Goal: Task Accomplishment & Management: Manage account settings

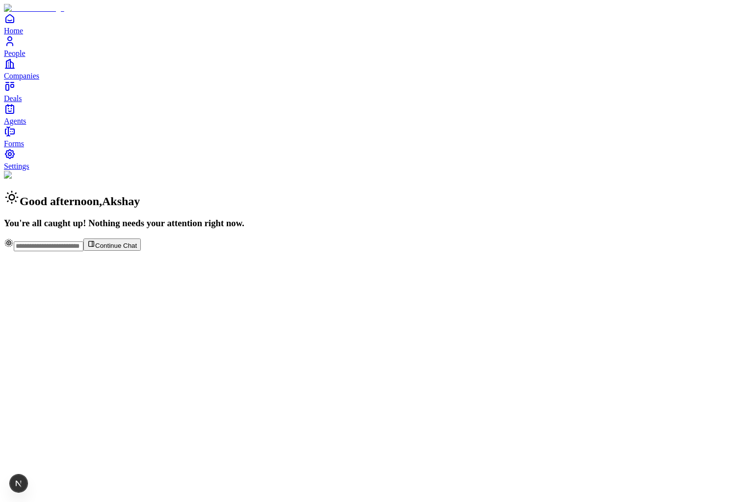
click at [25, 57] on span "People" at bounding box center [15, 53] width 22 height 8
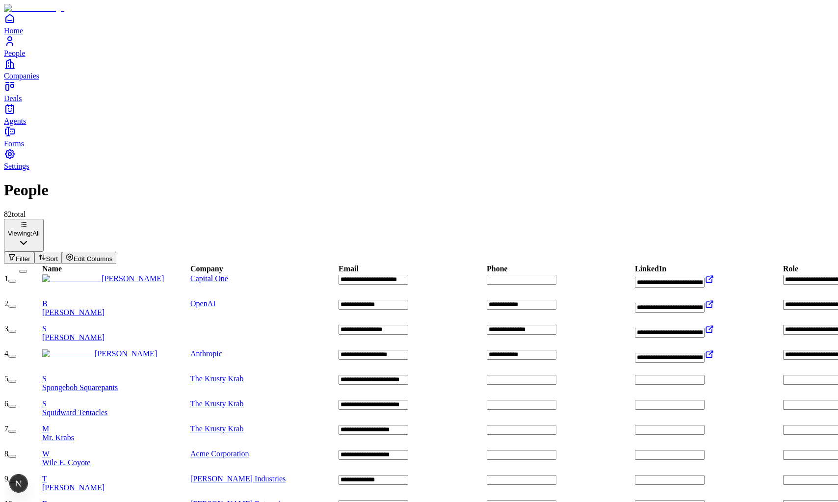
click at [15, 70] on icon "Companies" at bounding box center [10, 64] width 12 height 12
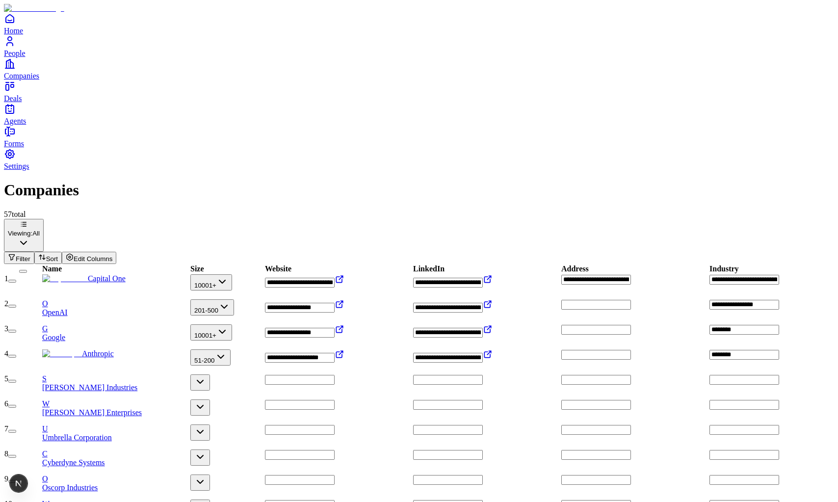
click at [19, 126] on div "Home People Companies Deals Agents" at bounding box center [419, 69] width 830 height 113
click at [26, 57] on link "People" at bounding box center [419, 46] width 830 height 22
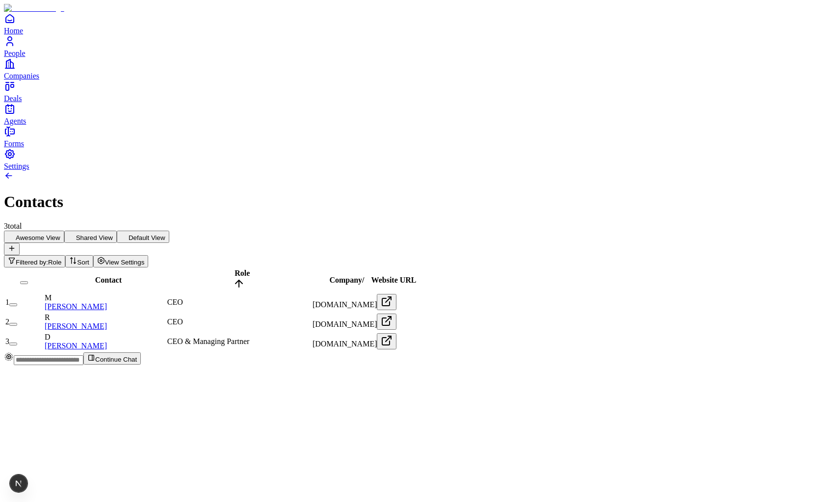
click at [48, 258] on span "Filtered by:" at bounding box center [32, 261] width 32 height 7
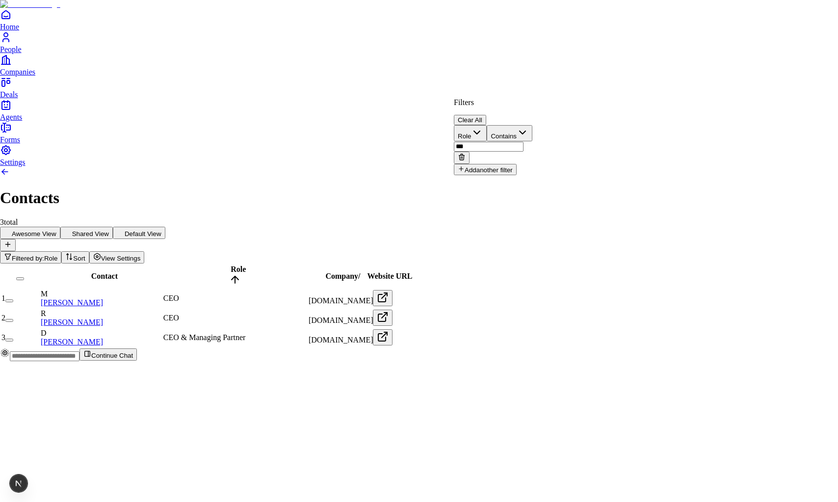
click at [486, 115] on button "Clear All" at bounding box center [470, 120] width 32 height 10
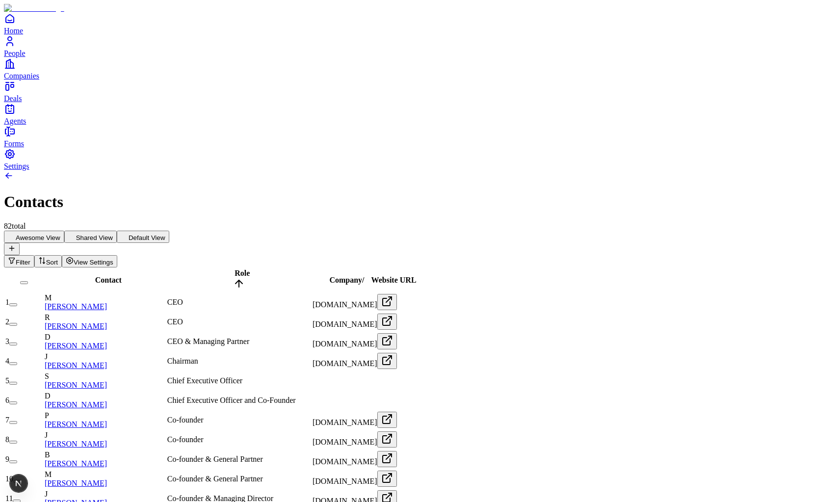
click at [62, 255] on button "Sort" at bounding box center [47, 261] width 27 height 12
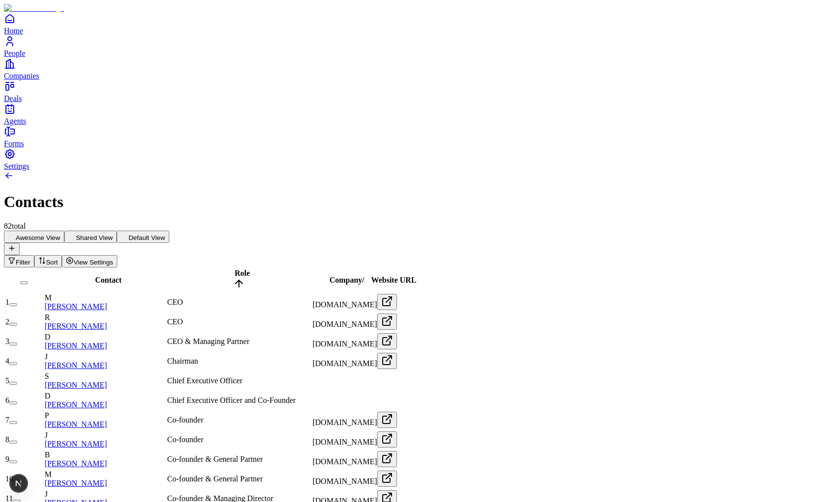
click at [17, 303] on button "button" at bounding box center [13, 304] width 8 height 3
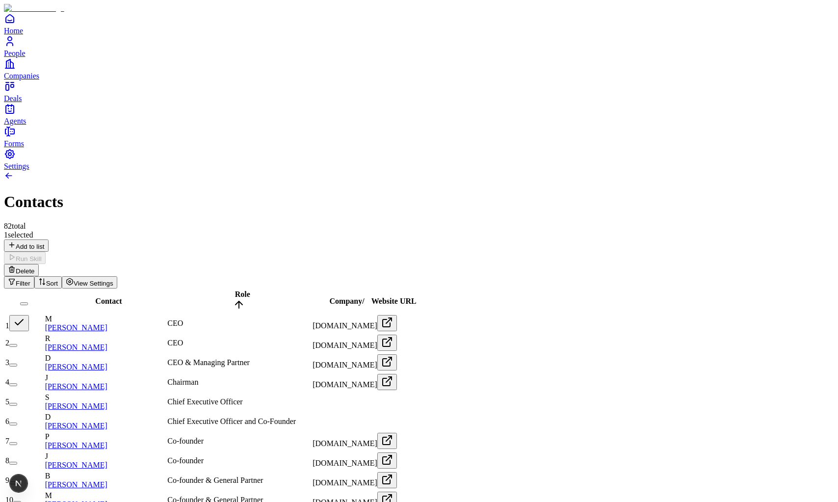
click at [17, 344] on button "button" at bounding box center [13, 345] width 8 height 3
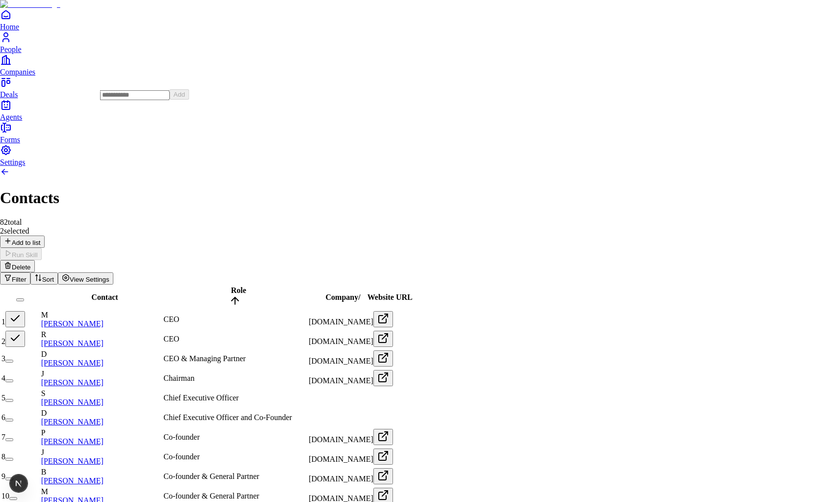
click at [143, 100] on div "Add" at bounding box center [144, 94] width 89 height 11
click at [143, 100] on input at bounding box center [135, 95] width 70 height 10
type input "*********"
click at [189, 100] on button "Add" at bounding box center [180, 94] width 20 height 10
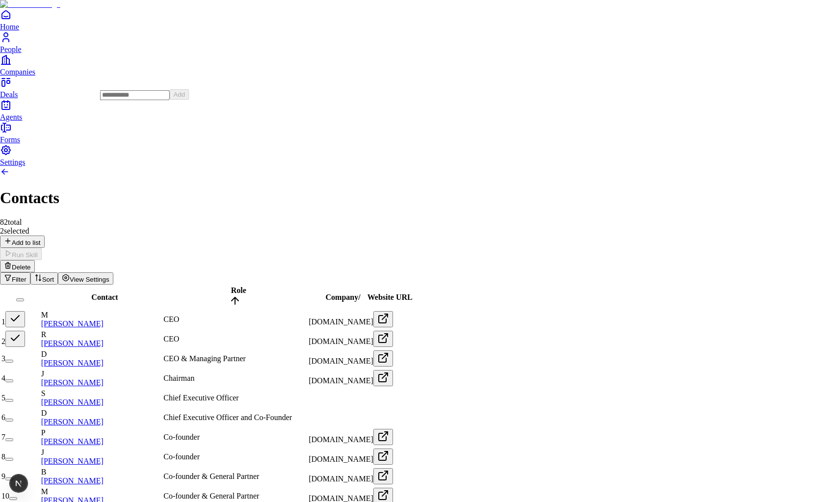
drag, startPoint x: 718, startPoint y: 475, endPoint x: 663, endPoint y: 457, distance: 57.8
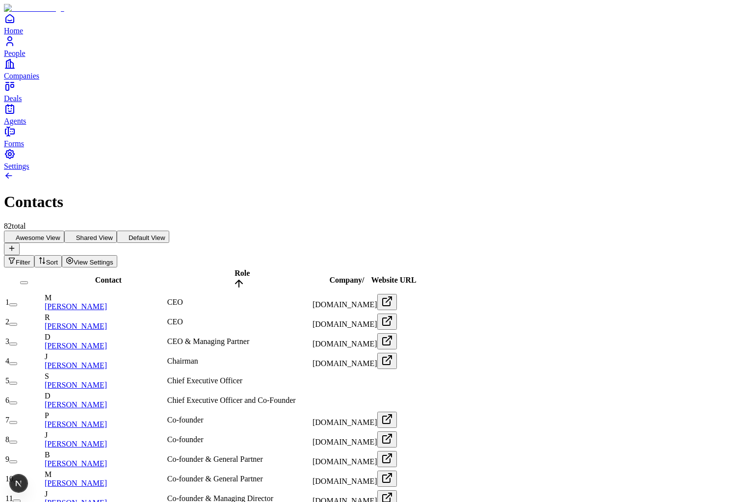
click at [17, 303] on button "button" at bounding box center [13, 304] width 8 height 3
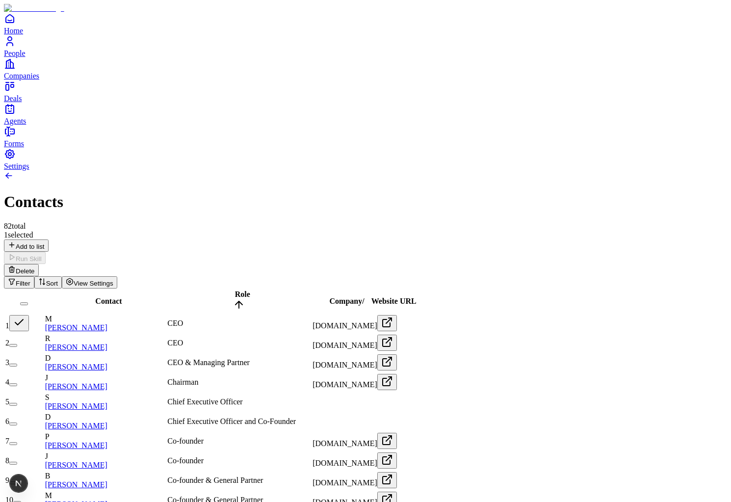
click at [17, 344] on button "button" at bounding box center [13, 345] width 8 height 3
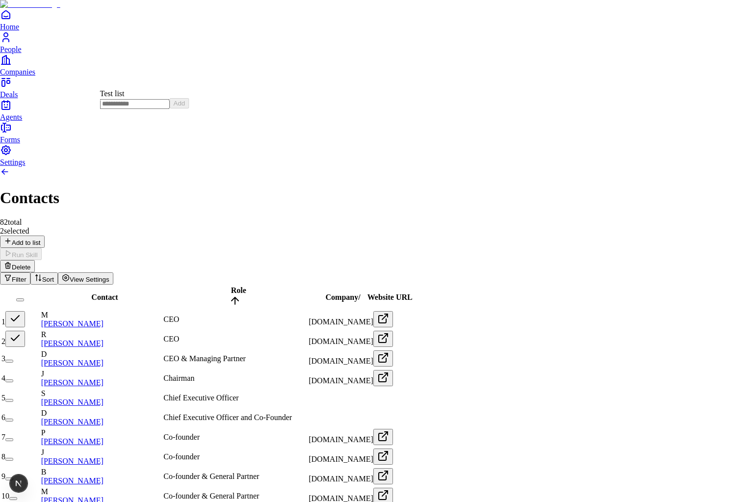
click at [126, 98] on div "Test list" at bounding box center [144, 93] width 89 height 9
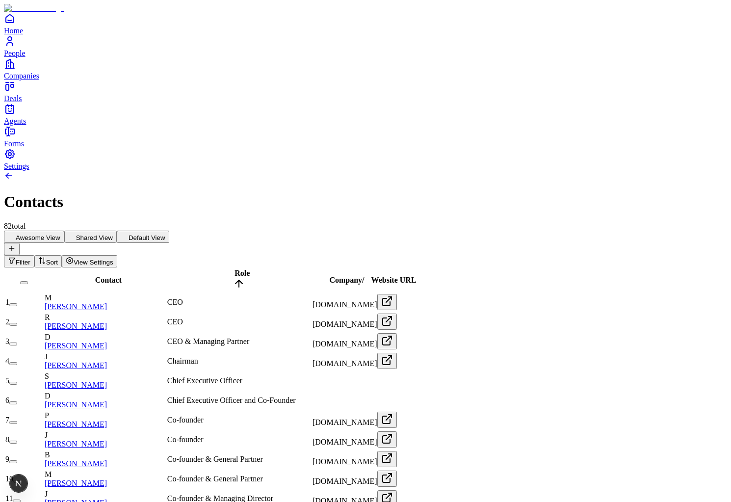
click at [320, 171] on div "Contacts 82 total" at bounding box center [365, 201] width 723 height 60
click at [17, 342] on button "button" at bounding box center [13, 343] width 8 height 3
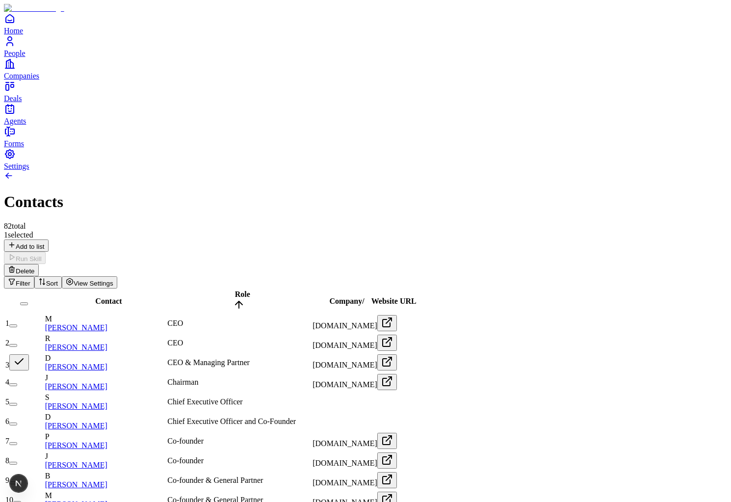
click at [17, 383] on button "button" at bounding box center [13, 384] width 8 height 3
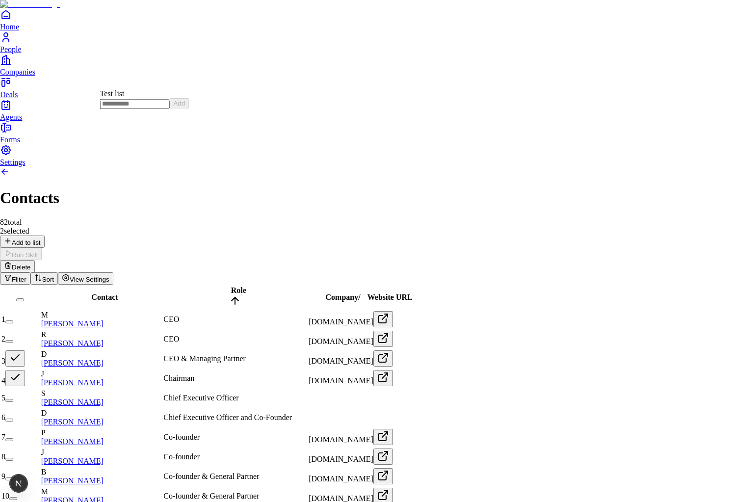
click at [126, 109] on input at bounding box center [135, 104] width 70 height 10
type input "*********"
click at [189, 108] on button "Add" at bounding box center [180, 103] width 20 height 10
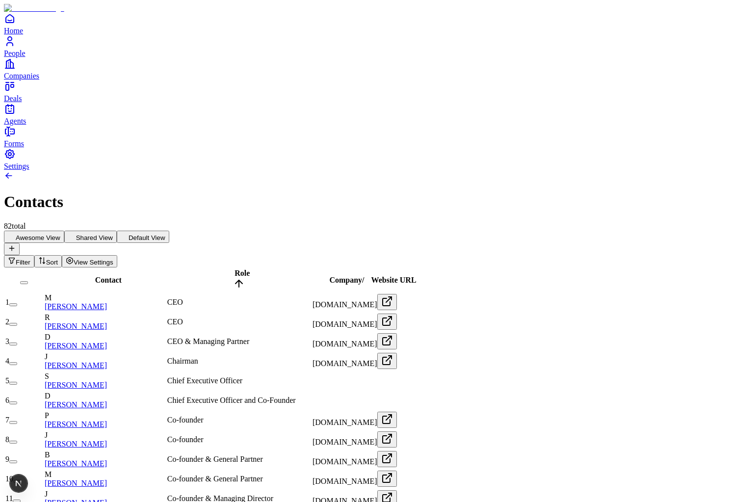
click at [17, 303] on button "button" at bounding box center [13, 304] width 8 height 3
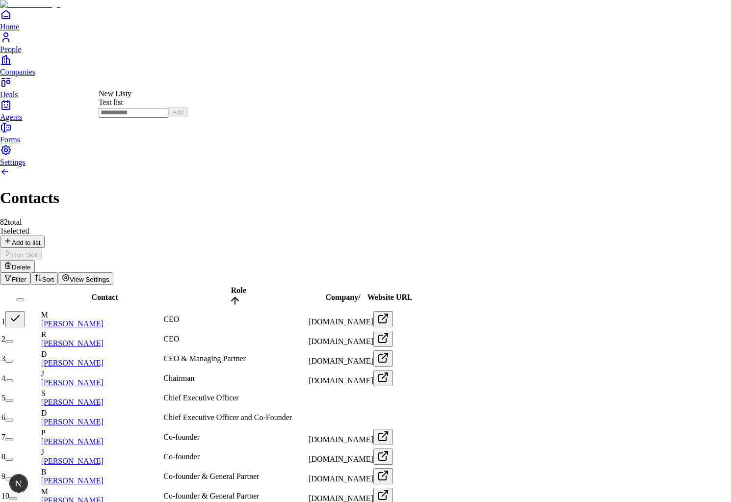
click at [133, 98] on div "New Listy" at bounding box center [143, 93] width 89 height 9
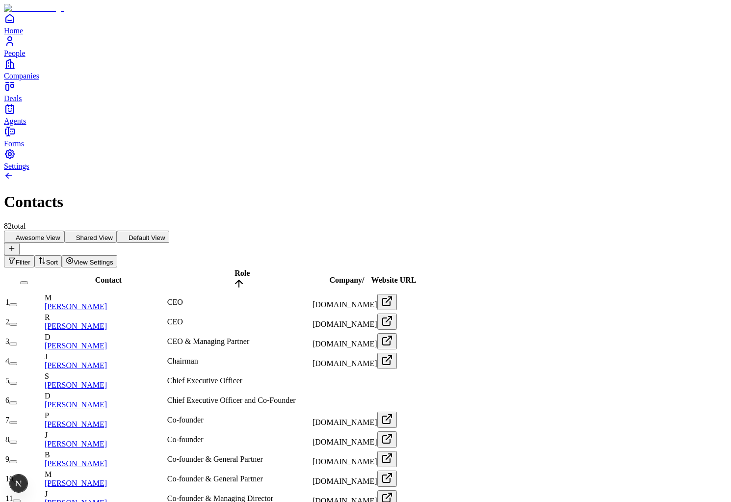
click at [17, 303] on button "button" at bounding box center [13, 304] width 8 height 3
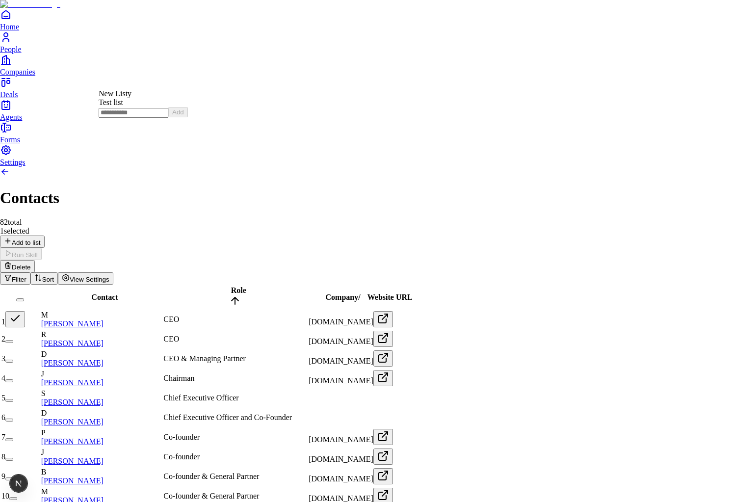
click at [131, 107] on div "Test list" at bounding box center [143, 102] width 89 height 9
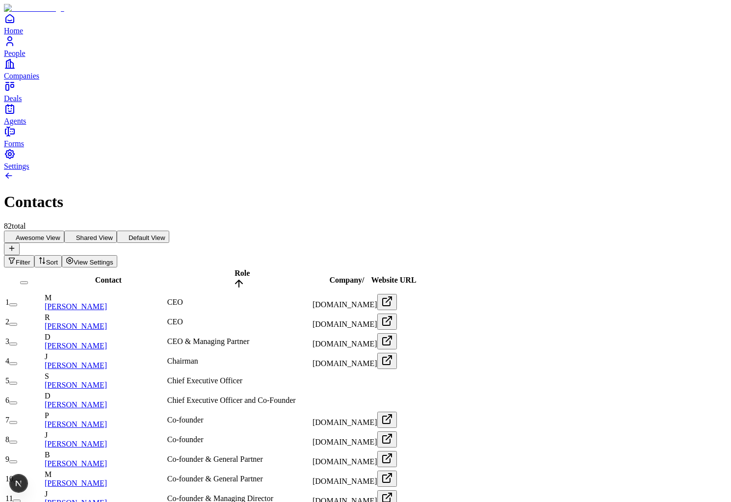
click at [43, 293] on td "1" at bounding box center [24, 302] width 38 height 19
click at [17, 303] on button "button" at bounding box center [13, 304] width 8 height 3
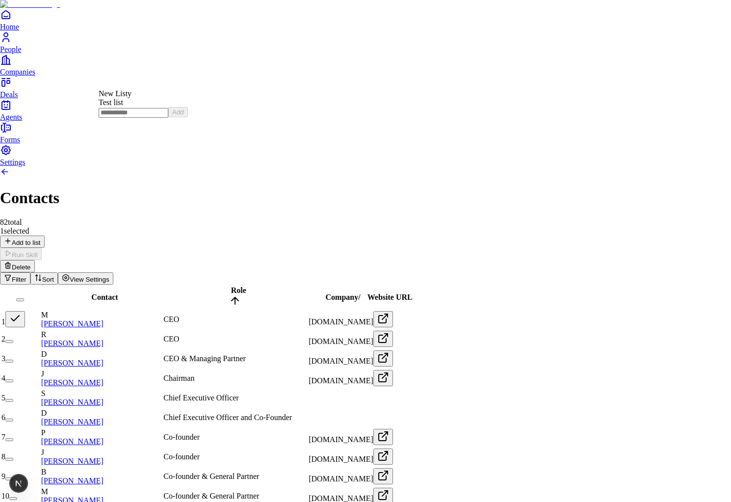
click at [128, 97] on div "New Listy" at bounding box center [143, 93] width 89 height 9
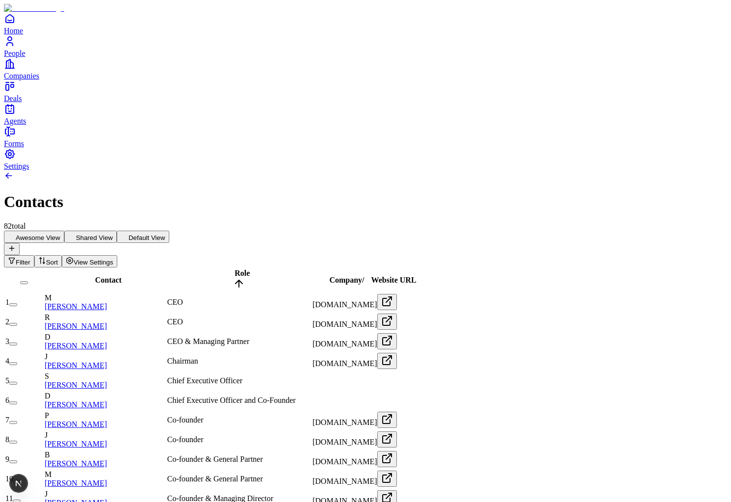
click at [17, 303] on button "button" at bounding box center [13, 304] width 8 height 3
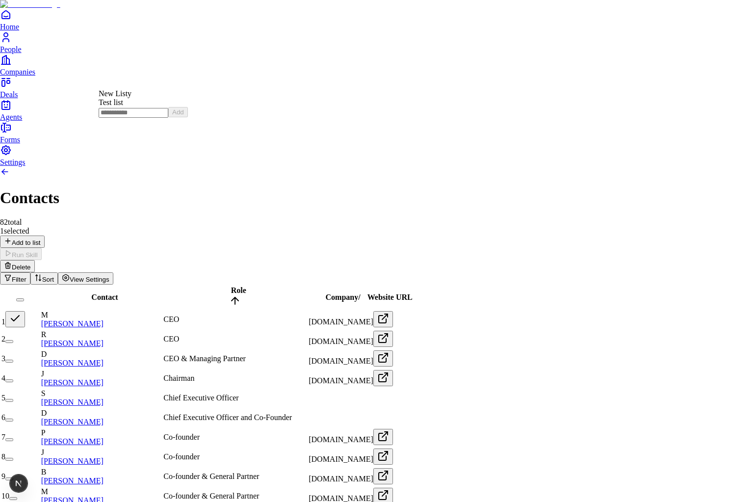
click at [142, 107] on div "Test list" at bounding box center [143, 102] width 89 height 9
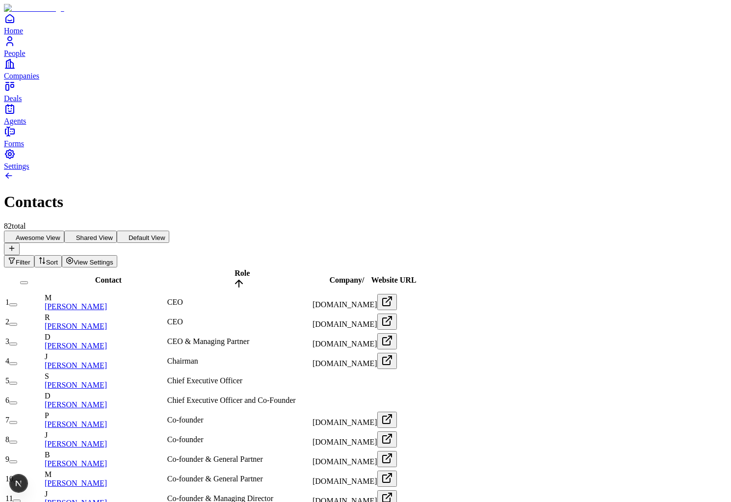
click at [17, 303] on button "button" at bounding box center [13, 304] width 8 height 3
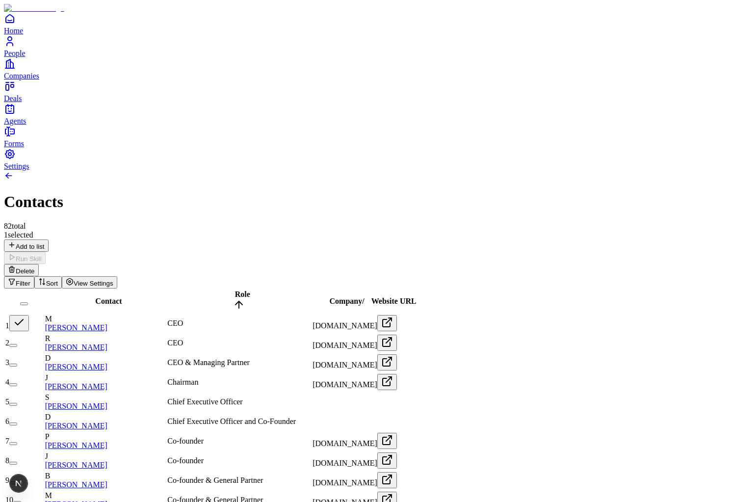
click at [44, 333] on td "2" at bounding box center [24, 342] width 39 height 19
click at [17, 344] on button "button" at bounding box center [13, 345] width 8 height 3
click at [17, 363] on button "button" at bounding box center [13, 364] width 8 height 3
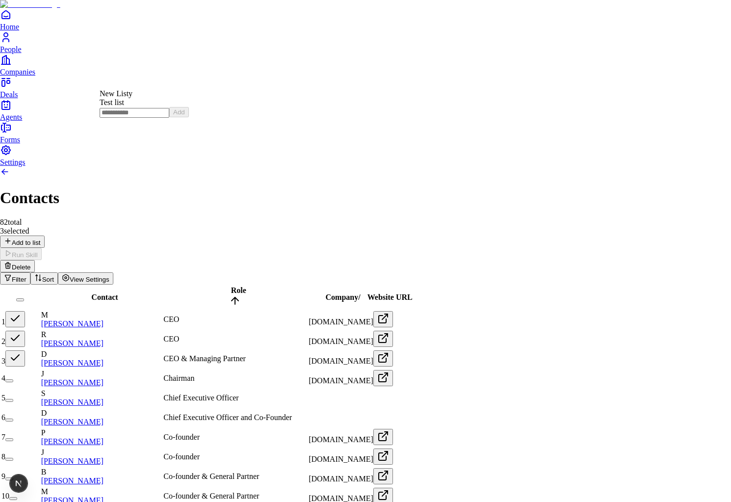
click at [134, 96] on div "New Listy" at bounding box center [144, 93] width 89 height 9
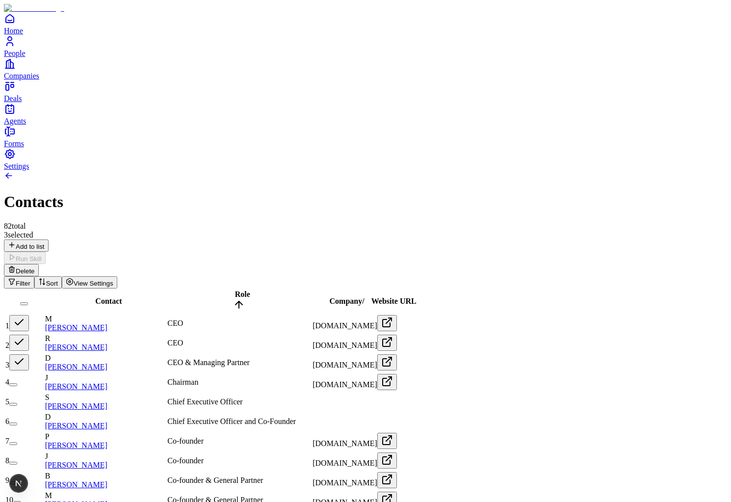
drag, startPoint x: 624, startPoint y: 478, endPoint x: 560, endPoint y: 478, distance: 63.7
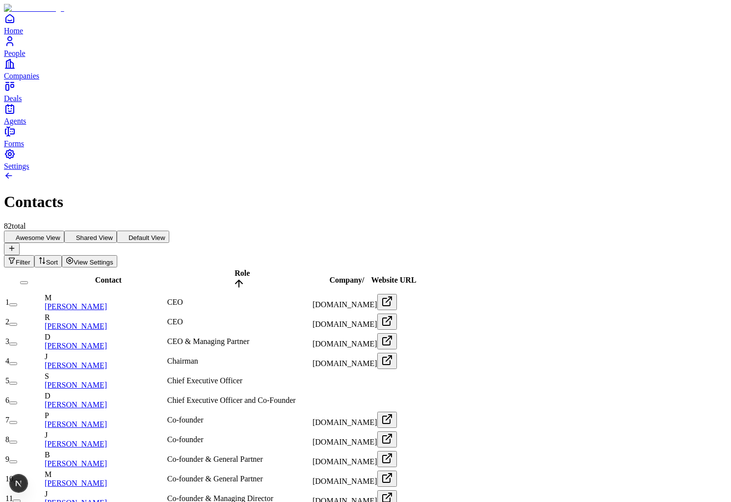
click at [17, 303] on button "button" at bounding box center [13, 304] width 8 height 3
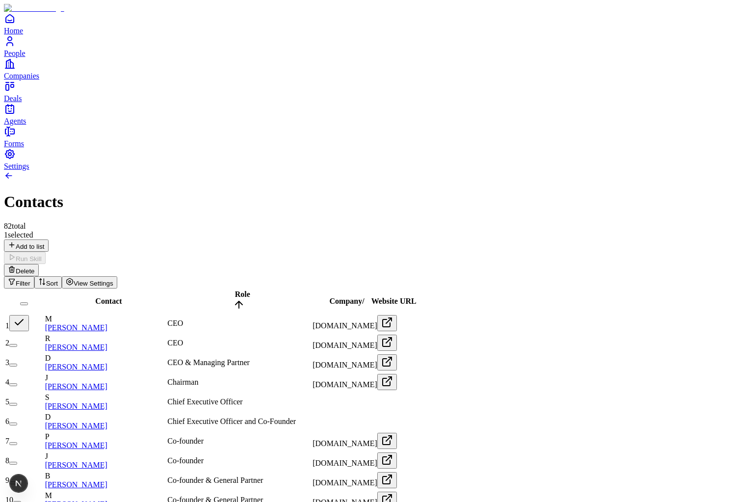
click at [17, 344] on button "button" at bounding box center [13, 345] width 8 height 3
click at [129, 171] on div "Contacts 82 total" at bounding box center [365, 201] width 723 height 60
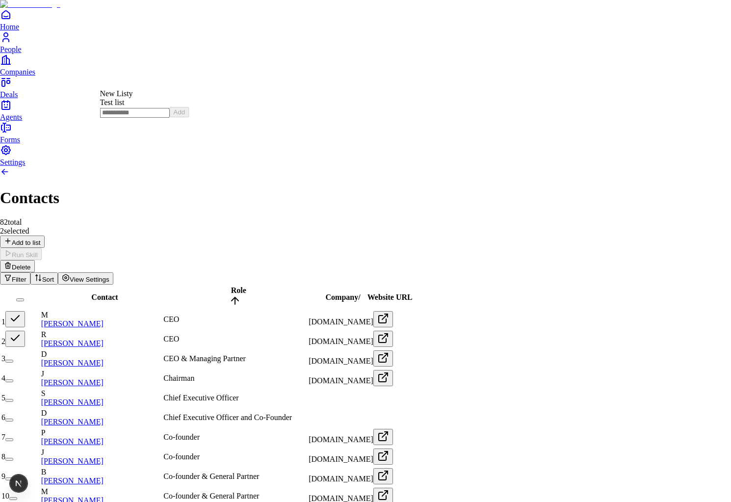
click at [138, 98] on div "New Listy" at bounding box center [144, 93] width 89 height 9
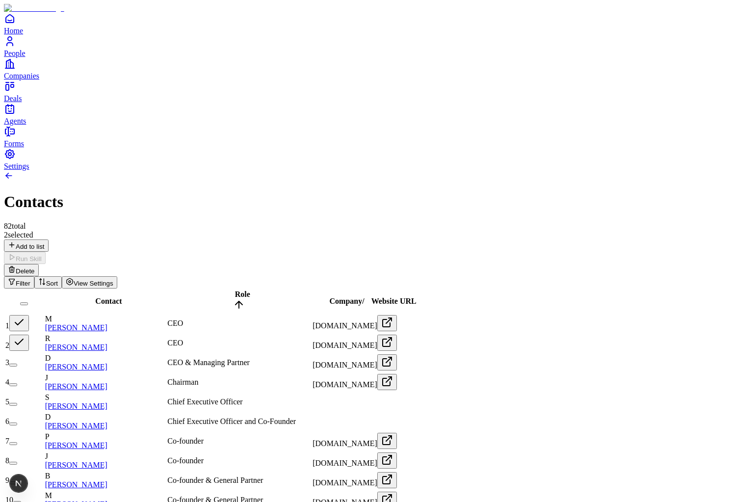
drag, startPoint x: 660, startPoint y: 486, endPoint x: 567, endPoint y: 456, distance: 98.0
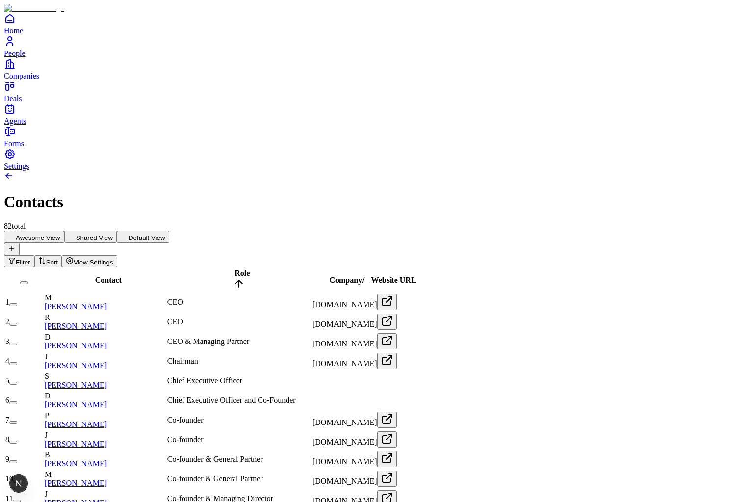
click at [17, 342] on button "button" at bounding box center [13, 343] width 8 height 3
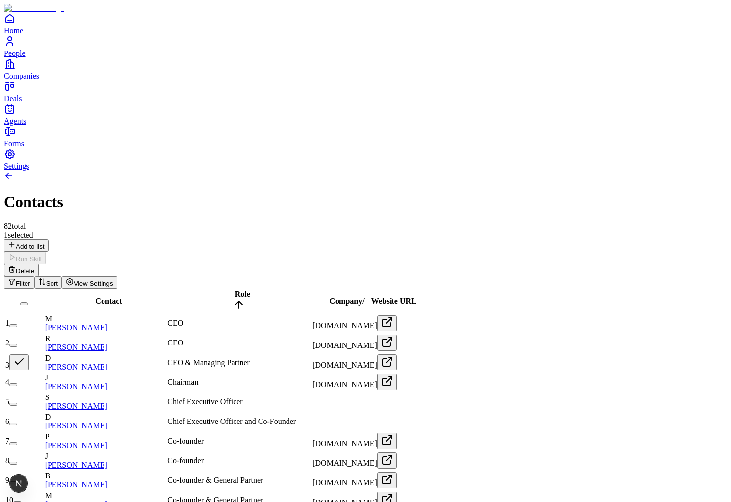
click at [17, 383] on button "button" at bounding box center [13, 384] width 8 height 3
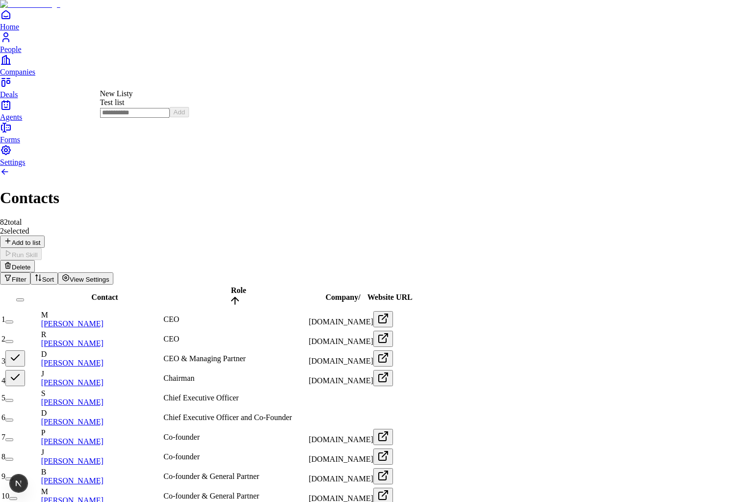
click at [127, 107] on div "Test list" at bounding box center [144, 102] width 89 height 9
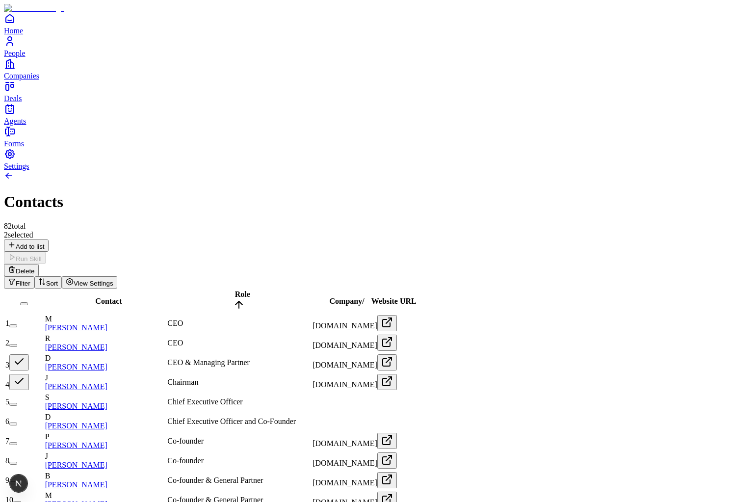
drag, startPoint x: 654, startPoint y: 479, endPoint x: 590, endPoint y: 455, distance: 68.6
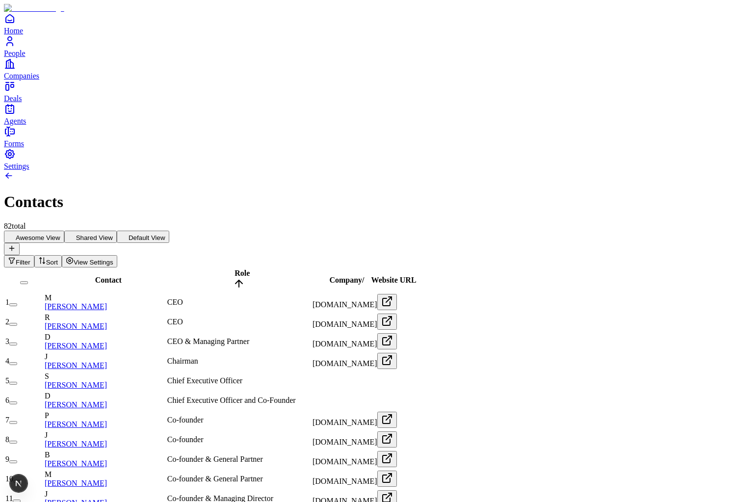
click at [17, 323] on button "button" at bounding box center [13, 324] width 8 height 3
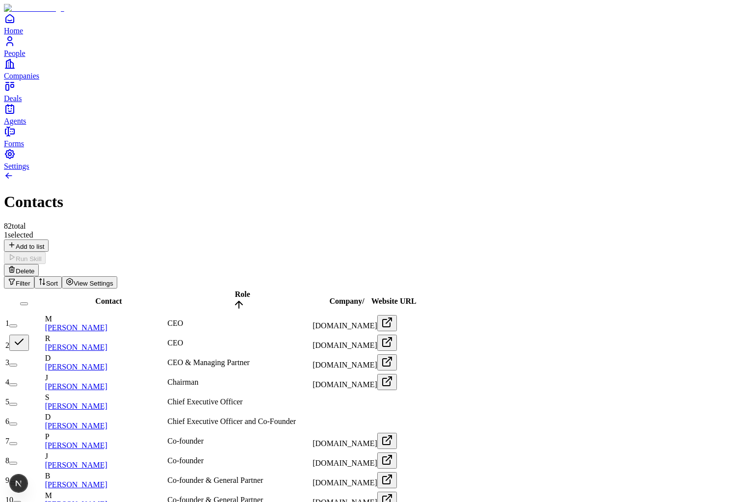
click at [17, 363] on button "button" at bounding box center [13, 364] width 8 height 3
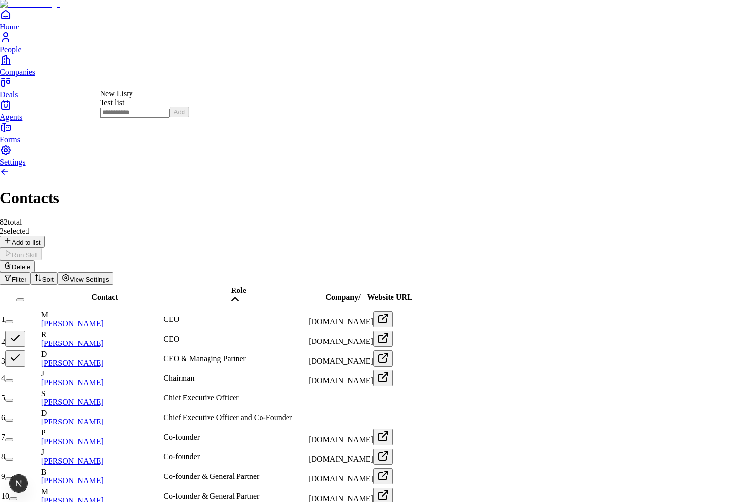
click at [132, 98] on div "New Listy" at bounding box center [144, 93] width 89 height 9
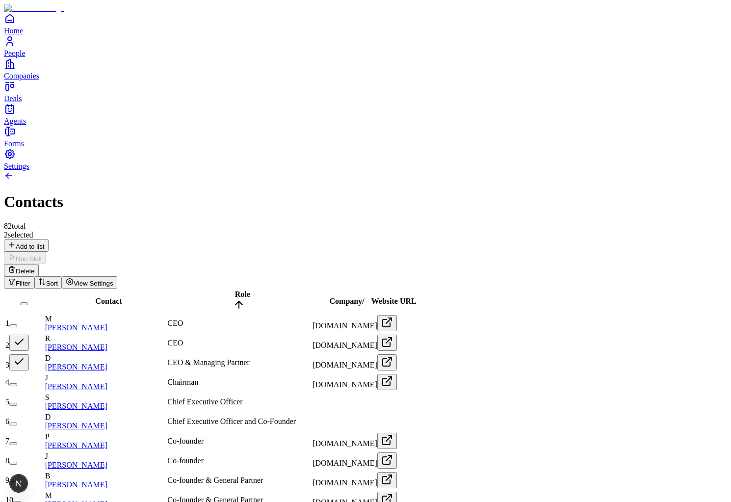
drag, startPoint x: 654, startPoint y: 478, endPoint x: 572, endPoint y: 478, distance: 81.4
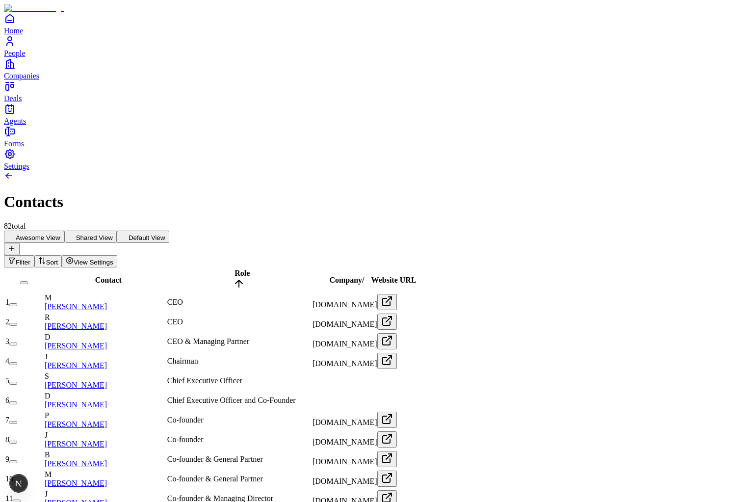
click at [17, 323] on button "button" at bounding box center [13, 324] width 8 height 3
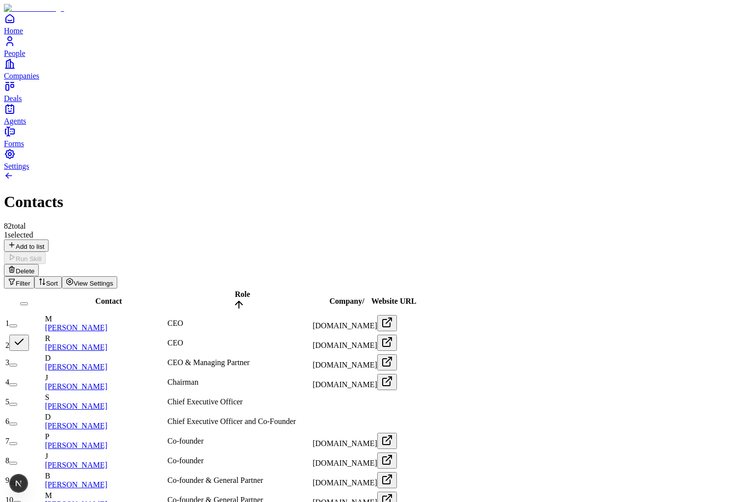
click at [17, 363] on button "button" at bounding box center [13, 364] width 8 height 3
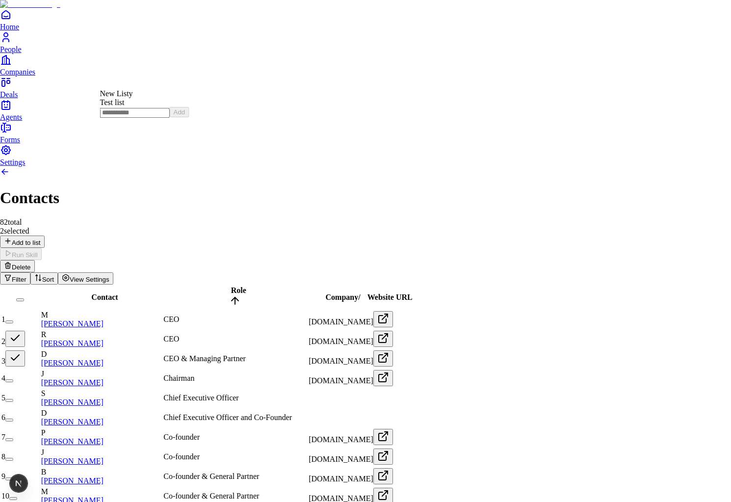
click at [137, 97] on div "New Listy" at bounding box center [144, 93] width 89 height 9
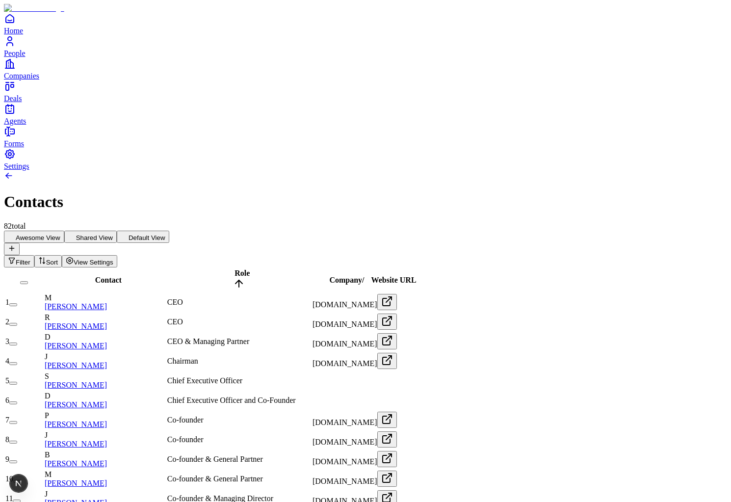
click at [17, 323] on button "button" at bounding box center [13, 324] width 8 height 3
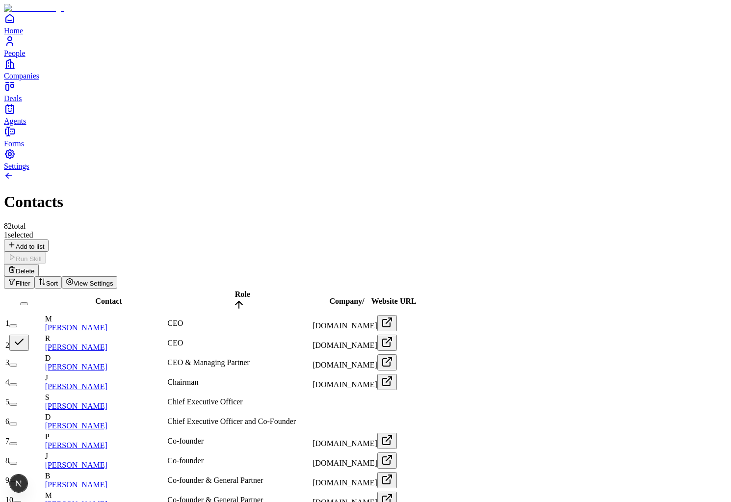
click at [17, 363] on button "button" at bounding box center [13, 364] width 8 height 3
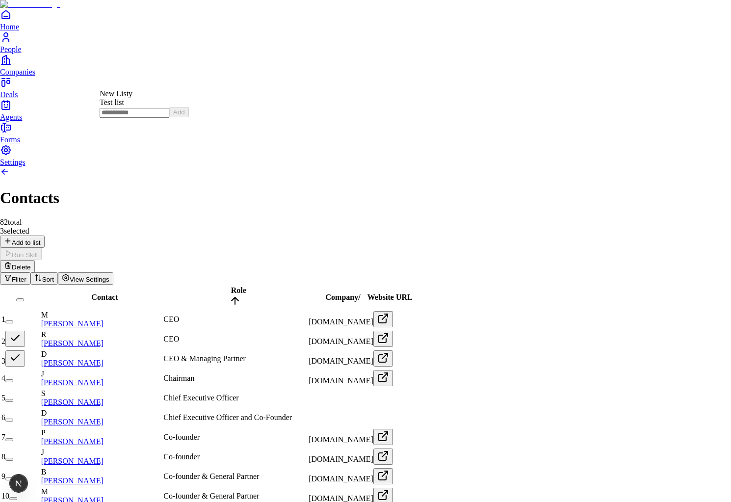
click at [138, 107] on div "Test list" at bounding box center [144, 102] width 89 height 9
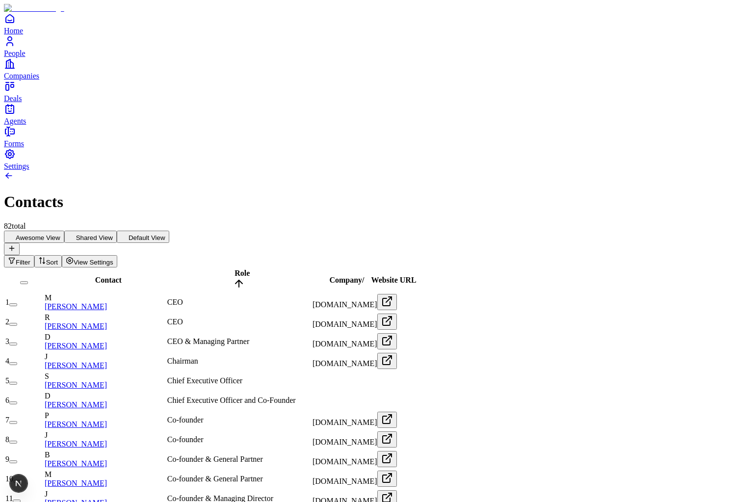
click at [117, 230] on button "Shared View" at bounding box center [90, 236] width 52 height 12
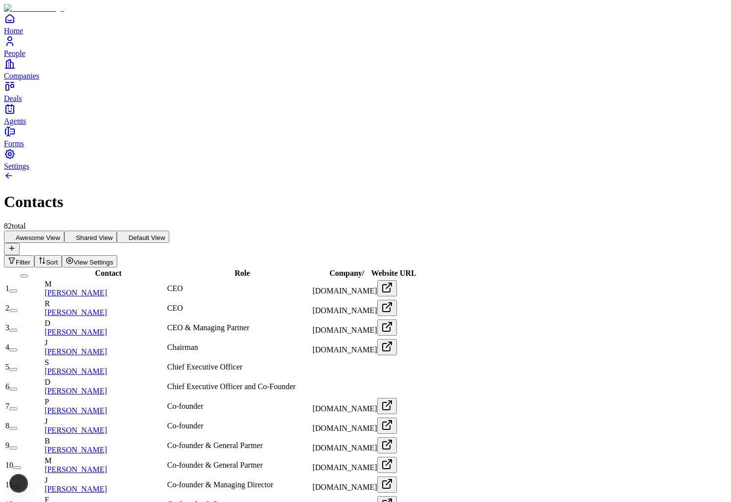
click at [64, 230] on button "Awesome View" at bounding box center [34, 236] width 60 height 12
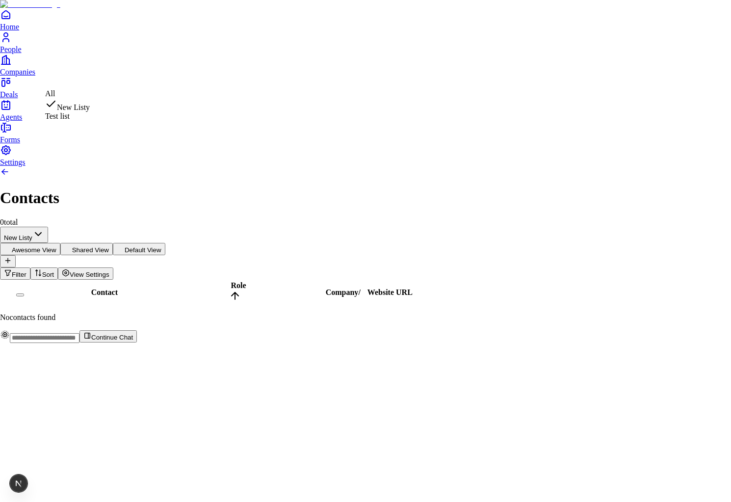
click at [116, 77] on html "Home People Companies Deals Agents Forms Settings Contacts 0 total New Listy Aw…" at bounding box center [365, 175] width 731 height 351
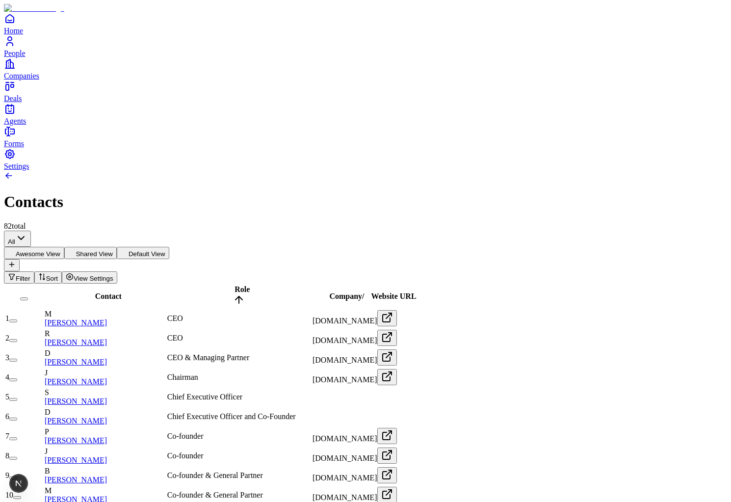
click at [105, 171] on div "Contacts 82 total" at bounding box center [365, 201] width 723 height 60
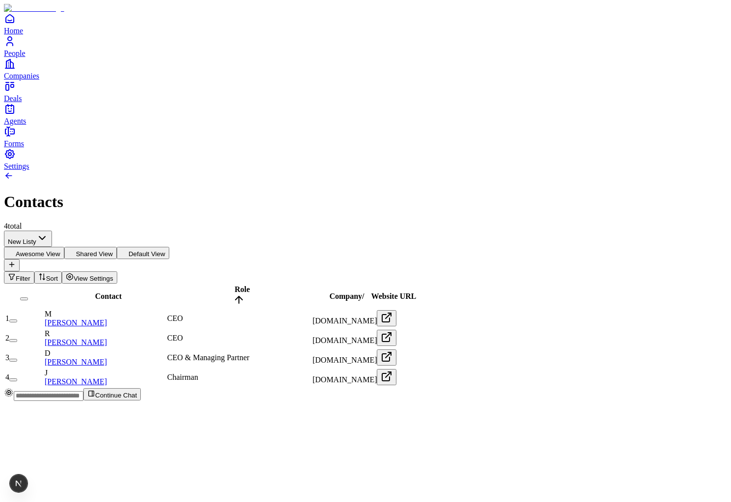
click at [104, 85] on html "Home People Companies Deals Agents Forms Settings Contacts 4 total New Listy Aw…" at bounding box center [365, 204] width 731 height 408
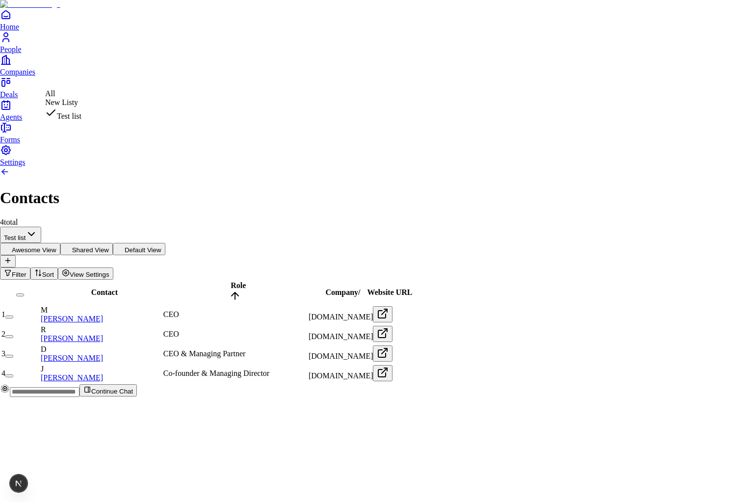
click at [110, 78] on html "Home People Companies Deals Agents Forms Settings Contacts 4 total Test list Aw…" at bounding box center [365, 202] width 731 height 405
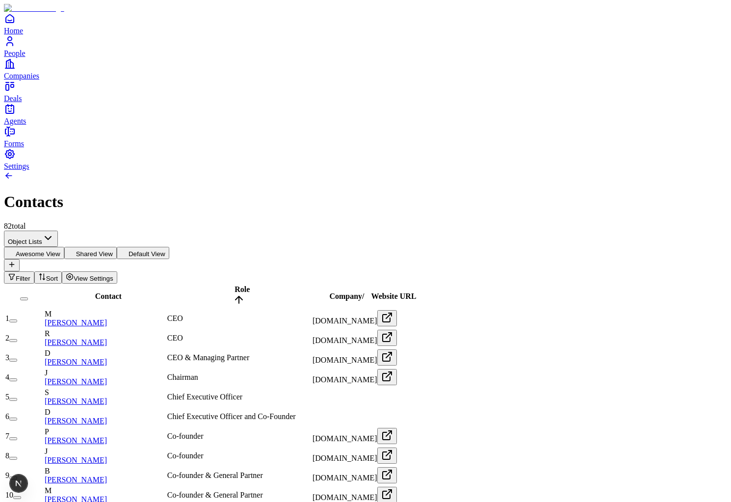
click at [108, 171] on div "Contacts 82 total" at bounding box center [365, 201] width 723 height 60
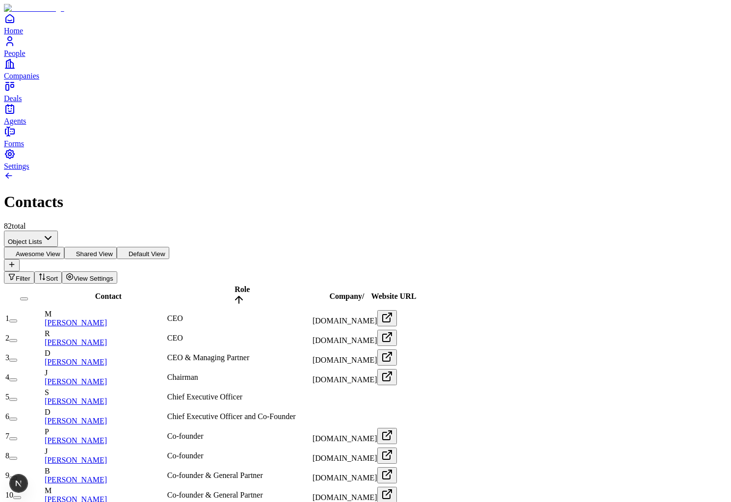
click at [34, 271] on button "Filter" at bounding box center [19, 277] width 30 height 12
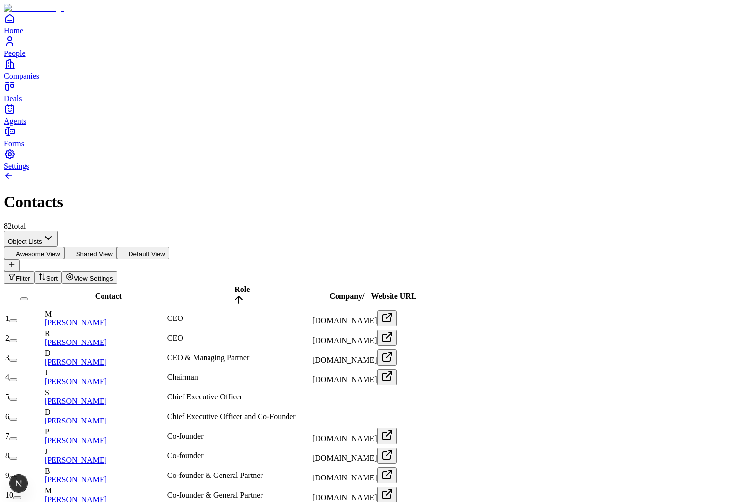
click at [62, 271] on button "Sort" at bounding box center [47, 277] width 27 height 12
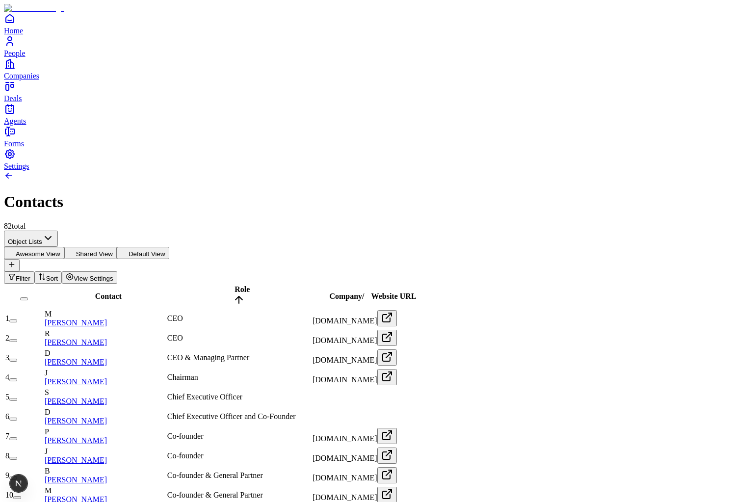
click at [598, 171] on div "Contacts 82 total" at bounding box center [365, 201] width 723 height 60
click at [34, 271] on button "Filter" at bounding box center [19, 277] width 30 height 12
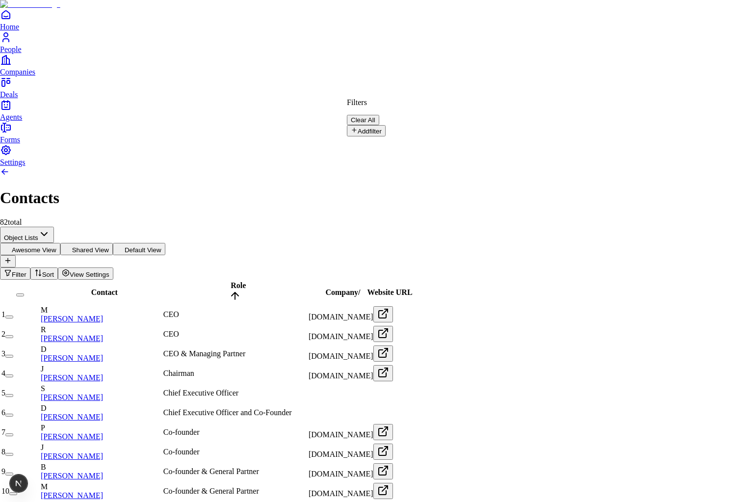
click at [385, 127] on button "Add filter" at bounding box center [366, 130] width 39 height 11
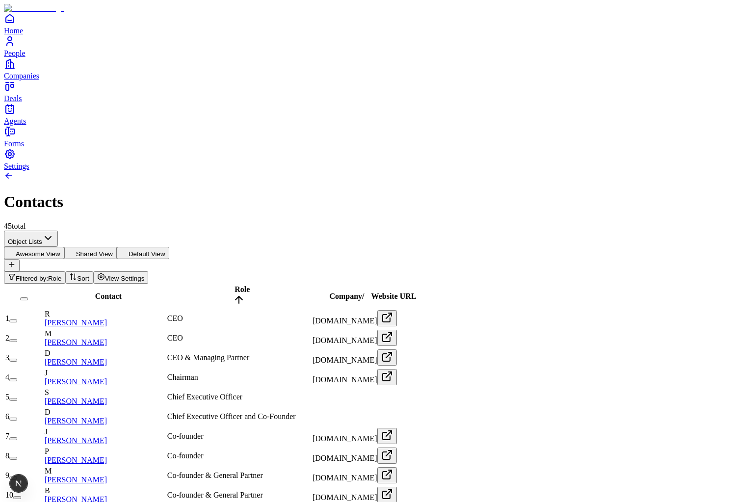
click at [61, 275] on span "Role" at bounding box center [54, 278] width 13 height 7
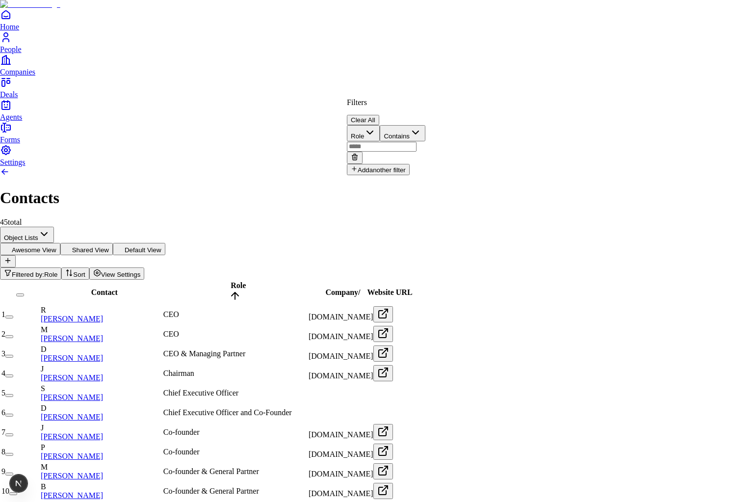
click at [379, 115] on button "Clear All" at bounding box center [363, 120] width 32 height 10
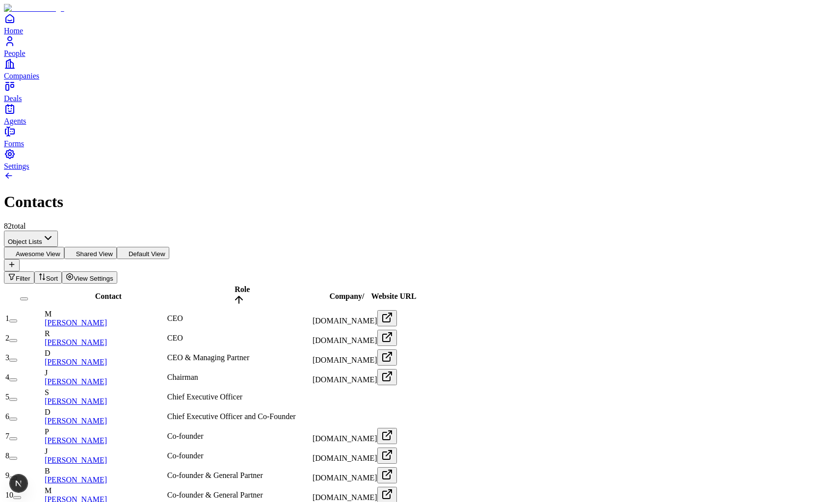
click at [102, 292] on div "Contact" at bounding box center [105, 296] width 121 height 9
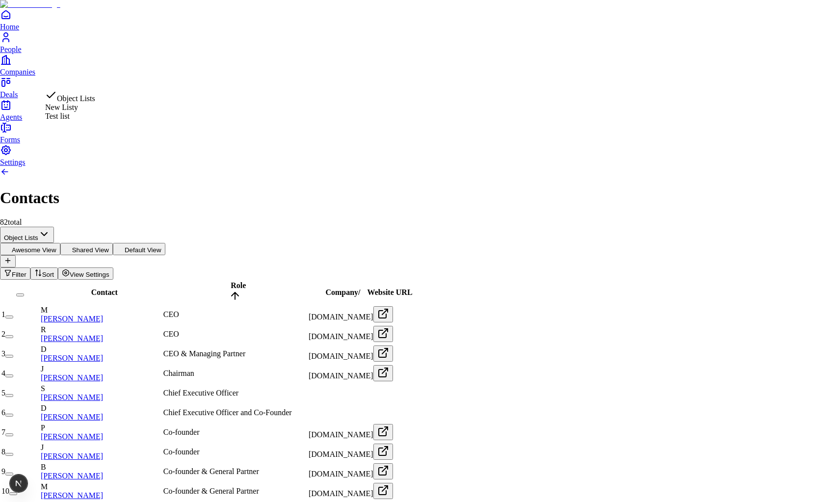
click at [169, 189] on h1 "Contacts" at bounding box center [419, 198] width 838 height 18
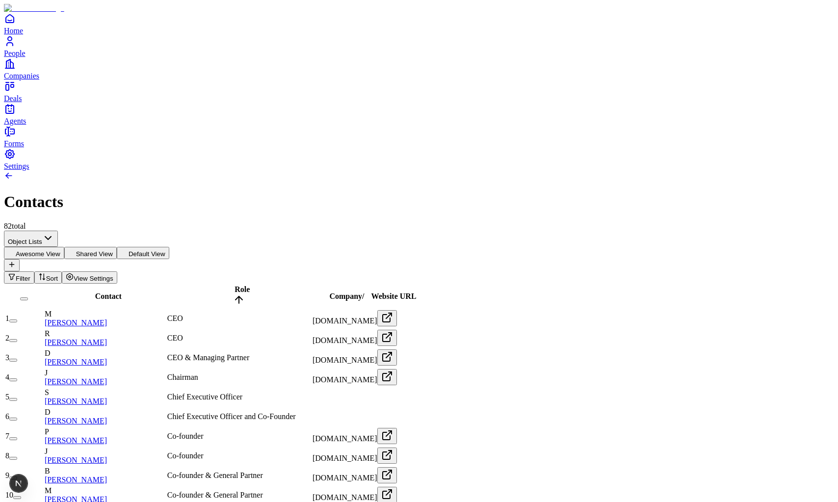
click at [117, 247] on button "Shared View" at bounding box center [90, 253] width 52 height 12
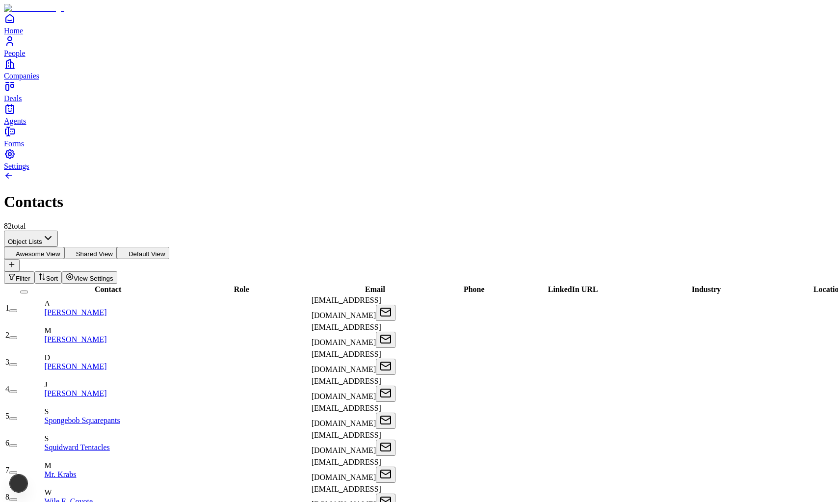
click at [169, 247] on button "Default View" at bounding box center [143, 253] width 52 height 12
click at [117, 247] on button "Shared View" at bounding box center [90, 253] width 52 height 12
click at [64, 247] on button "Awesome View" at bounding box center [34, 253] width 60 height 12
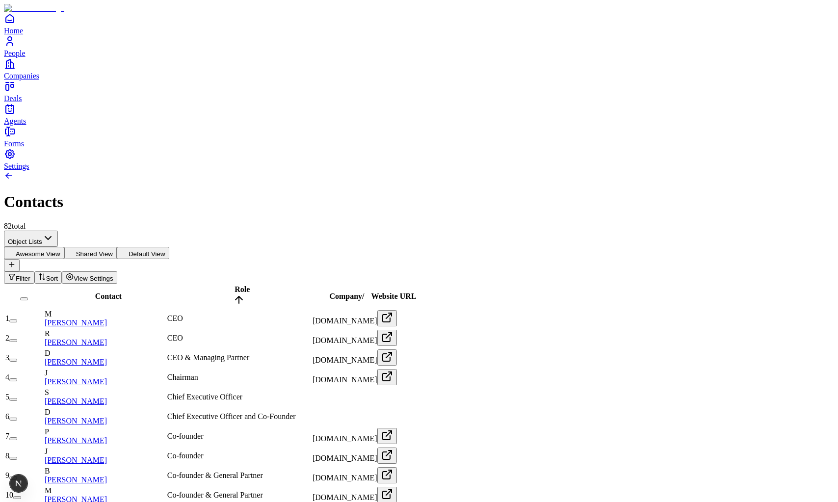
click at [117, 247] on button "Shared View" at bounding box center [90, 253] width 52 height 12
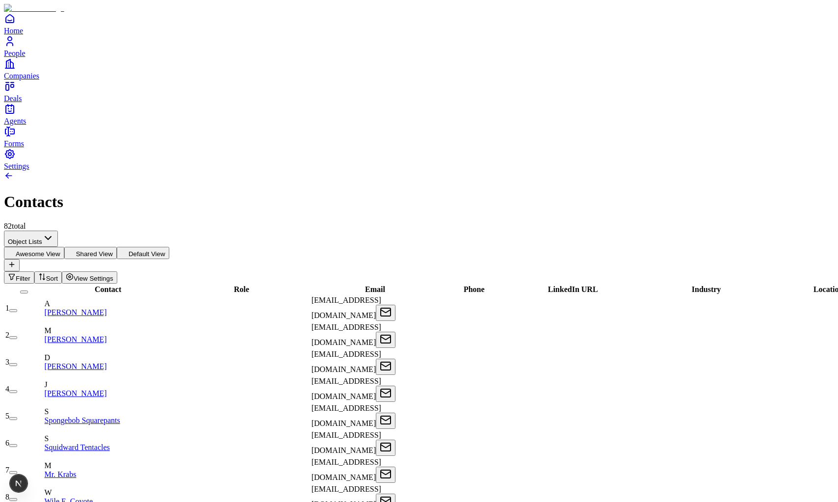
click at [64, 247] on button "Awesome View" at bounding box center [34, 253] width 60 height 12
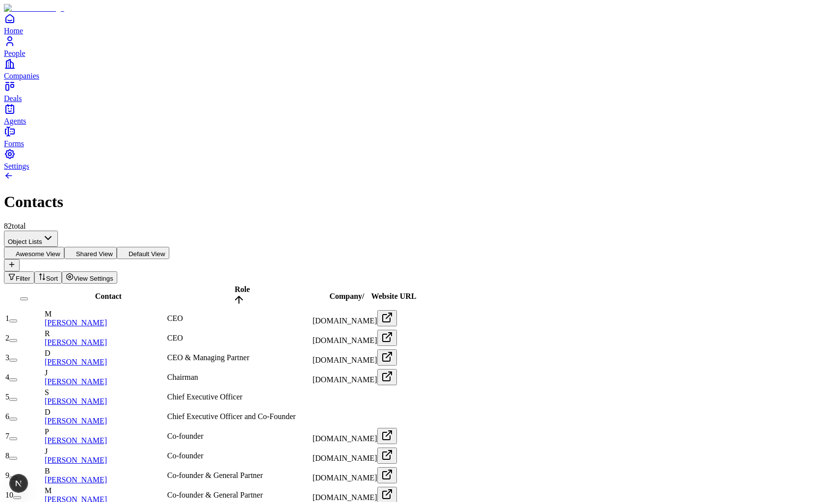
click at [169, 247] on button "Default View" at bounding box center [143, 253] width 52 height 12
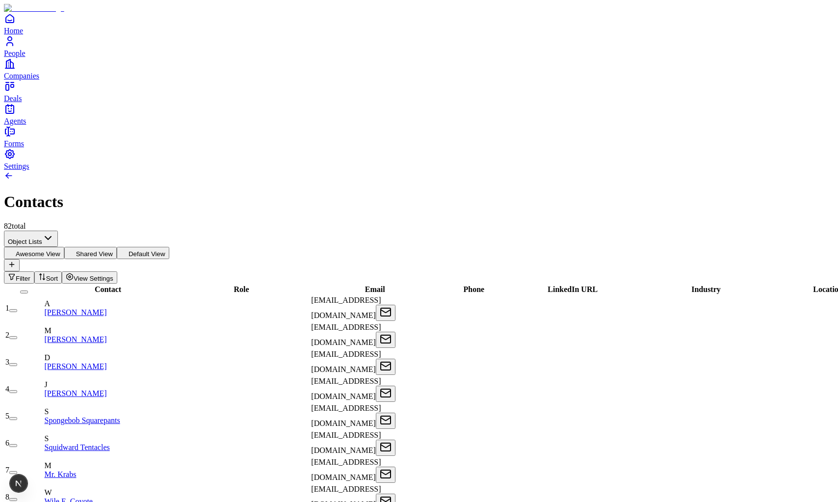
click at [117, 247] on button "Shared View" at bounding box center [90, 253] width 52 height 12
click at [64, 247] on button "Awesome View" at bounding box center [34, 253] width 60 height 12
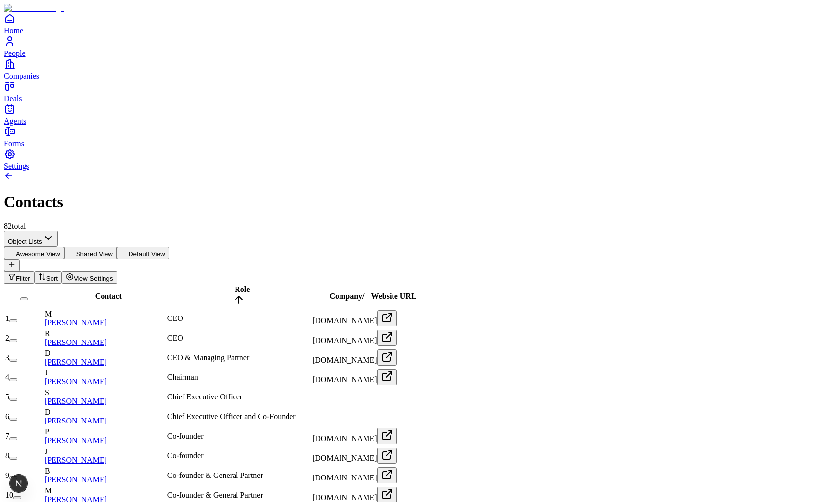
click at [117, 247] on button "Shared View" at bounding box center [90, 253] width 52 height 12
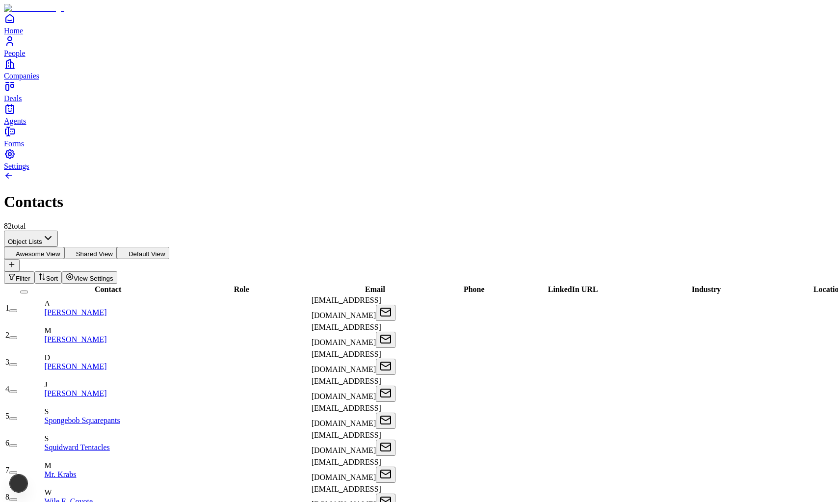
click at [169, 247] on button "Default View" at bounding box center [143, 253] width 52 height 12
click at [117, 247] on button "Shared View" at bounding box center [90, 253] width 52 height 12
click at [64, 247] on button "Awesome View" at bounding box center [34, 253] width 60 height 12
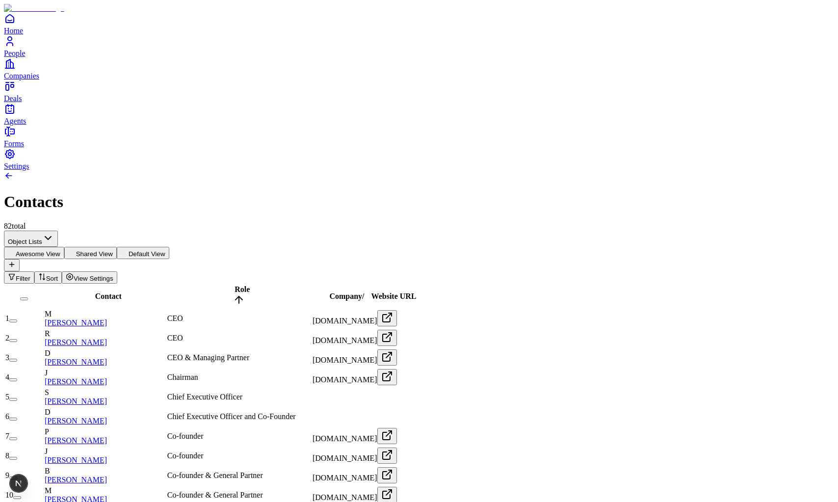
click at [117, 247] on button "Shared View" at bounding box center [90, 253] width 52 height 12
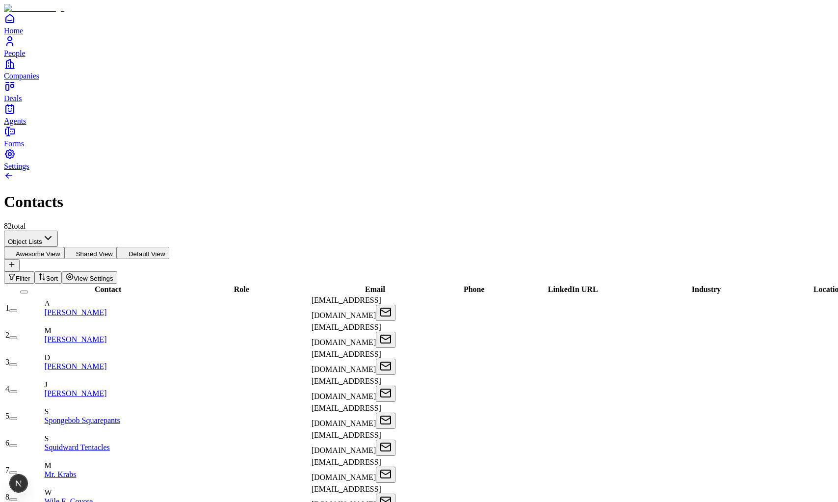
click at [117, 247] on button "Shared View" at bounding box center [90, 253] width 52 height 12
click at [128, 248] on icon at bounding box center [125, 252] width 8 height 8
click at [117, 247] on button "Shared View" at bounding box center [90, 253] width 52 height 12
click at [64, 247] on button "Awesome View" at bounding box center [34, 253] width 60 height 12
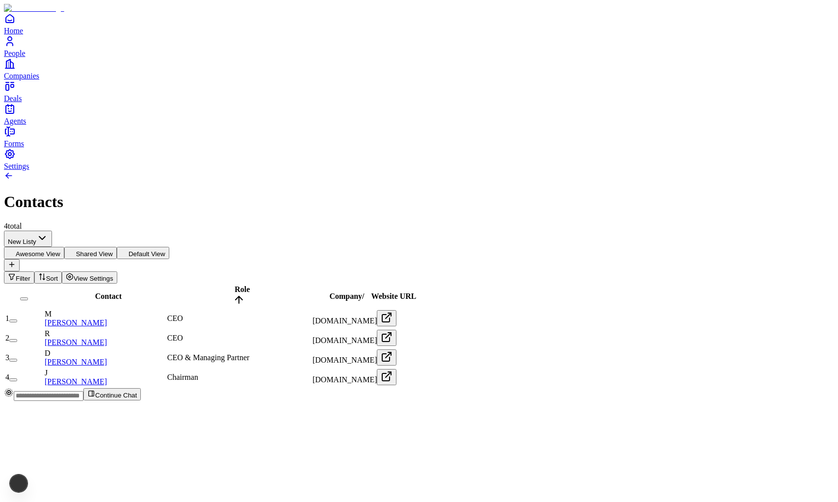
click at [112, 79] on html "Home People Companies Deals Agents Forms Settings Contacts 4 total New Listy Aw…" at bounding box center [419, 204] width 838 height 408
click at [101, 79] on html "Home People Companies Deals Agents Forms Settings Contacts 4 total Test list Aw…" at bounding box center [419, 204] width 838 height 408
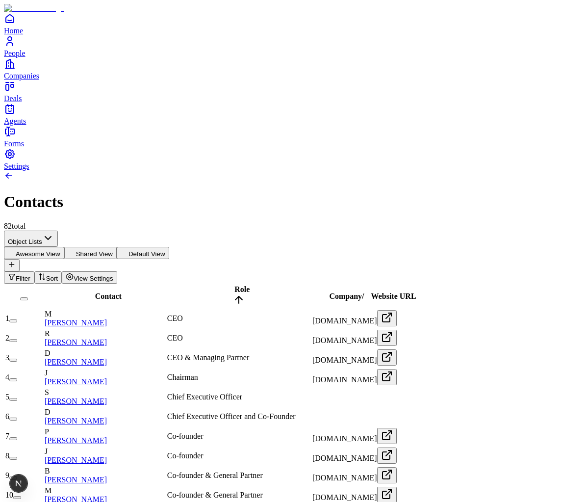
click at [117, 247] on button "Shared View" at bounding box center [90, 253] width 52 height 12
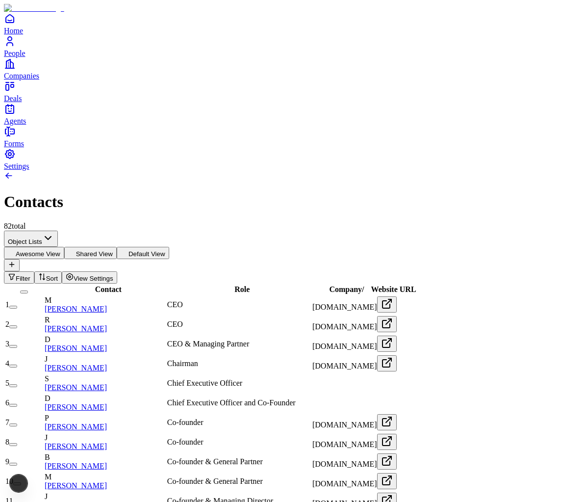
click at [64, 247] on button "Awesome View" at bounding box center [34, 253] width 60 height 12
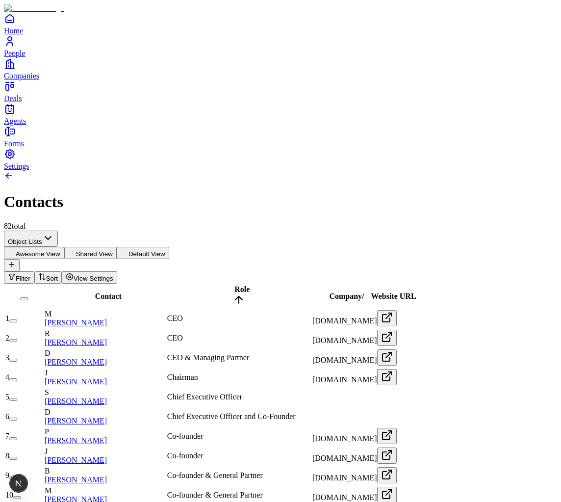
click at [117, 247] on button "Shared View" at bounding box center [90, 253] width 52 height 12
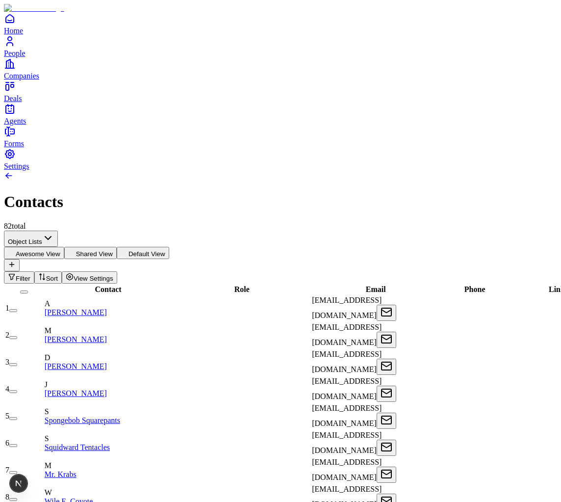
click at [169, 247] on button "Default View" at bounding box center [143, 253] width 52 height 12
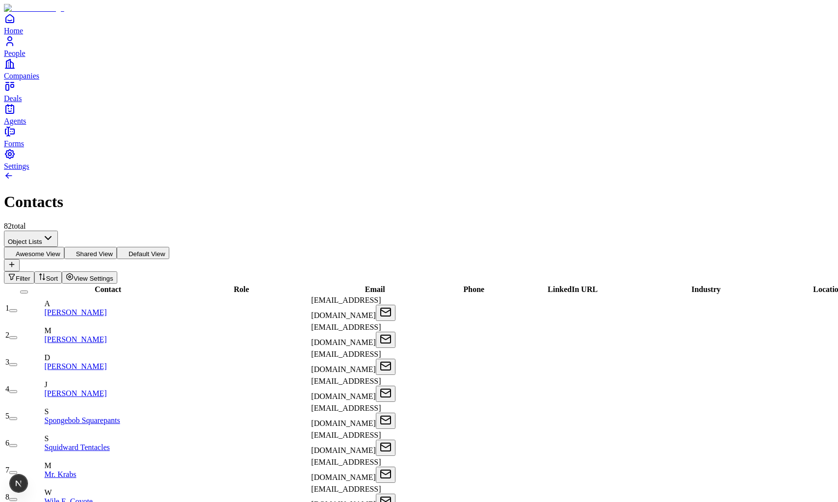
click at [117, 247] on button "Shared View" at bounding box center [90, 253] width 52 height 12
click at [64, 247] on button "Awesome View" at bounding box center [34, 253] width 60 height 12
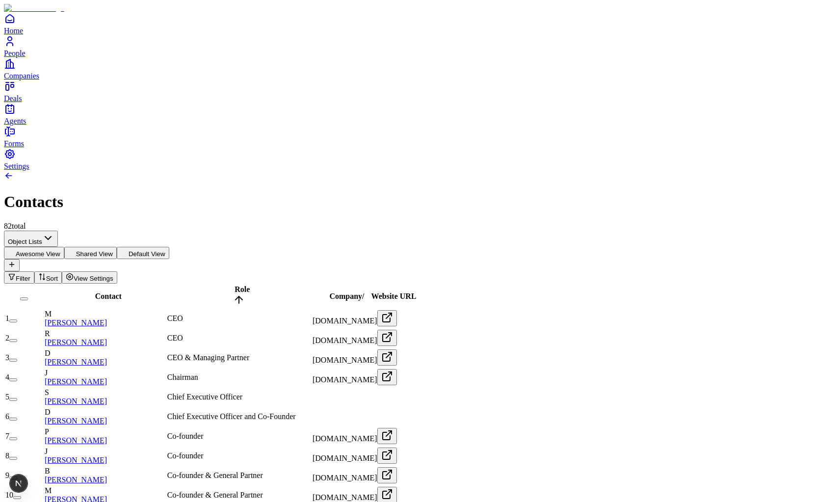
click at [117, 247] on button "Shared View" at bounding box center [90, 253] width 52 height 12
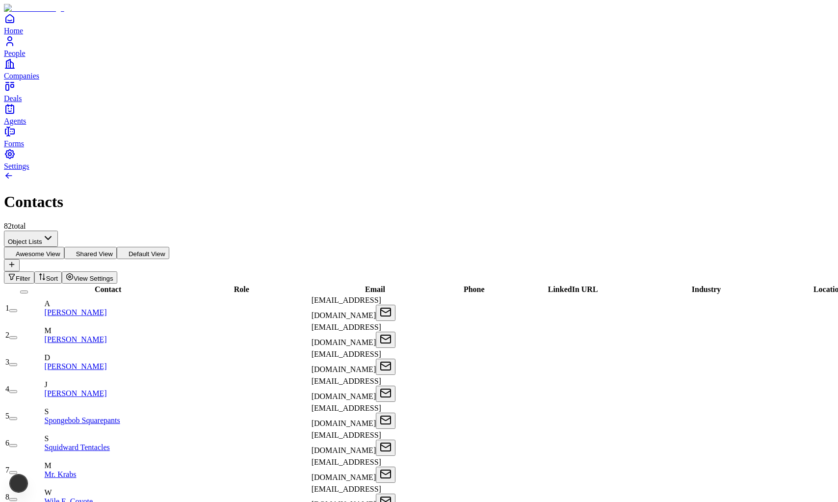
click at [169, 247] on button "Default View" at bounding box center [143, 253] width 52 height 12
click at [117, 247] on button "Shared View" at bounding box center [90, 253] width 52 height 12
click at [64, 247] on button "Awesome View" at bounding box center [34, 253] width 60 height 12
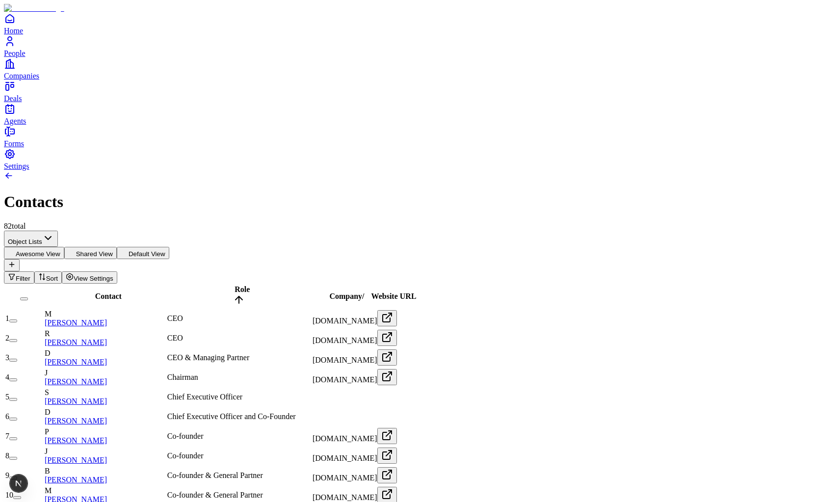
click at [169, 247] on button "Default View" at bounding box center [143, 253] width 52 height 12
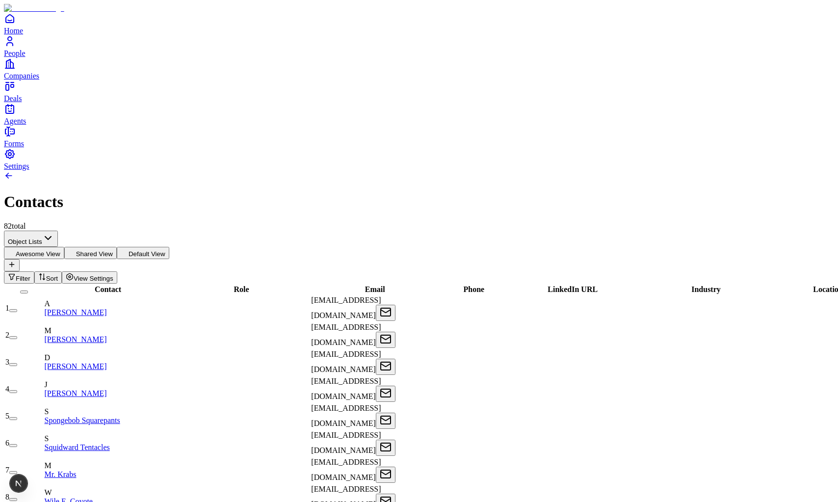
click at [117, 247] on button "Shared View" at bounding box center [90, 253] width 52 height 12
click at [64, 247] on button "Awesome View" at bounding box center [34, 253] width 60 height 12
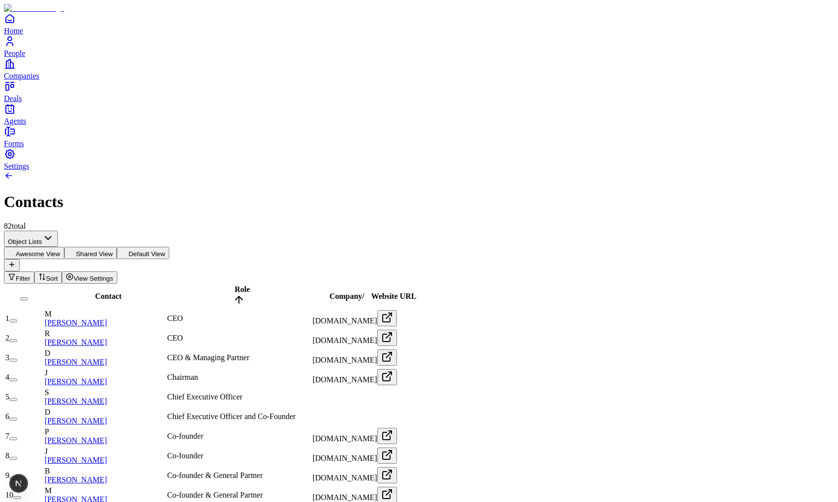
click at [169, 247] on button "Default View" at bounding box center [143, 253] width 52 height 12
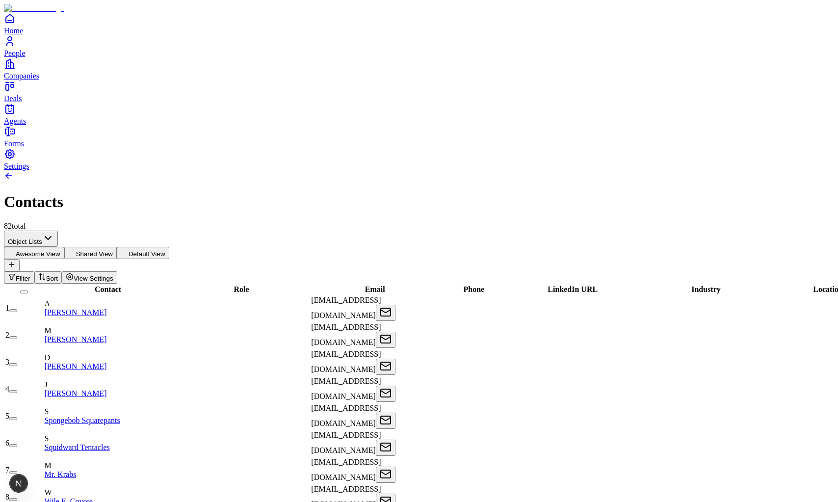
click at [117, 247] on button "Shared View" at bounding box center [90, 253] width 52 height 12
click at [64, 247] on button "Awesome View" at bounding box center [34, 253] width 60 height 12
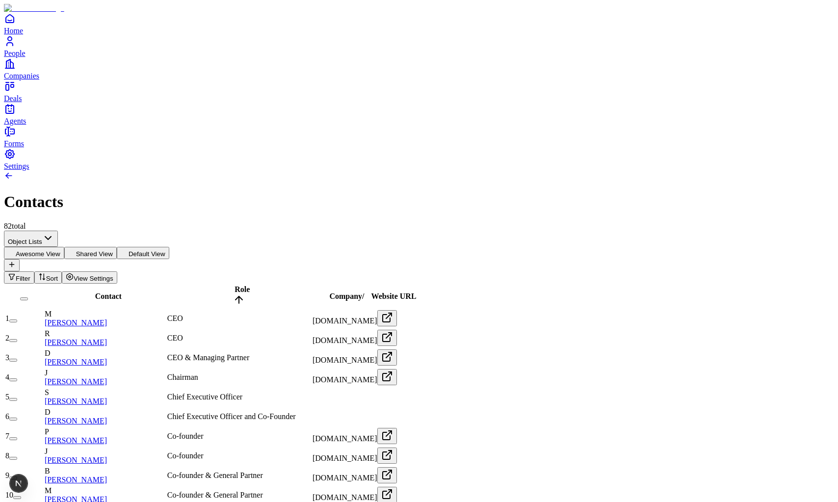
click at [238, 284] on th "Role" at bounding box center [239, 296] width 144 height 24
click at [117, 247] on button "Shared View" at bounding box center [90, 253] width 52 height 12
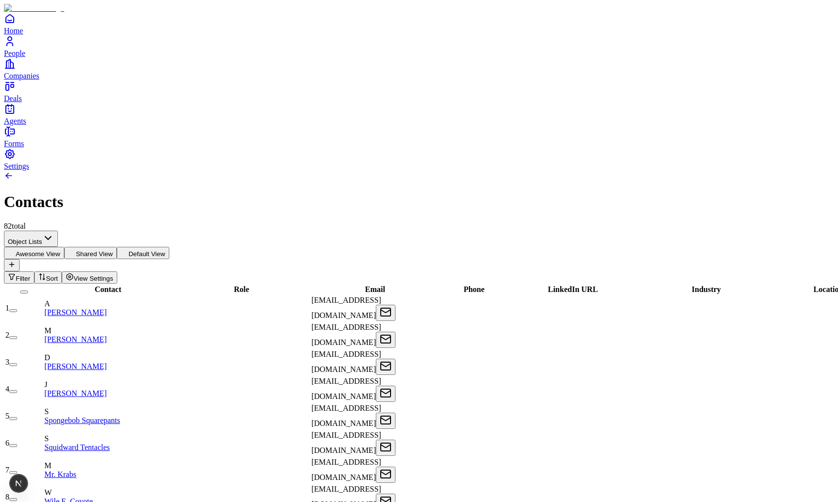
click at [302, 285] on div "Role" at bounding box center [238, 289] width 143 height 9
click at [169, 247] on button "Default View" at bounding box center [143, 253] width 52 height 12
click at [117, 247] on button "Shared View" at bounding box center [90, 253] width 52 height 12
click at [64, 247] on button "Awesome View" at bounding box center [34, 253] width 60 height 12
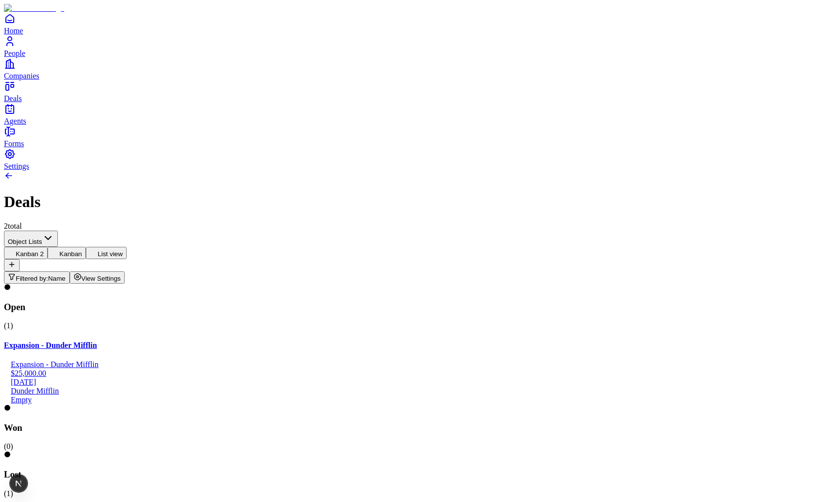
click at [98, 248] on icon at bounding box center [94, 252] width 8 height 8
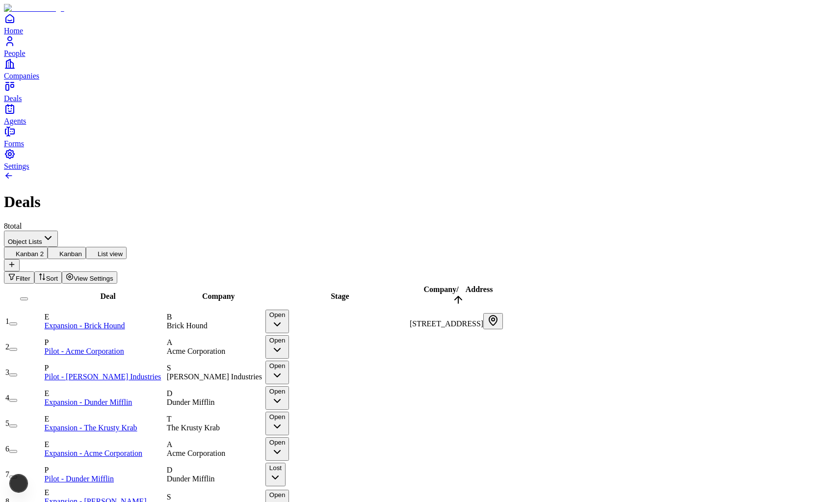
click at [71, 75] on html "Home People Companies Deals Agents Forms Settings Deals 8 total Object Lists [G…" at bounding box center [419, 268] width 838 height 537
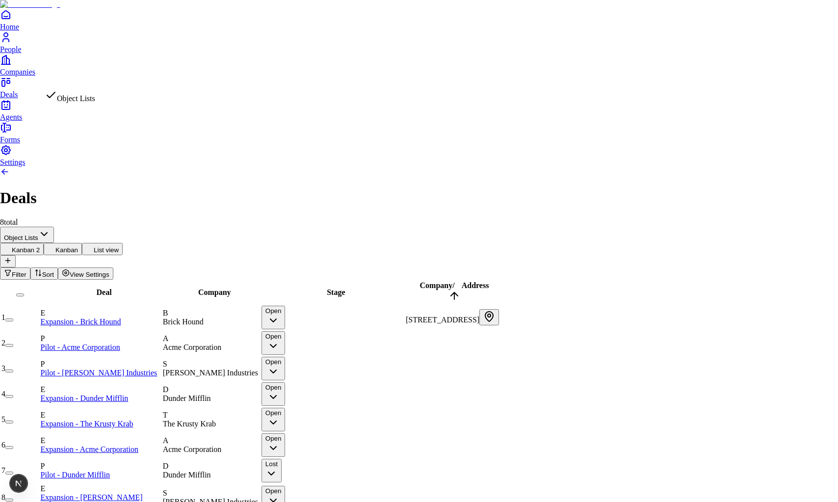
click at [267, 63] on html "Home People Companies Deals Agents Forms Settings Deals 8 total Object Lists [G…" at bounding box center [419, 266] width 838 height 533
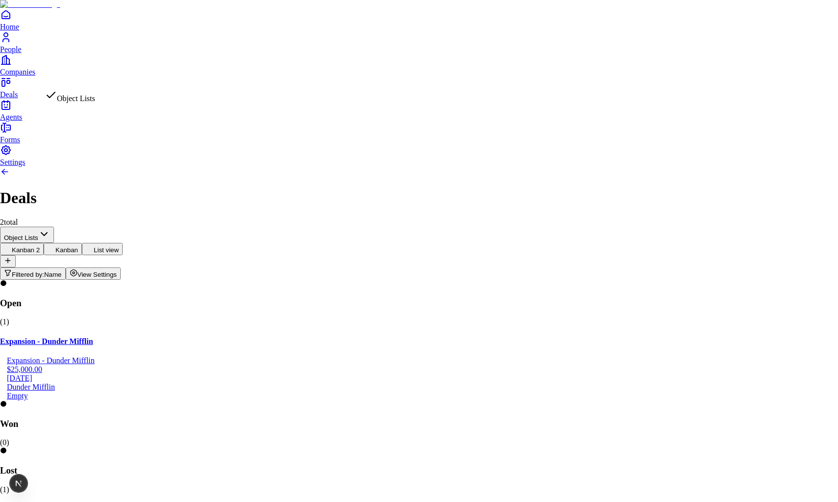
click at [118, 77] on html "Home People Companies Deals Agents Forms Settings Deals 2 total Object Lists [G…" at bounding box center [419, 294] width 838 height 588
click at [150, 64] on html "Home People Companies Deals Agents Forms Settings Deals 2 total Object Lists [G…" at bounding box center [419, 294] width 838 height 588
click at [112, 80] on html "Home People Companies Deals Agents Forms Settings Deals 2 total Object Lists [G…" at bounding box center [419, 294] width 838 height 588
click at [136, 55] on html "Home People Companies Deals Agents Forms Settings Deals 2 total Object Lists [G…" at bounding box center [419, 294] width 838 height 588
click at [107, 86] on html "Home People Companies Deals Agents Forms Settings Deals 2 total Object Lists [G…" at bounding box center [419, 294] width 838 height 588
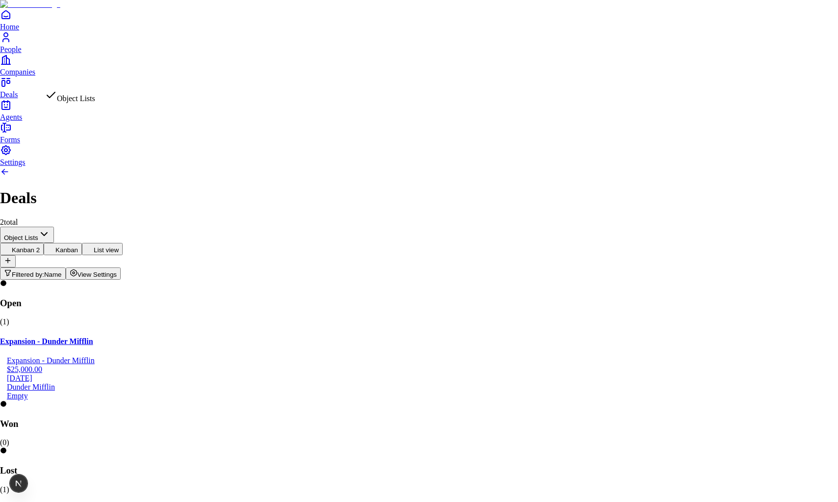
click at [121, 53] on html "Home People Companies Deals Agents Forms Settings Deals 2 total Object Lists [G…" at bounding box center [419, 294] width 838 height 588
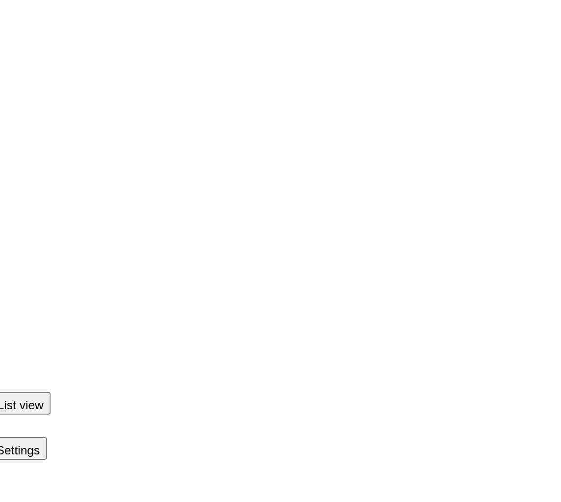
click at [86, 247] on button "Kanban" at bounding box center [67, 253] width 38 height 12
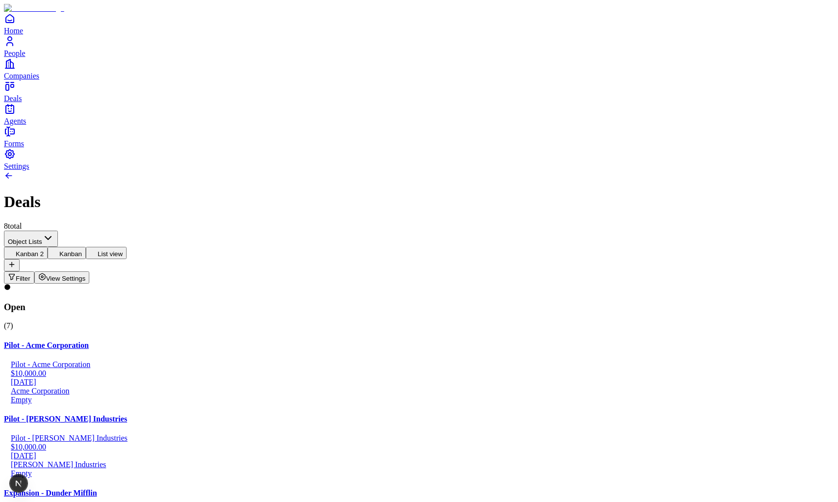
click at [127, 247] on button "List view" at bounding box center [106, 253] width 41 height 12
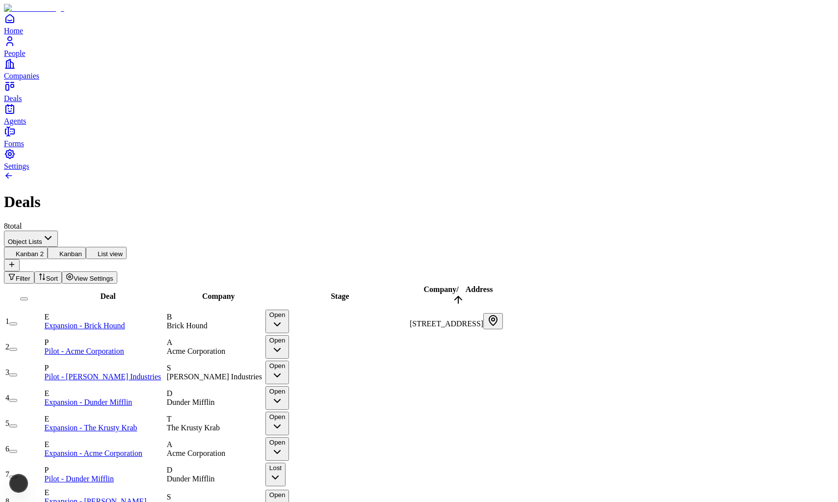
click at [86, 247] on button "Kanban" at bounding box center [67, 253] width 38 height 12
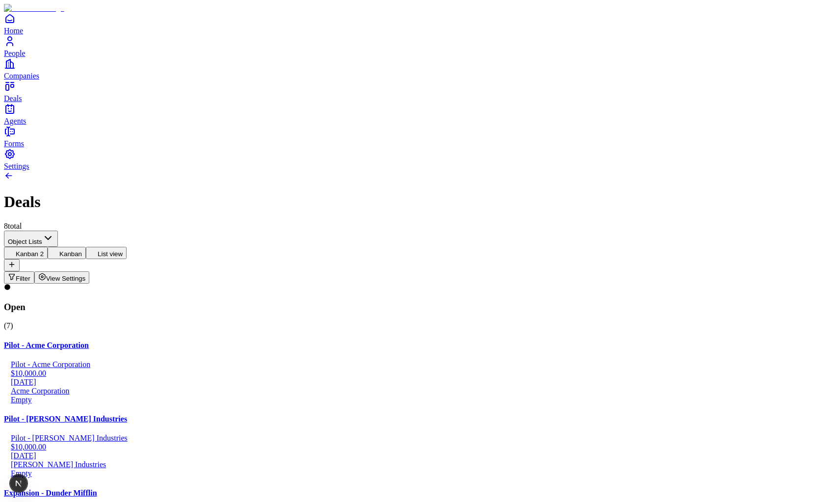
click at [48, 247] on button "Kanban 2" at bounding box center [26, 253] width 44 height 12
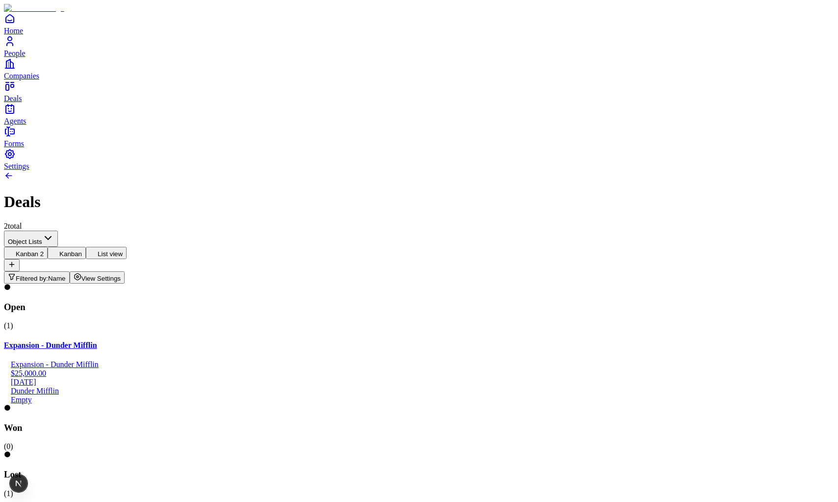
click at [16, 260] on icon at bounding box center [12, 264] width 8 height 8
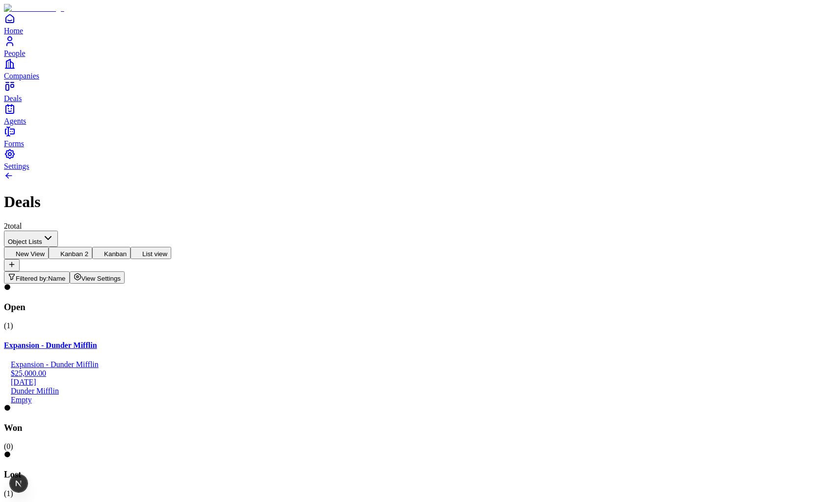
click at [92, 247] on button "Kanban 2" at bounding box center [71, 253] width 44 height 12
click at [130, 247] on button "Kanban" at bounding box center [111, 253] width 38 height 12
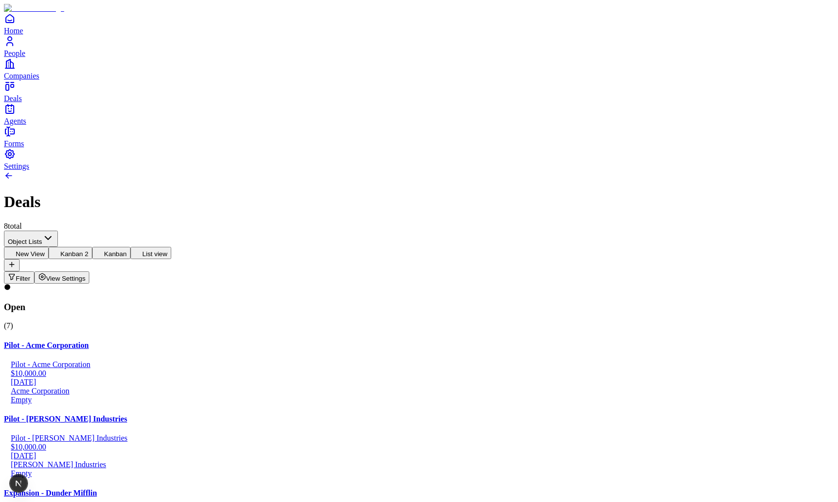
click at [49, 247] on button "New View" at bounding box center [26, 253] width 45 height 12
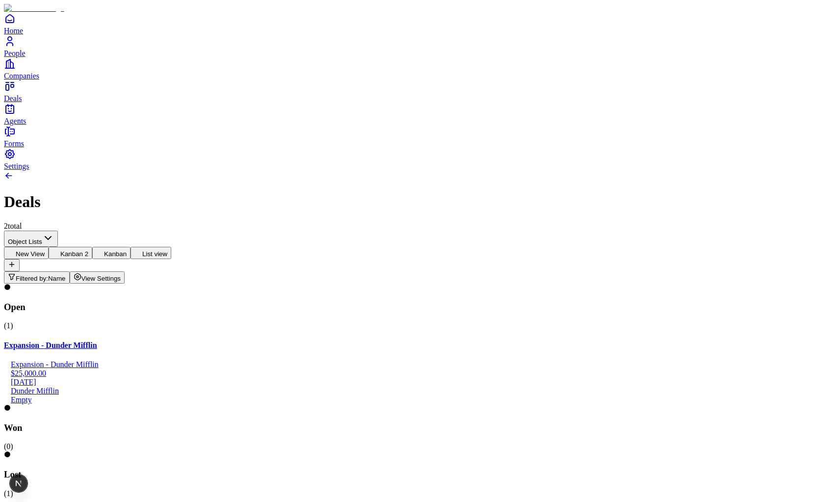
click at [92, 247] on button "Kanban 2" at bounding box center [71, 253] width 44 height 12
click at [130, 247] on button "Kanban" at bounding box center [111, 253] width 38 height 12
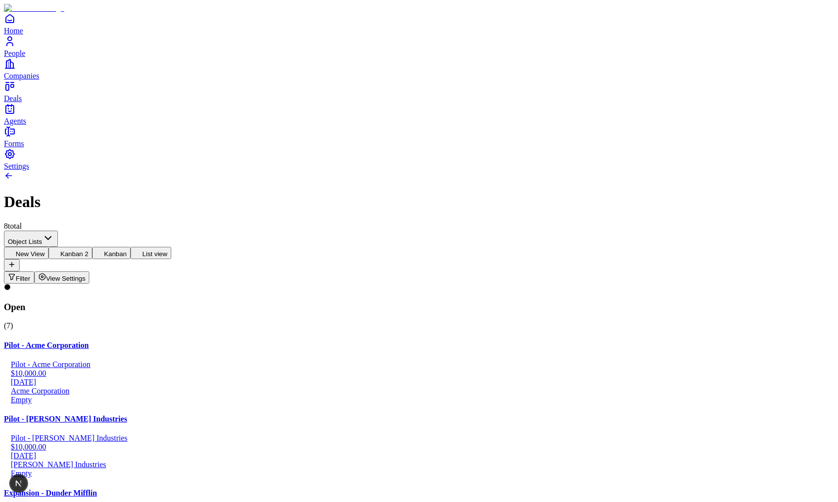
click at [171, 247] on button "List view" at bounding box center [150, 253] width 41 height 12
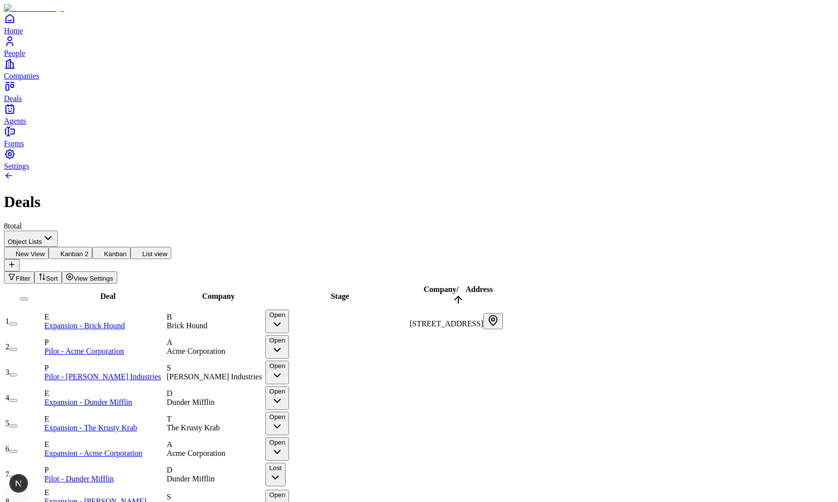
click at [49, 247] on button "New View" at bounding box center [26, 253] width 45 height 12
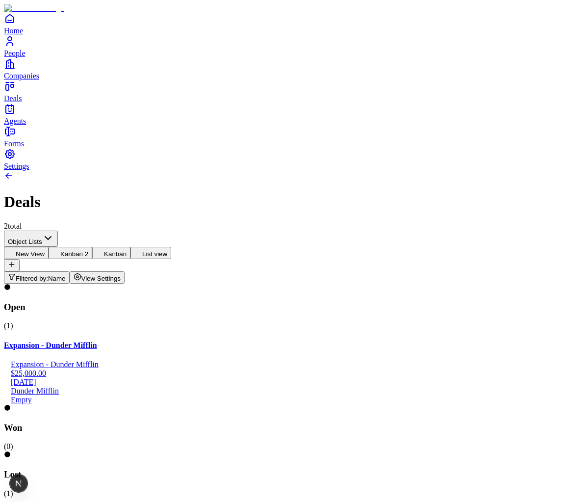
click at [112, 82] on html "Home People Companies Deals Agents Forms Settings Deals 2 total Object Lists Ne…" at bounding box center [280, 296] width 561 height 592
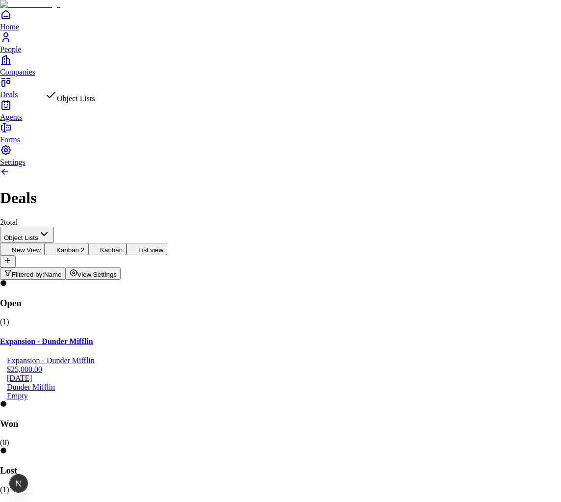
click at [117, 82] on html "Home People Companies Deals Agents Forms Settings Deals 2 total Object Lists Ne…" at bounding box center [280, 294] width 561 height 588
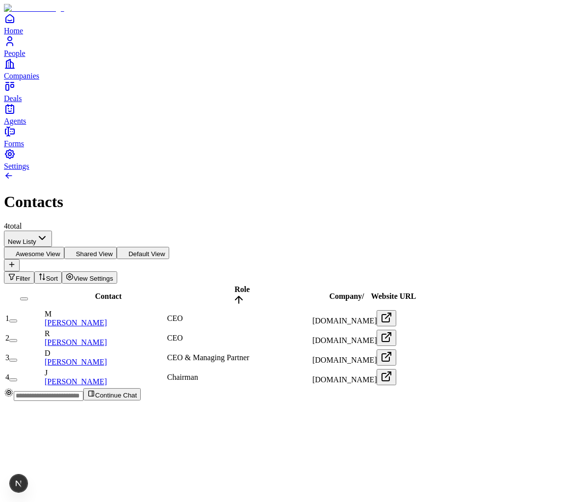
click at [118, 73] on html "Home People Companies Deals Agents Forms Settings Contacts 4 total New Listy Aw…" at bounding box center [280, 204] width 561 height 408
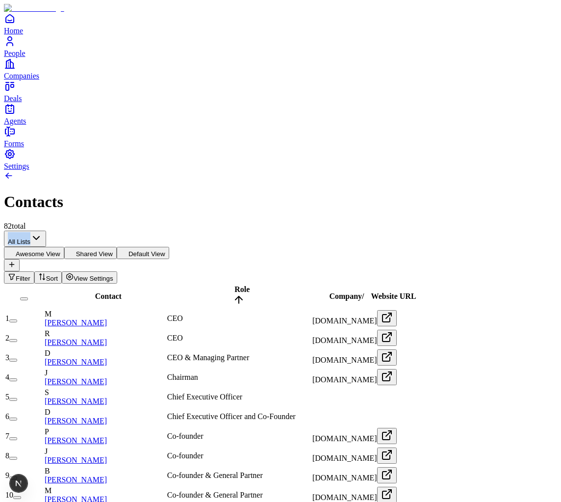
click at [119, 171] on div "Contacts 82 total" at bounding box center [280, 201] width 553 height 60
click at [105, 171] on div "Contacts 82 total" at bounding box center [280, 201] width 553 height 60
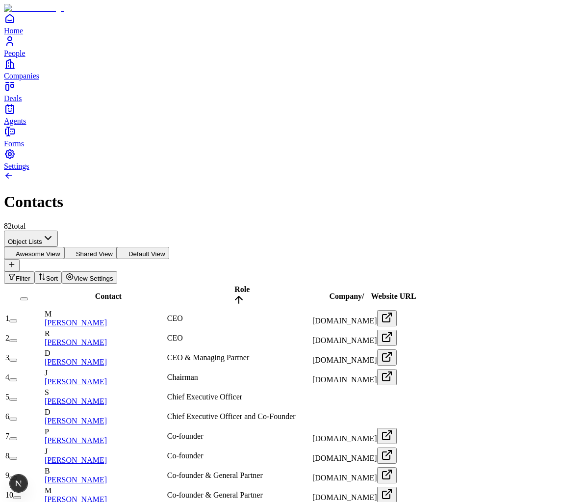
click at [99, 230] on div "Object Lists Awesome View Shared View Default View Filter Sort View Settings" at bounding box center [280, 256] width 553 height 53
click at [17, 319] on button "button" at bounding box center [13, 320] width 8 height 3
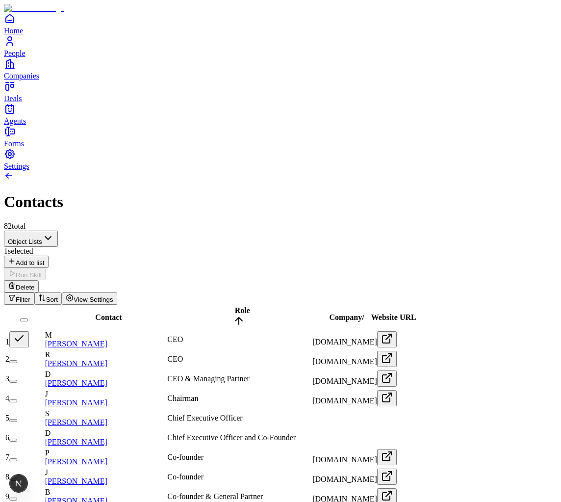
click at [17, 360] on button "button" at bounding box center [13, 361] width 8 height 3
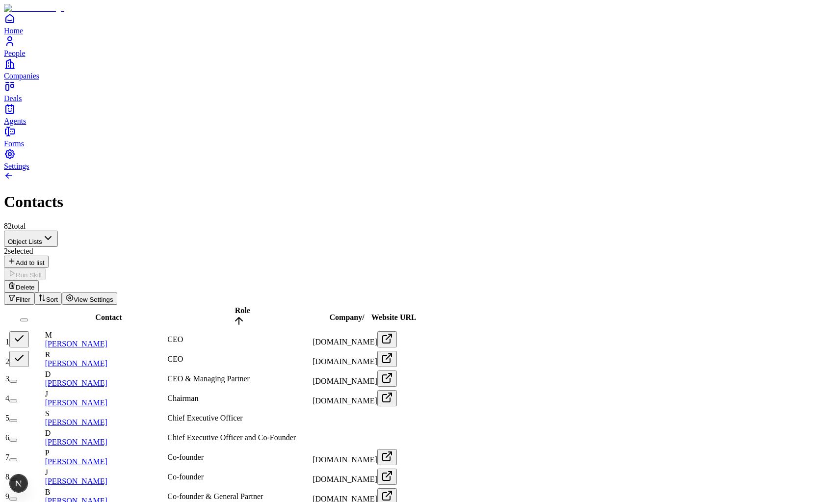
click at [29, 331] on button "button" at bounding box center [19, 339] width 20 height 16
click at [29, 351] on button "button" at bounding box center [19, 359] width 20 height 16
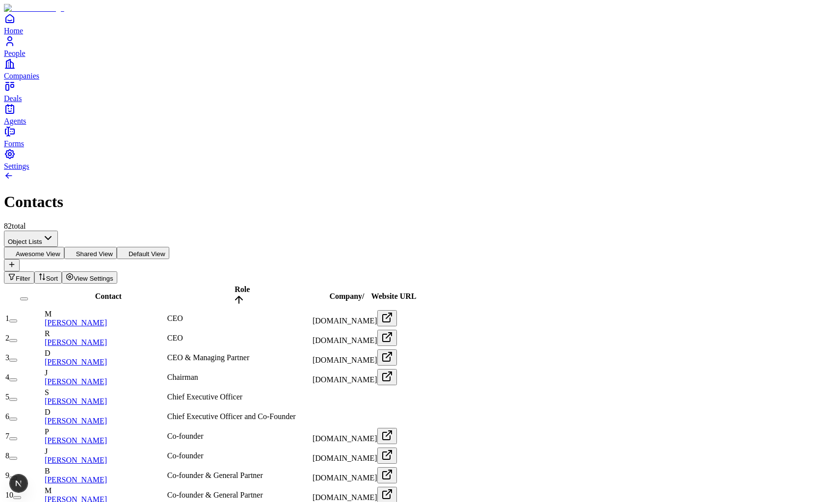
click at [17, 339] on button "button" at bounding box center [13, 340] width 8 height 3
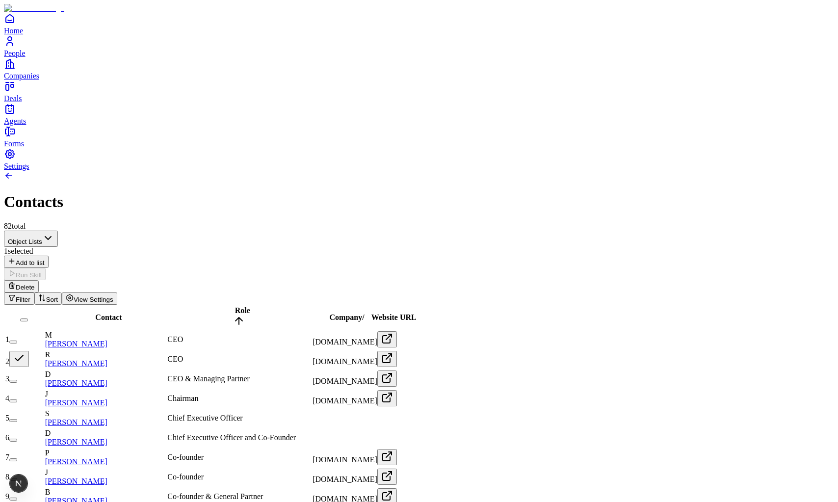
click at [17, 340] on button "button" at bounding box center [13, 341] width 8 height 3
click at [29, 331] on button "button" at bounding box center [19, 339] width 20 height 16
click at [17, 380] on button "button" at bounding box center [13, 381] width 8 height 3
click at [29, 370] on button "button" at bounding box center [19, 378] width 20 height 16
click at [29, 351] on button "button" at bounding box center [19, 359] width 20 height 16
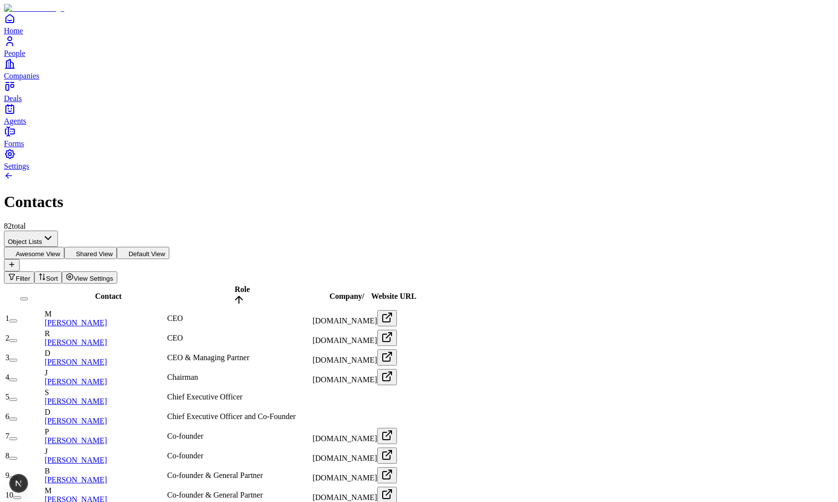
click at [17, 339] on button "button" at bounding box center [13, 340] width 8 height 3
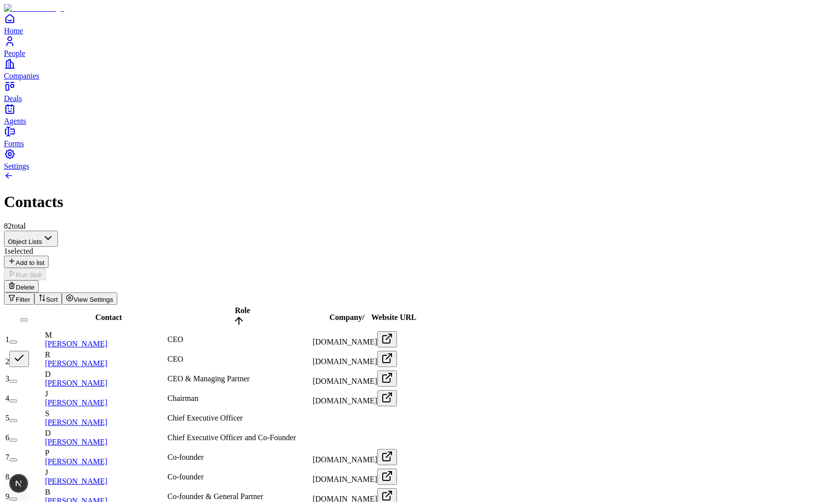
click at [29, 351] on button "button" at bounding box center [19, 359] width 20 height 16
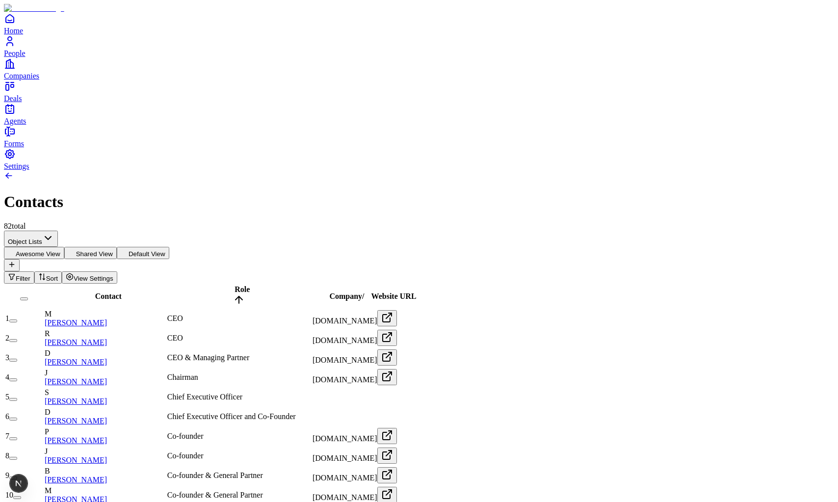
click at [17, 339] on button "button" at bounding box center [13, 340] width 8 height 3
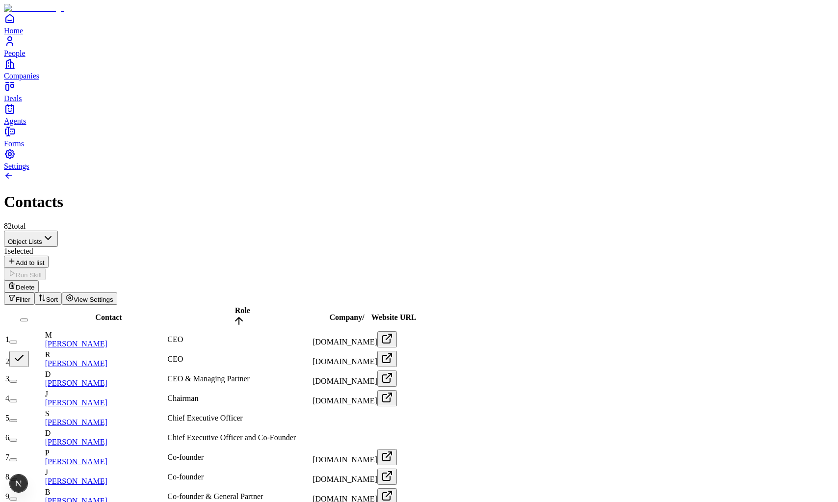
click at [29, 351] on button "button" at bounding box center [19, 359] width 20 height 16
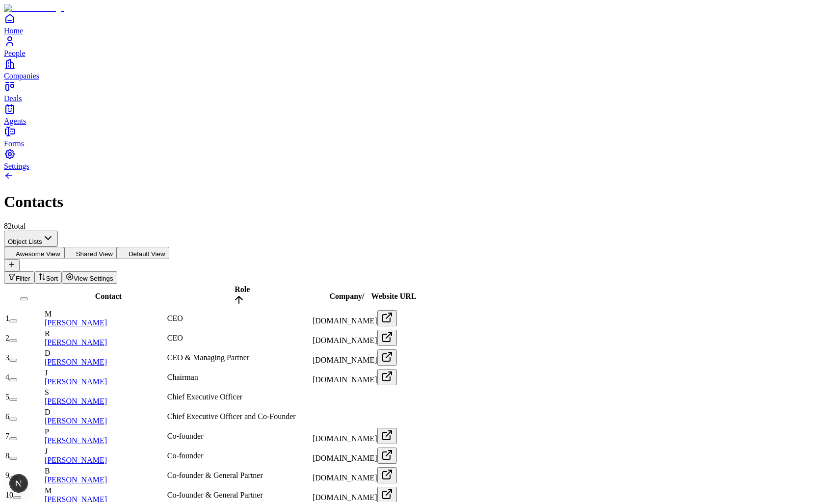
click at [17, 339] on button "button" at bounding box center [13, 340] width 8 height 3
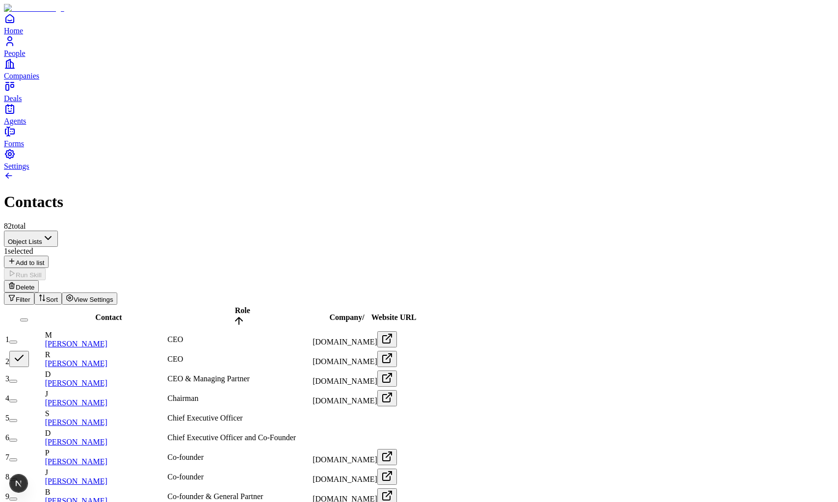
click at [29, 351] on button "button" at bounding box center [19, 359] width 20 height 16
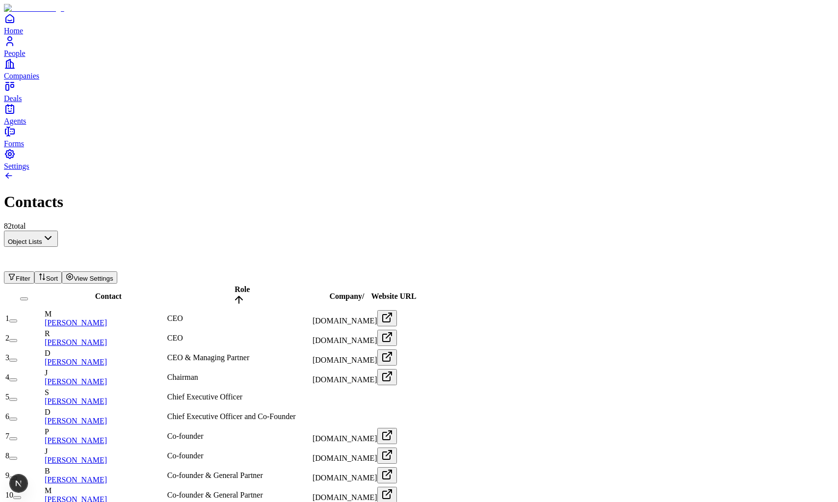
click at [17, 339] on button "button" at bounding box center [13, 340] width 8 height 3
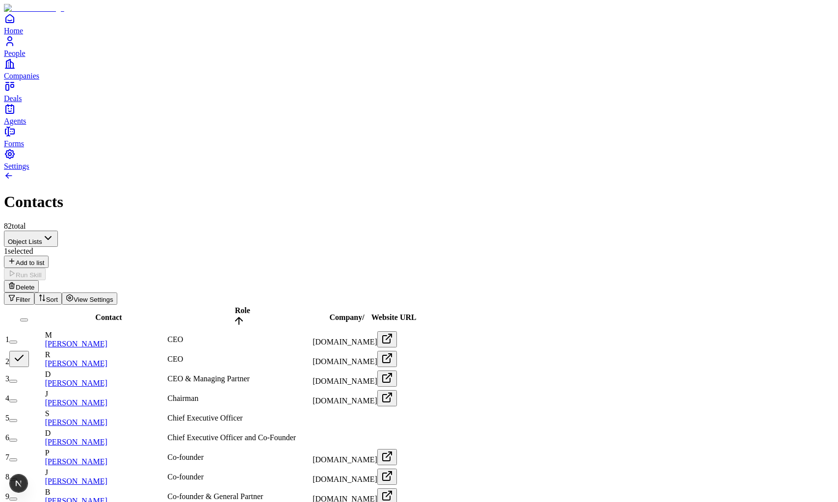
click at [29, 351] on button "button" at bounding box center [19, 359] width 20 height 16
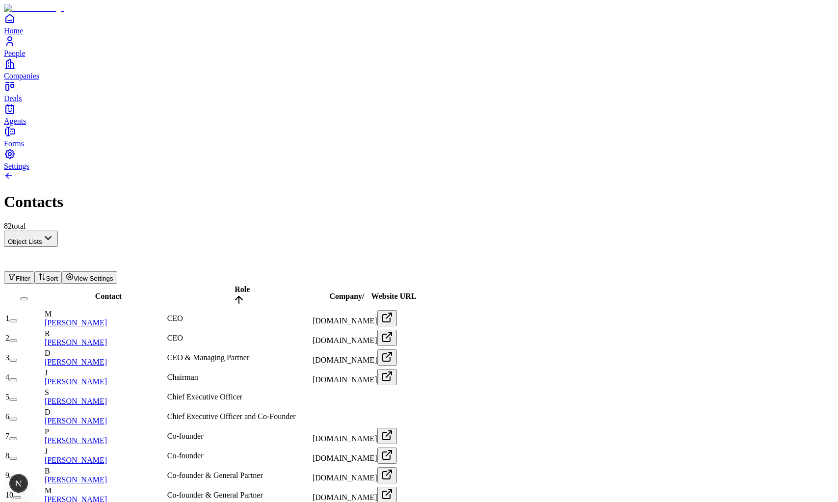
click at [17, 339] on button "button" at bounding box center [13, 340] width 8 height 3
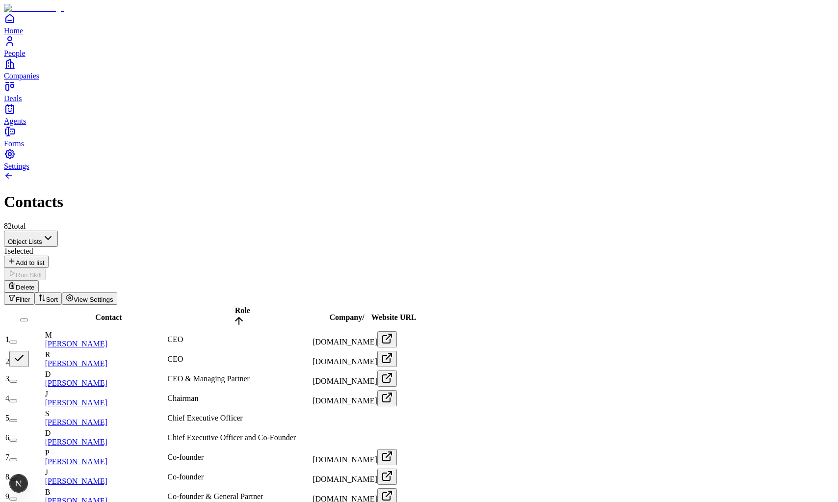
click at [29, 351] on button "button" at bounding box center [19, 359] width 20 height 16
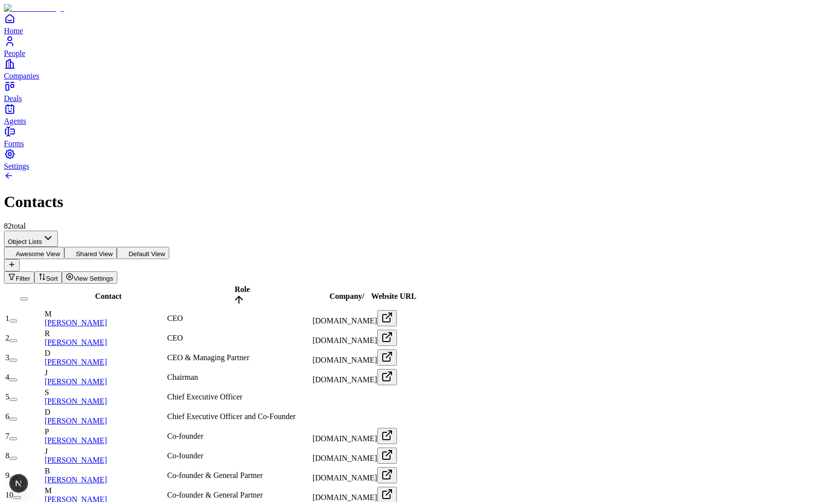
click at [17, 339] on button "button" at bounding box center [13, 340] width 8 height 3
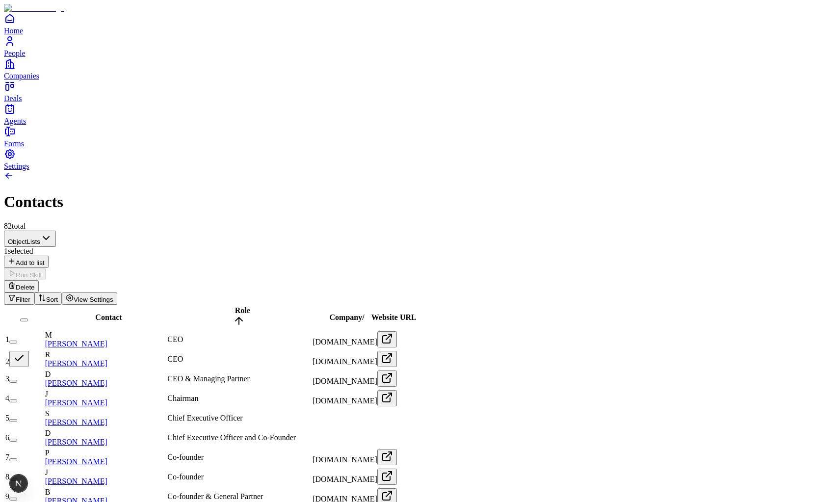
click at [29, 351] on button "button" at bounding box center [19, 359] width 20 height 16
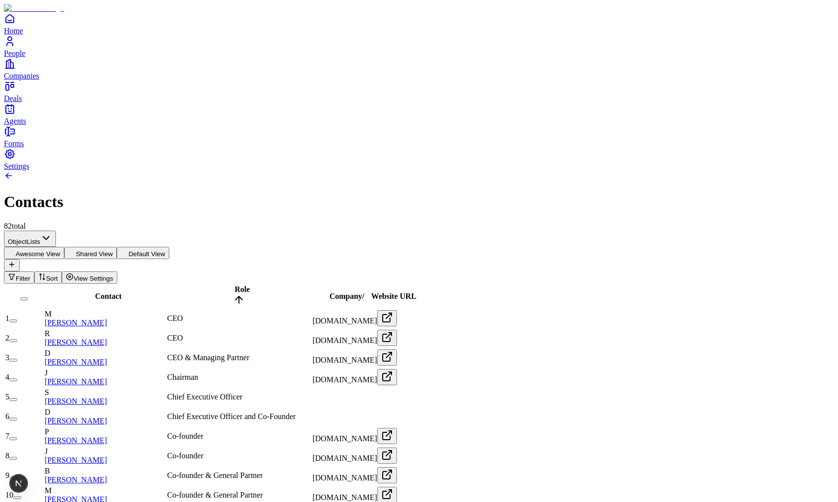
click at [17, 339] on button "button" at bounding box center [13, 340] width 8 height 3
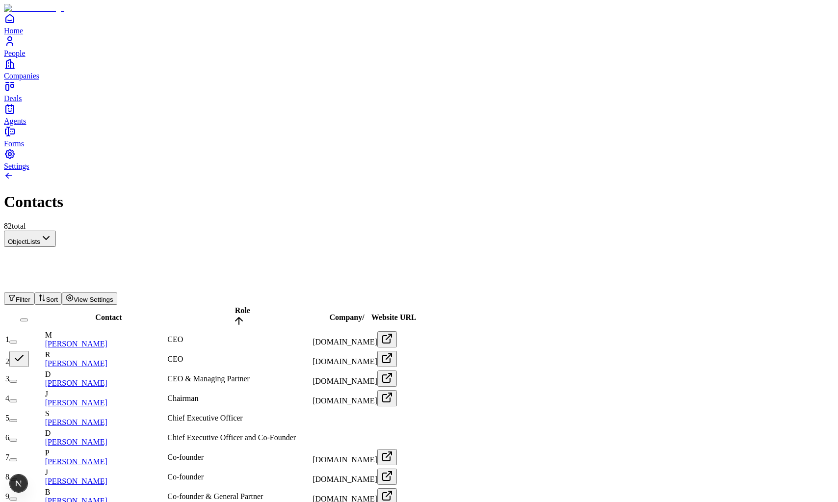
click at [29, 351] on button "button" at bounding box center [19, 359] width 20 height 16
type button "on"
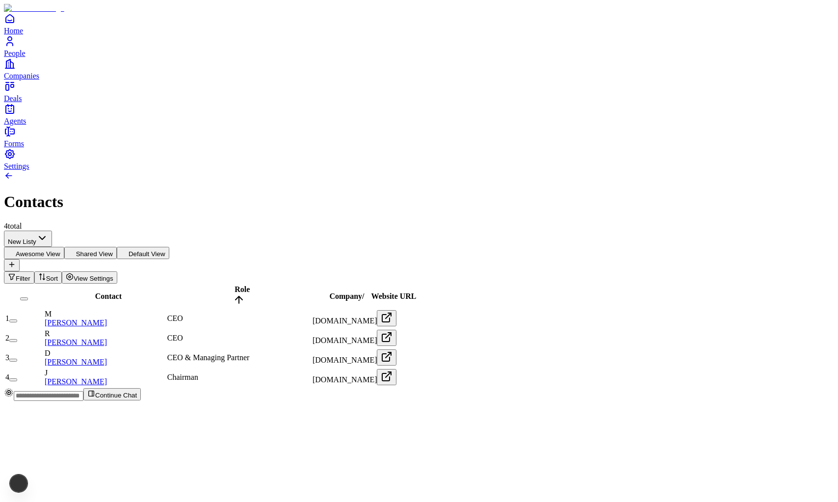
click at [93, 80] on html "Home People Companies Deals Agents Forms Settings Contacts 4 total New Listy Aw…" at bounding box center [419, 204] width 838 height 408
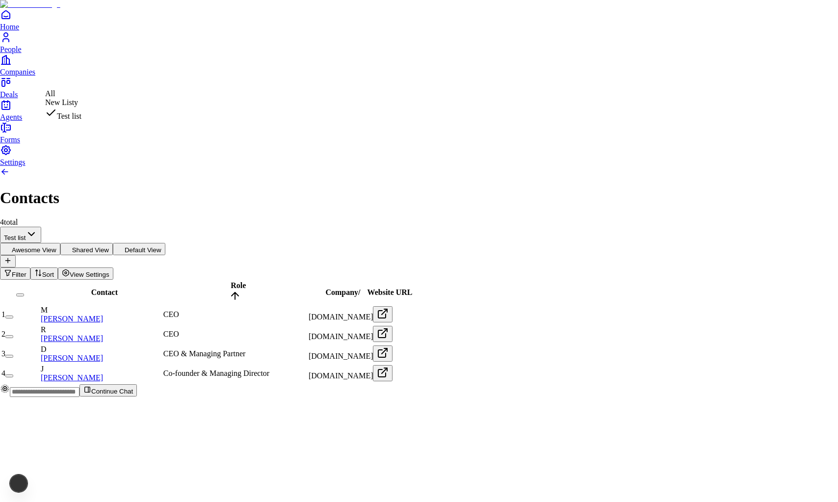
click at [92, 85] on html "Home People Companies Deals Agents Forms Settings Contacts 4 total Test list Aw…" at bounding box center [419, 202] width 838 height 405
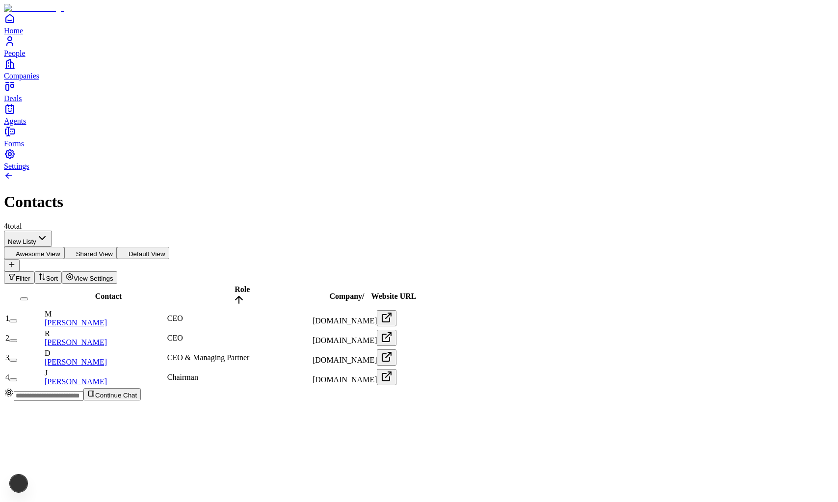
click at [107, 73] on html "Home People Companies Deals Agents Forms Settings Contacts 4 total New Listy Aw…" at bounding box center [419, 204] width 838 height 408
click at [98, 75] on html "Home People Companies Deals Agents Forms Settings Contacts 4 total Test list Aw…" at bounding box center [419, 204] width 838 height 408
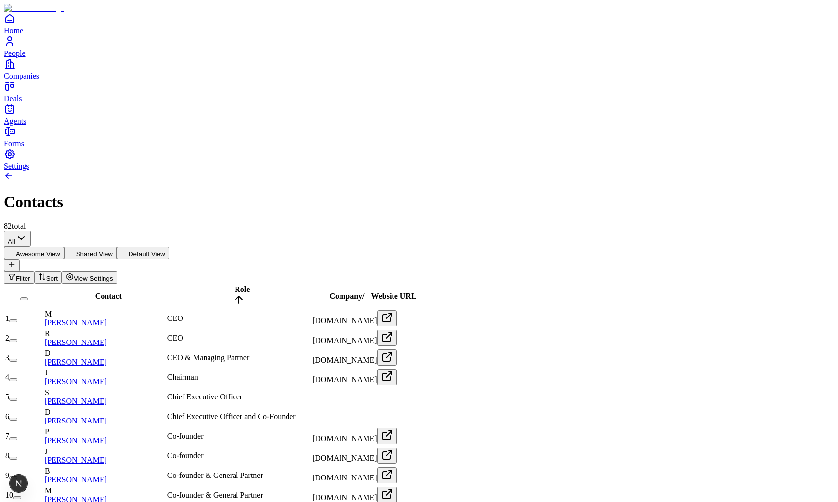
click at [183, 222] on div "82 total" at bounding box center [419, 226] width 830 height 9
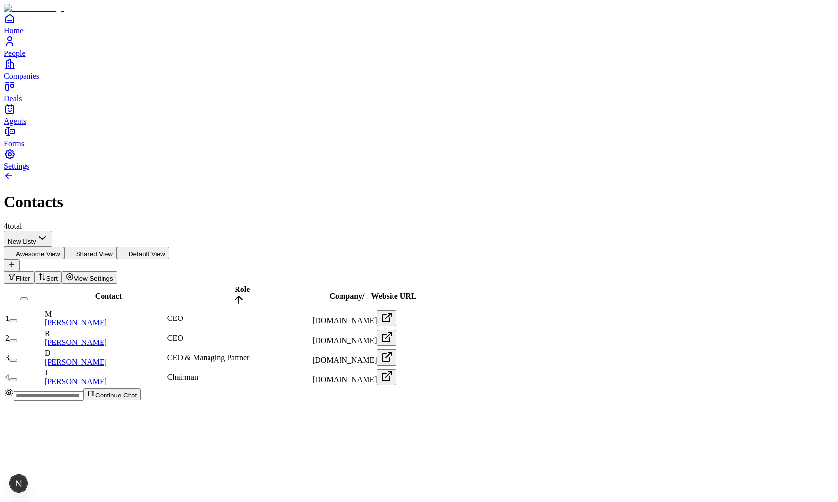
click at [136, 247] on div "Awesome View Shared View Default View" at bounding box center [419, 259] width 830 height 25
click at [122, 76] on html "Home People Companies Deals Agents Forms Settings Contacts 4 total New Listy Aw…" at bounding box center [419, 204] width 838 height 408
click at [103, 75] on html "Home People Companies Deals Agents Forms Settings Contacts 4 total Test list Aw…" at bounding box center [419, 204] width 838 height 408
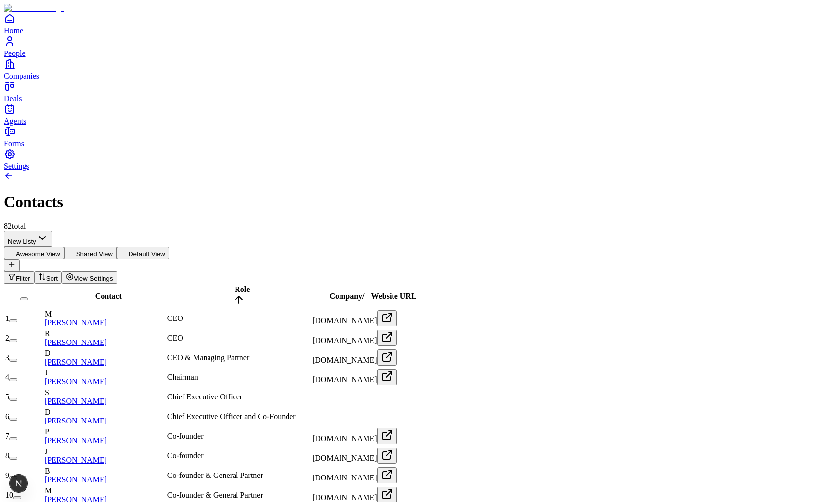
click at [117, 247] on button "Shared View" at bounding box center [90, 253] width 52 height 12
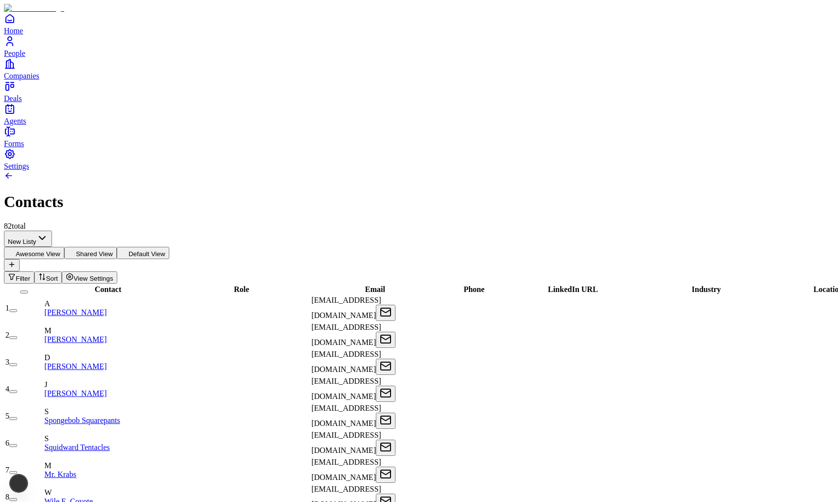
click at [169, 247] on button "Default View" at bounding box center [143, 253] width 52 height 12
click at [43, 304] on div "1" at bounding box center [23, 308] width 37 height 9
click at [17, 309] on button "button" at bounding box center [13, 310] width 8 height 3
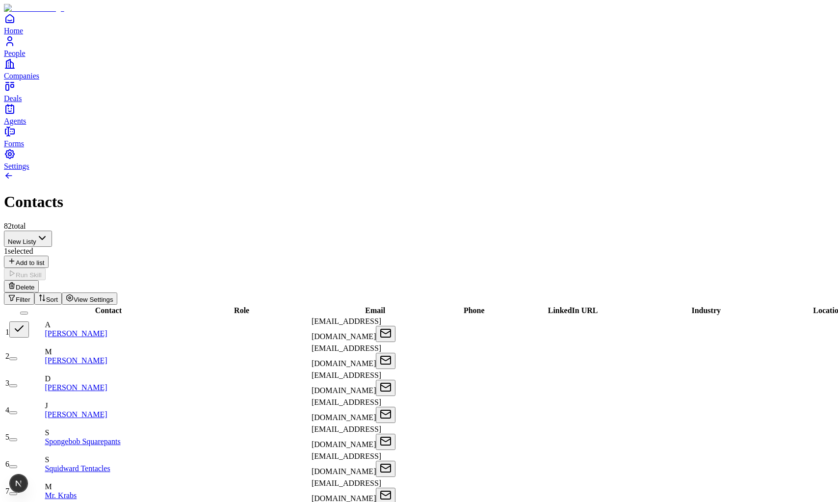
type button "on"
click at [29, 321] on button "button" at bounding box center [19, 329] width 20 height 16
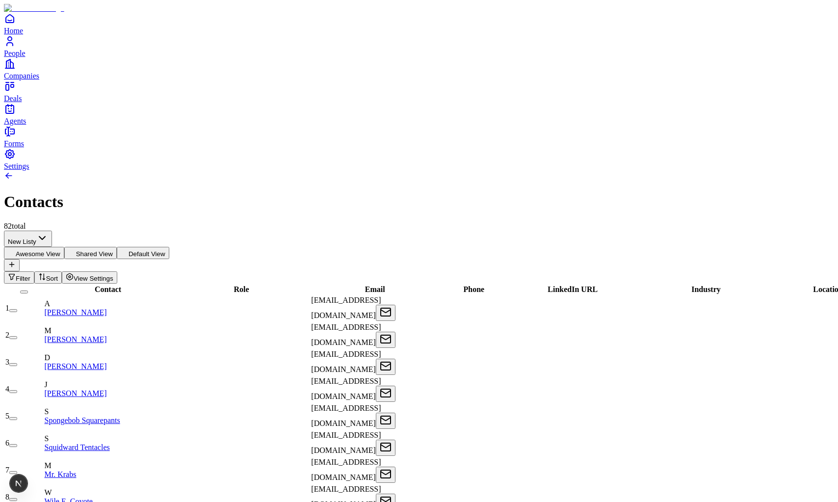
click at [17, 309] on button "on" at bounding box center [13, 310] width 8 height 3
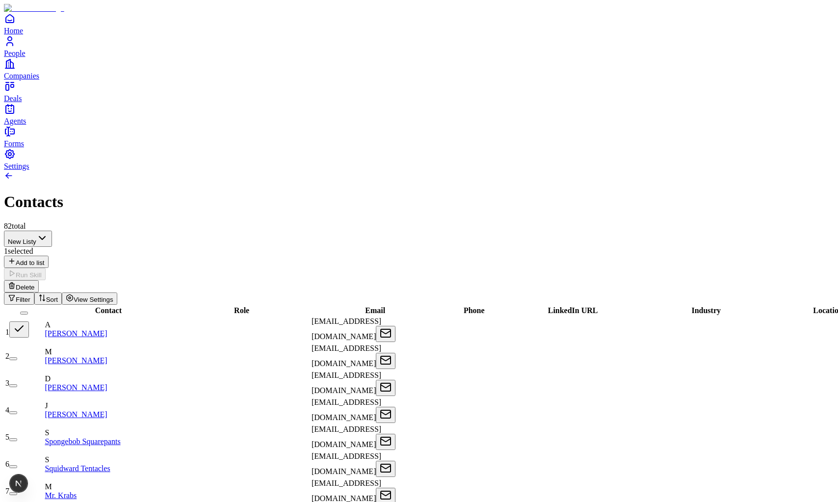
click at [29, 321] on button "button" at bounding box center [19, 329] width 20 height 16
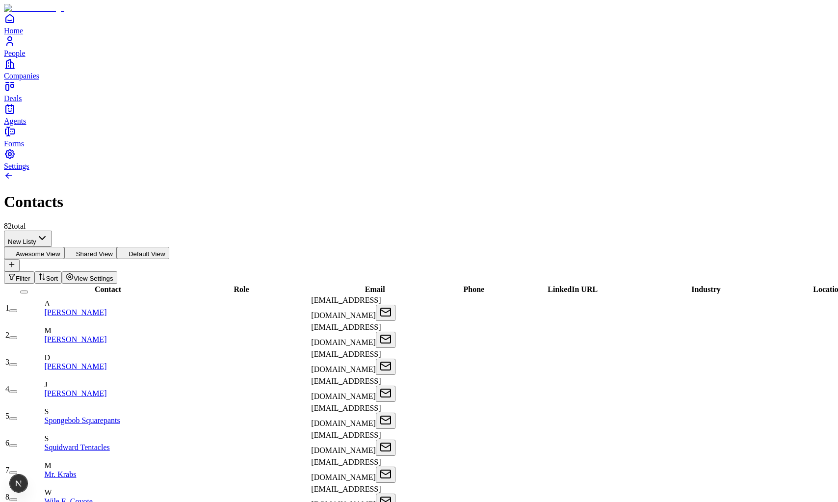
click at [17, 336] on button "button" at bounding box center [13, 337] width 8 height 3
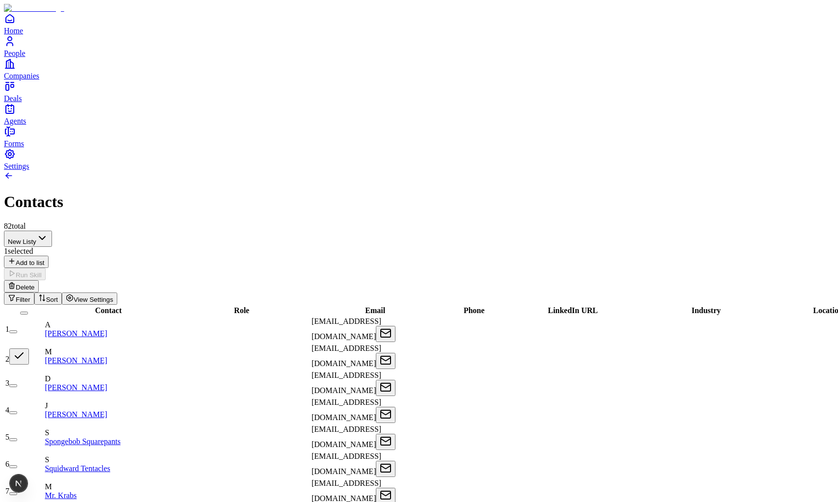
click at [29, 348] on button "button" at bounding box center [19, 356] width 20 height 16
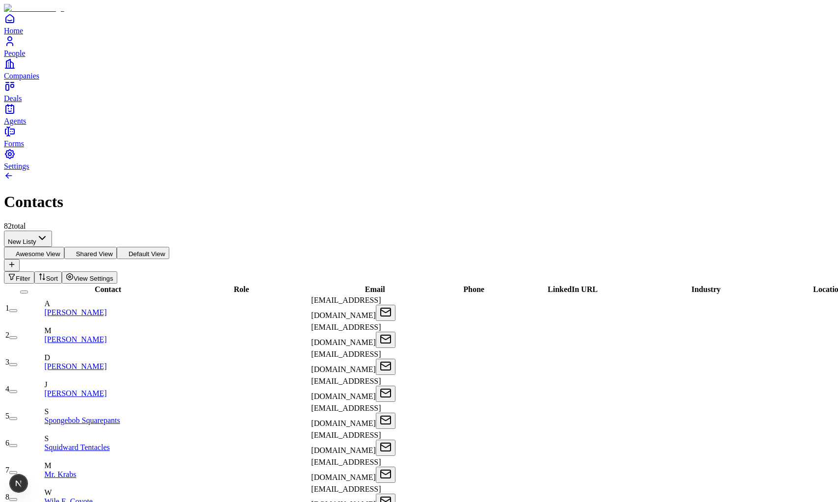
click at [17, 336] on button "button" at bounding box center [13, 337] width 8 height 3
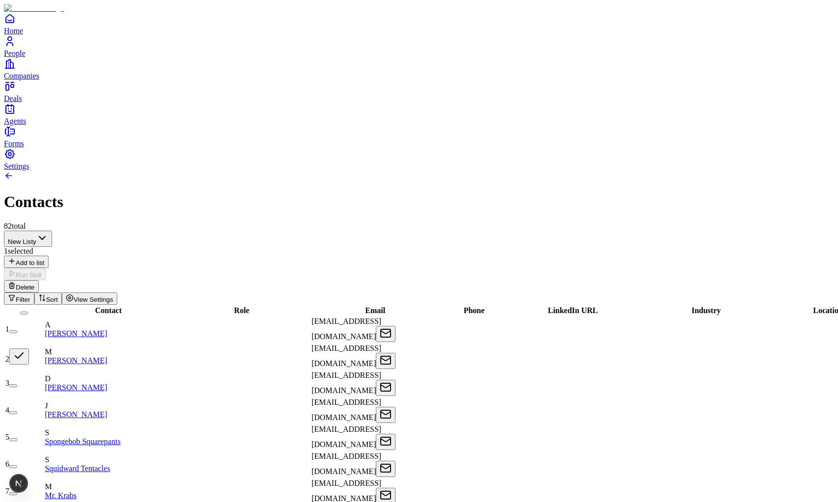
click at [29, 348] on button "button" at bounding box center [19, 356] width 20 height 16
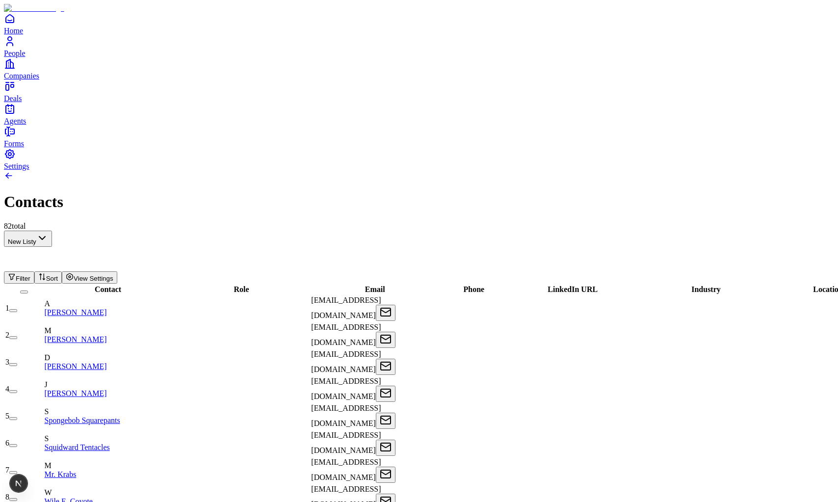
click at [17, 336] on button "button" at bounding box center [13, 337] width 8 height 3
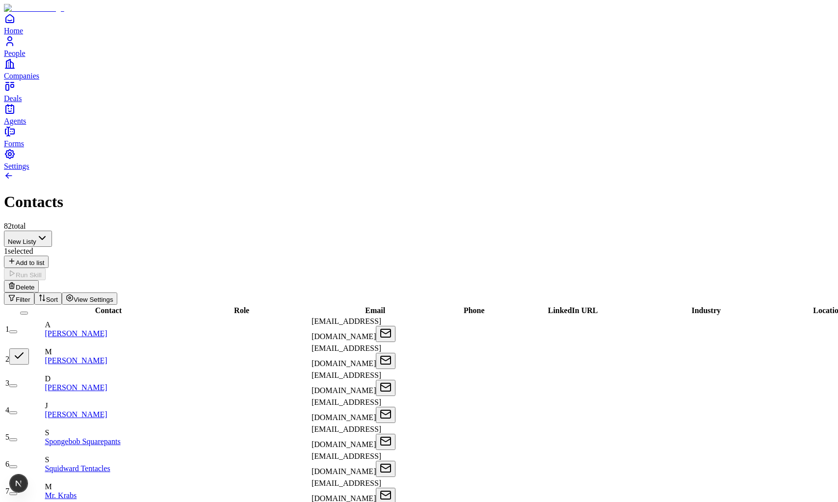
click at [29, 348] on button "button" at bounding box center [19, 356] width 20 height 16
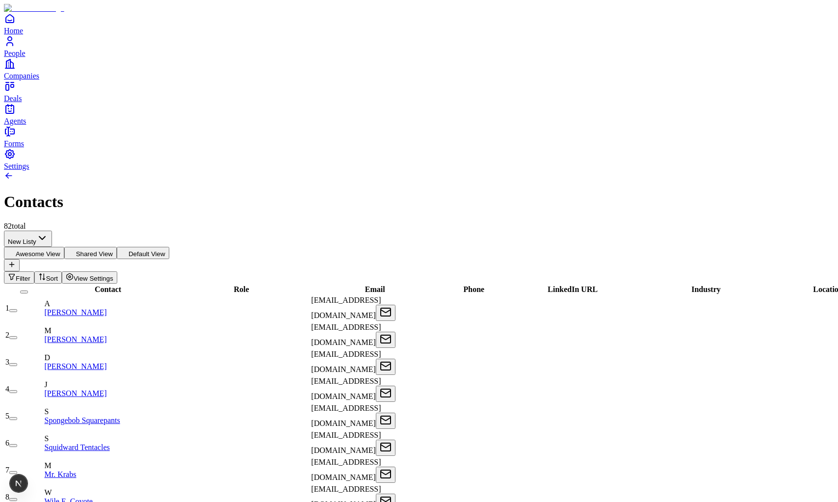
click at [17, 336] on button "button" at bounding box center [13, 337] width 8 height 3
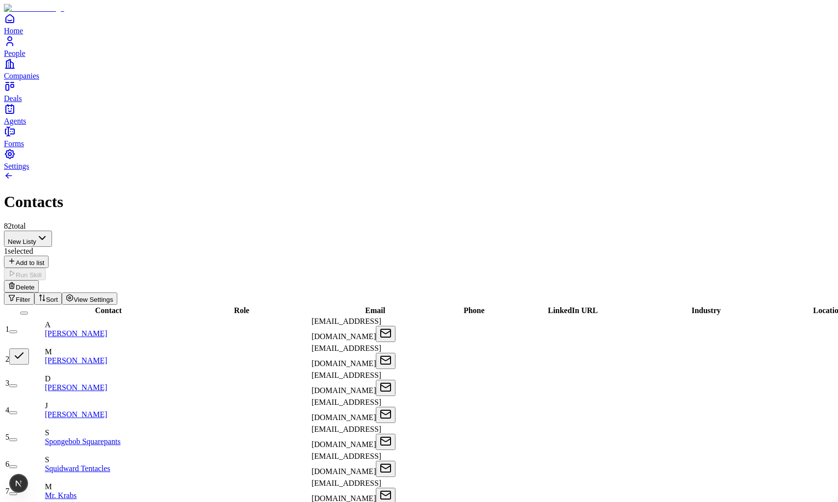
click at [29, 348] on button "button" at bounding box center [19, 356] width 20 height 16
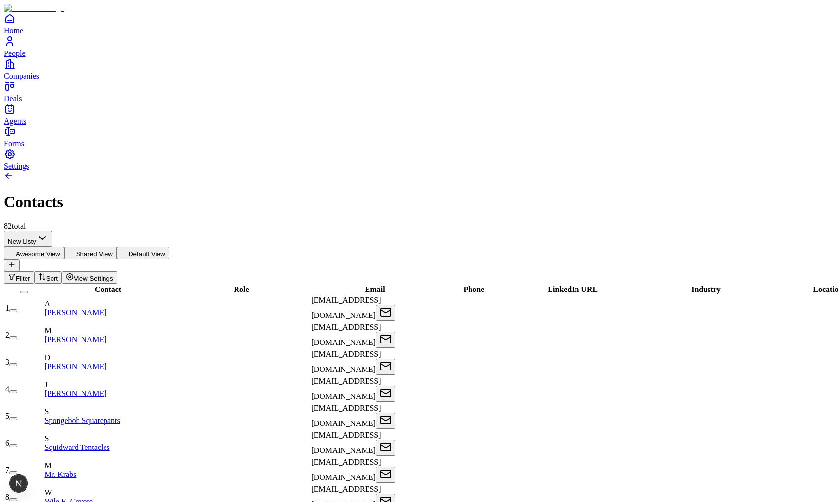
click at [17, 336] on button "button" at bounding box center [13, 337] width 8 height 3
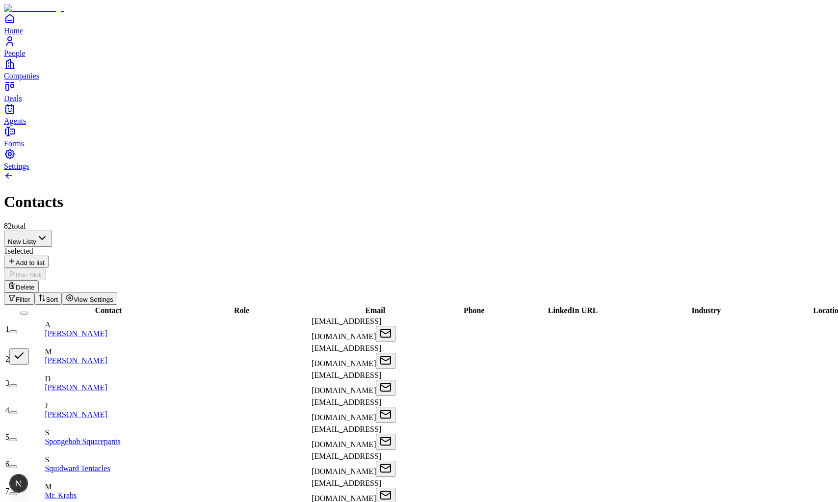
click at [29, 348] on button "button" at bounding box center [19, 356] width 20 height 16
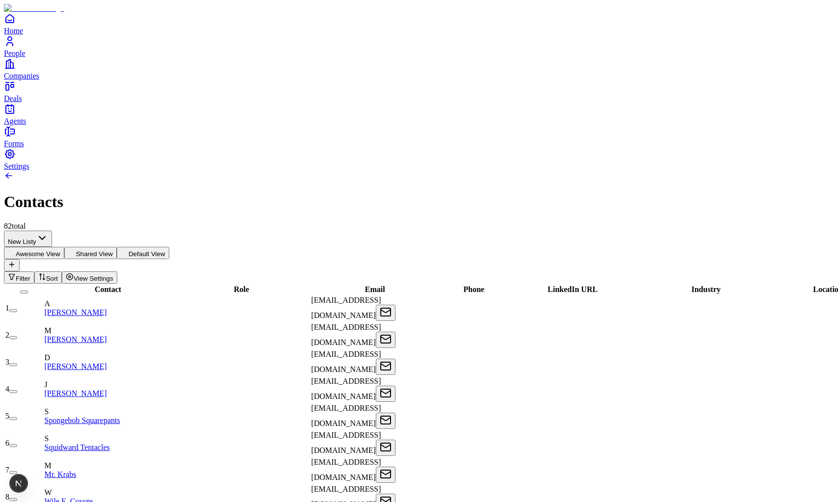
click at [17, 336] on button "button" at bounding box center [13, 337] width 8 height 3
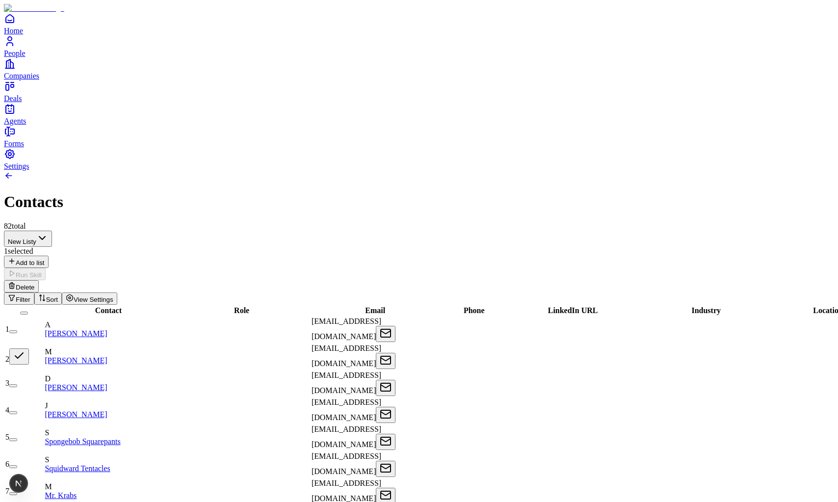
type button "on"
click at [29, 348] on button "button" at bounding box center [19, 356] width 20 height 16
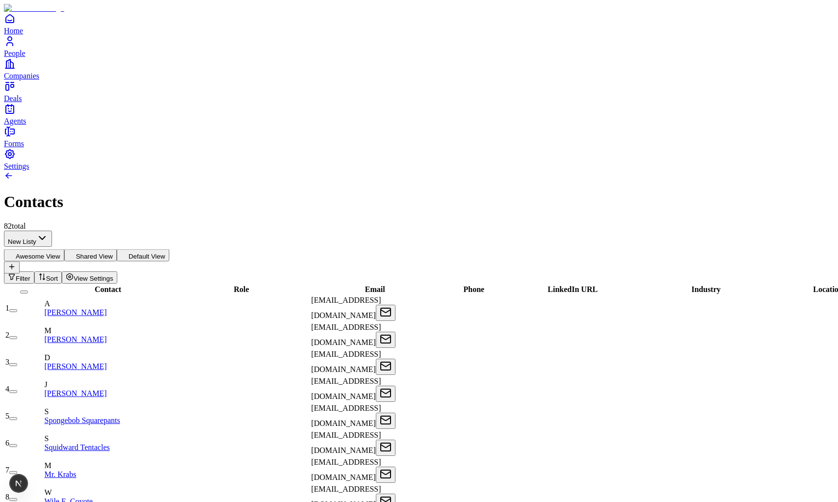
click at [17, 336] on button "on" at bounding box center [13, 337] width 8 height 3
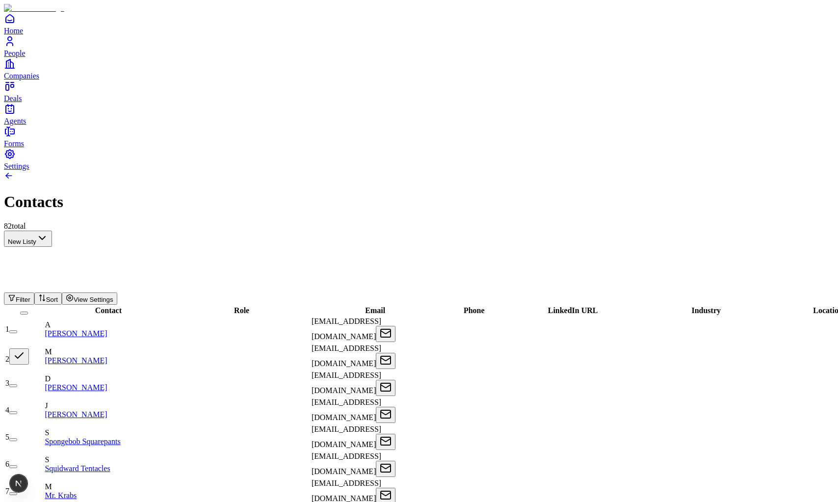
click at [29, 348] on button "button" at bounding box center [19, 356] width 20 height 16
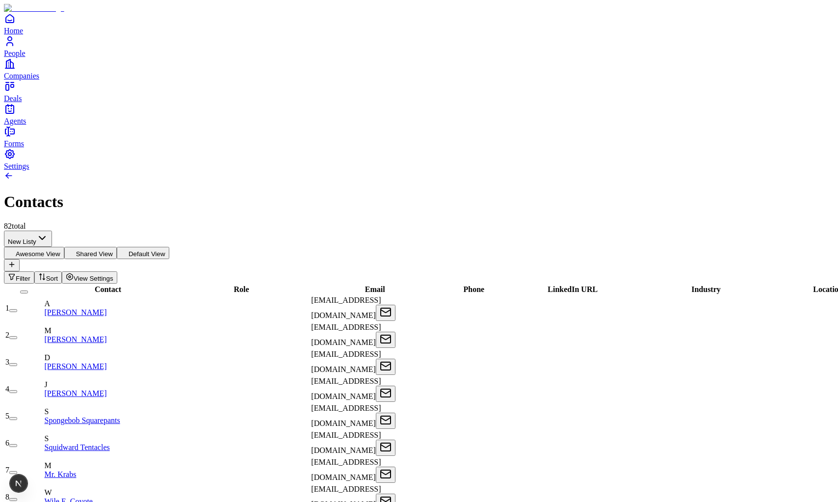
click at [17, 336] on button "on" at bounding box center [13, 337] width 8 height 3
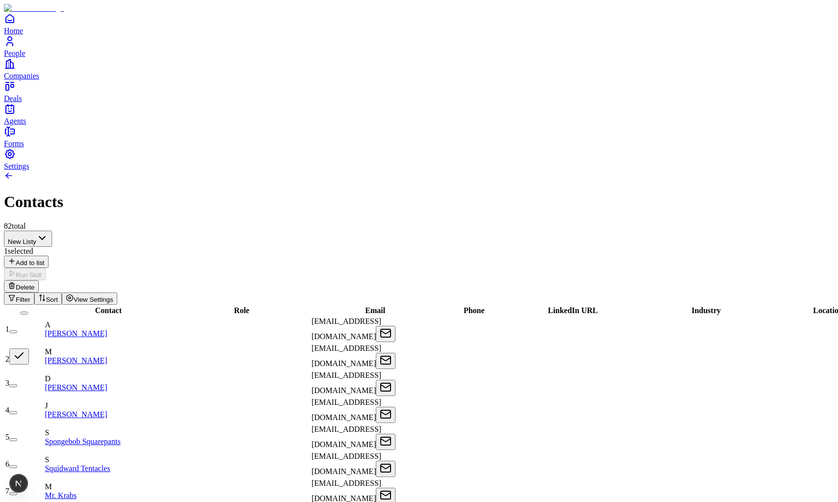
click at [29, 348] on button "button" at bounding box center [19, 356] width 20 height 16
click at [17, 357] on button "on" at bounding box center [13, 358] width 8 height 3
click at [29, 348] on button "button" at bounding box center [19, 356] width 20 height 16
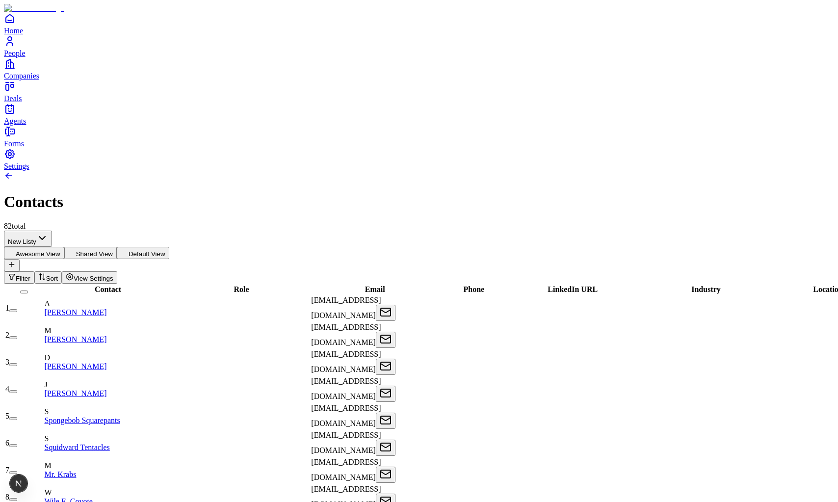
click at [17, 336] on button "on" at bounding box center [13, 337] width 8 height 3
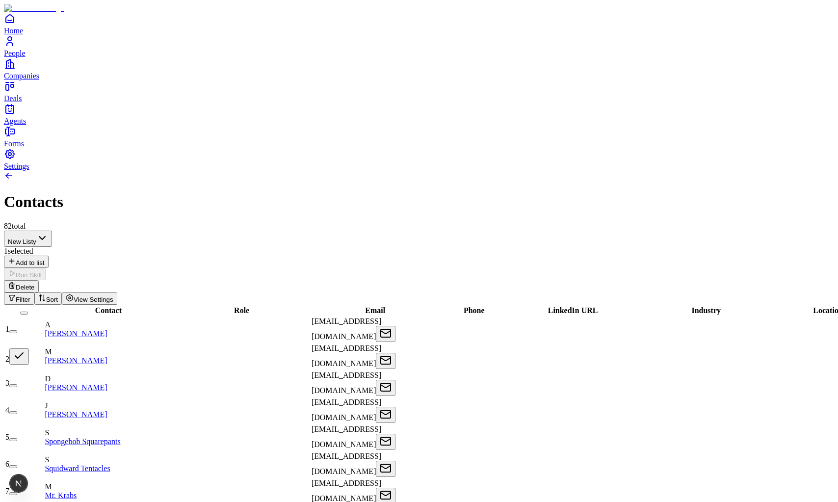
click at [29, 348] on button "button" at bounding box center [19, 356] width 20 height 16
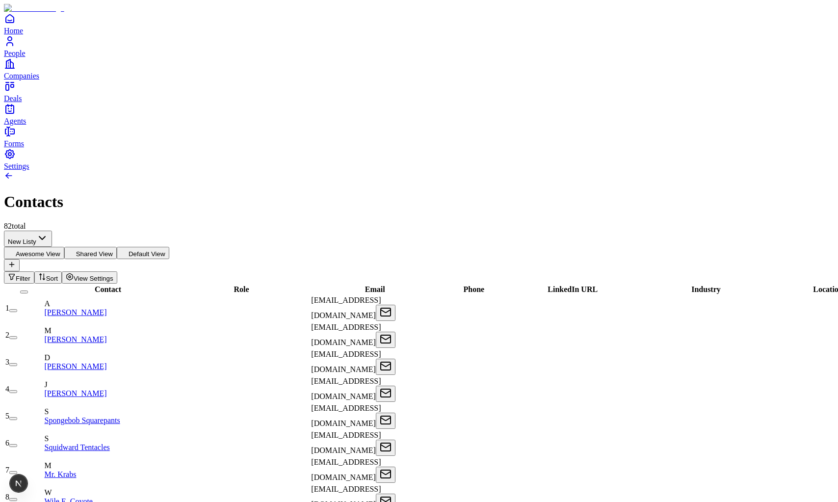
click at [17, 336] on button "on" at bounding box center [13, 337] width 8 height 3
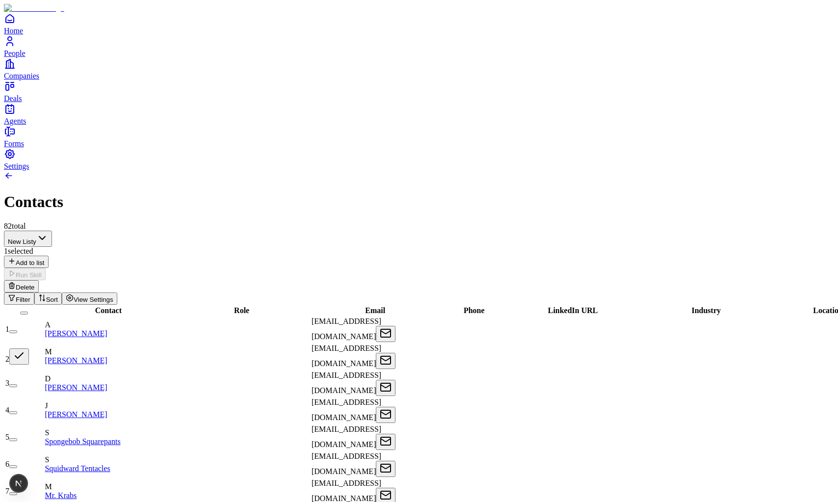
click at [29, 348] on button "button" at bounding box center [19, 356] width 20 height 16
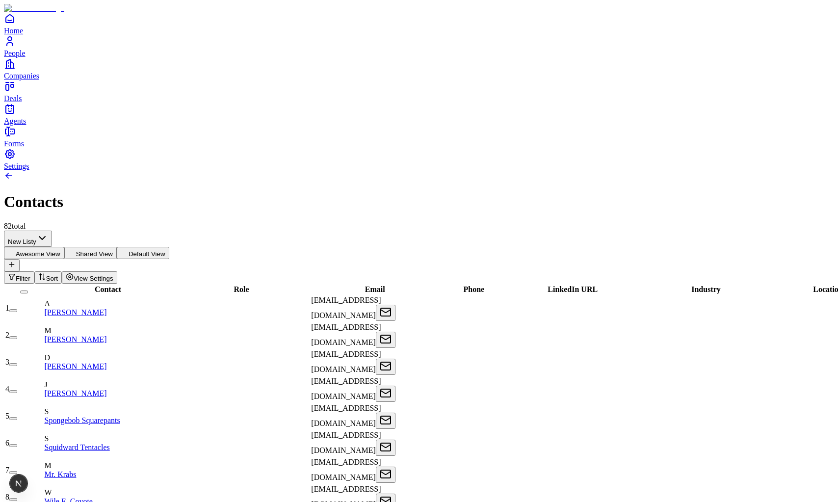
click at [17, 336] on button "on" at bounding box center [13, 337] width 8 height 3
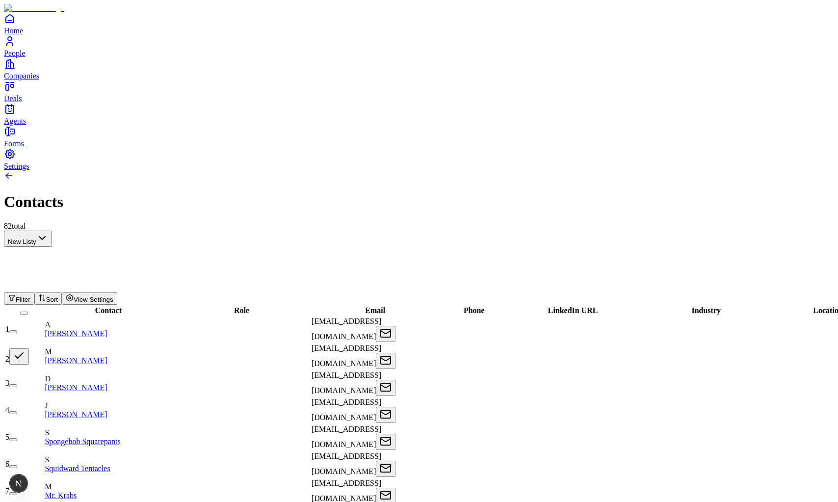
click at [29, 348] on button "button" at bounding box center [19, 356] width 20 height 16
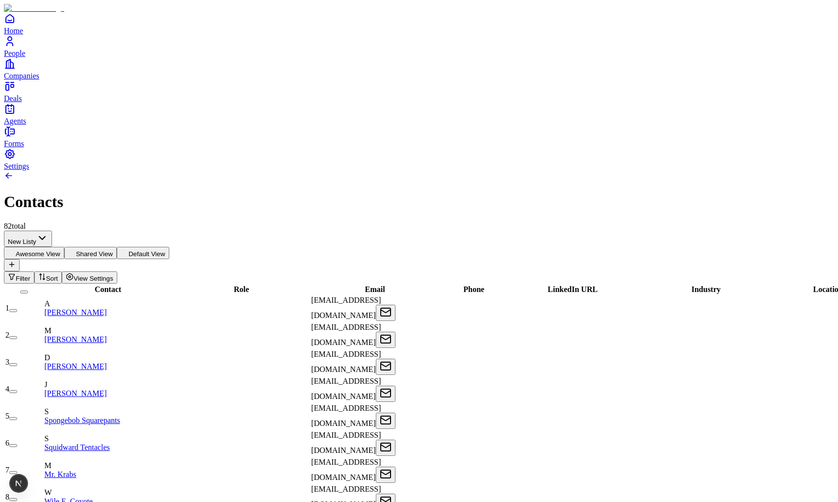
click at [17, 336] on button "on" at bounding box center [13, 337] width 8 height 3
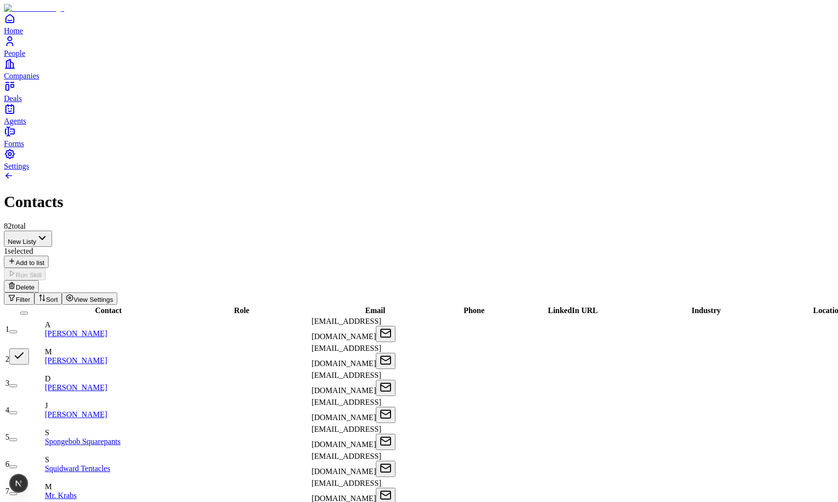
click at [29, 348] on button "button" at bounding box center [19, 356] width 20 height 16
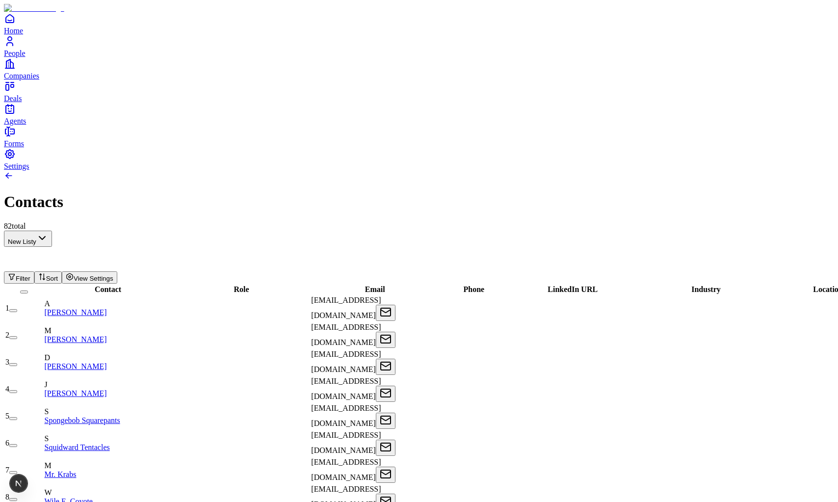
scroll to position [749, 0]
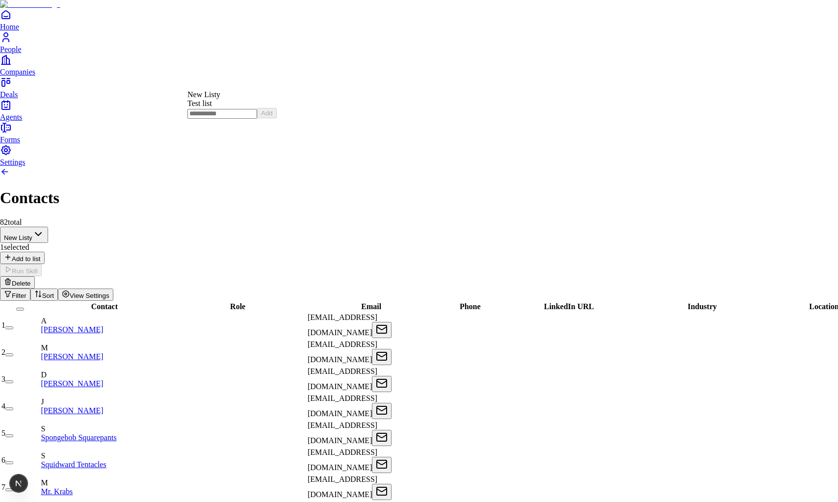
click at [222, 98] on div "New Listy" at bounding box center [231, 94] width 89 height 9
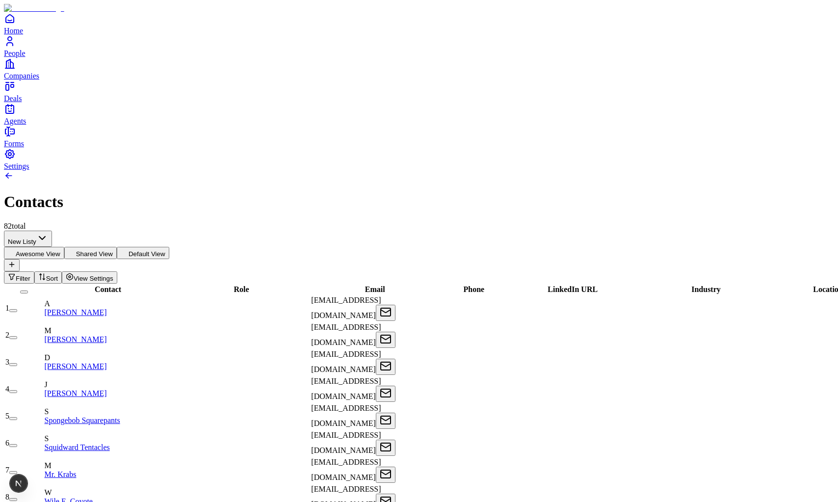
scroll to position [0, 0]
click at [101, 171] on div "Contacts 82 total" at bounding box center [419, 201] width 830 height 60
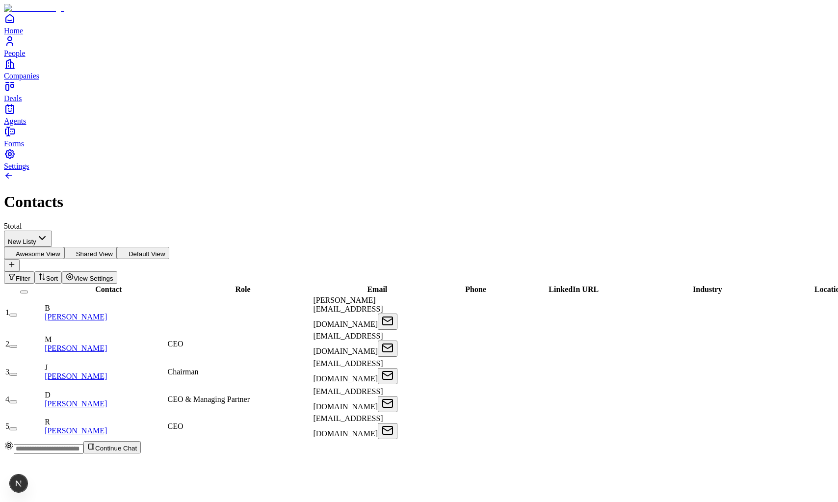
click at [117, 247] on button "Shared View" at bounding box center [90, 253] width 52 height 12
click at [64, 247] on button "Awesome View" at bounding box center [34, 253] width 60 height 12
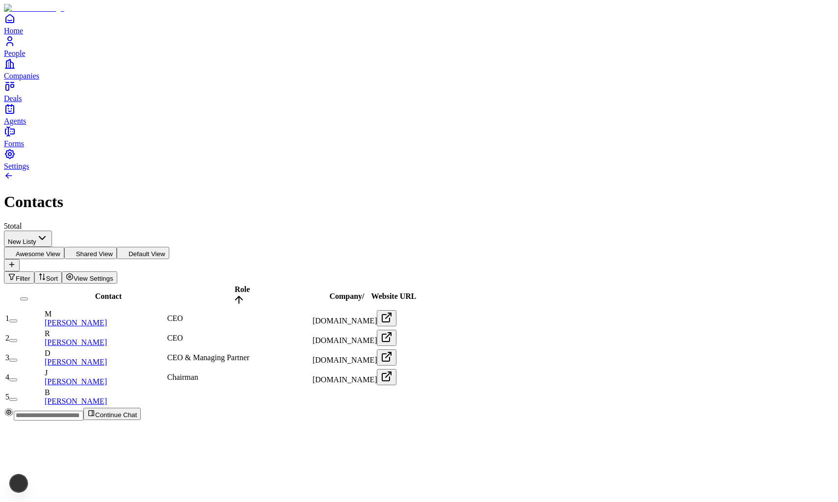
click at [169, 247] on button "Default View" at bounding box center [143, 253] width 52 height 12
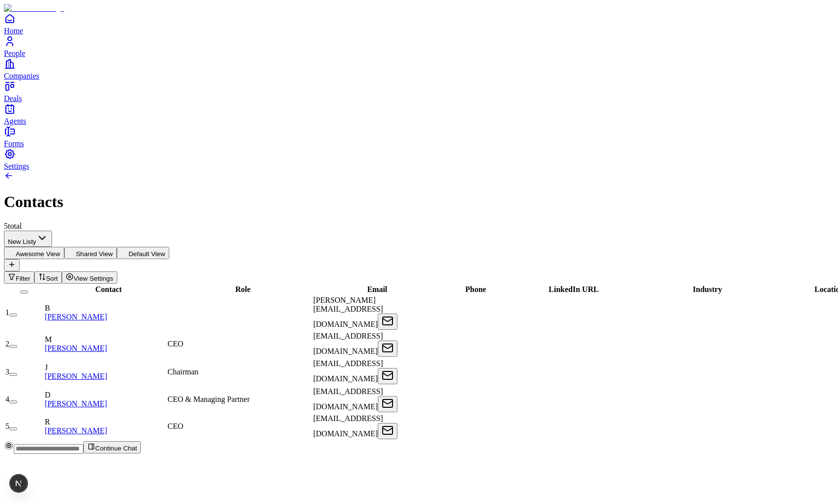
click at [64, 247] on button "Awesome View" at bounding box center [34, 253] width 60 height 12
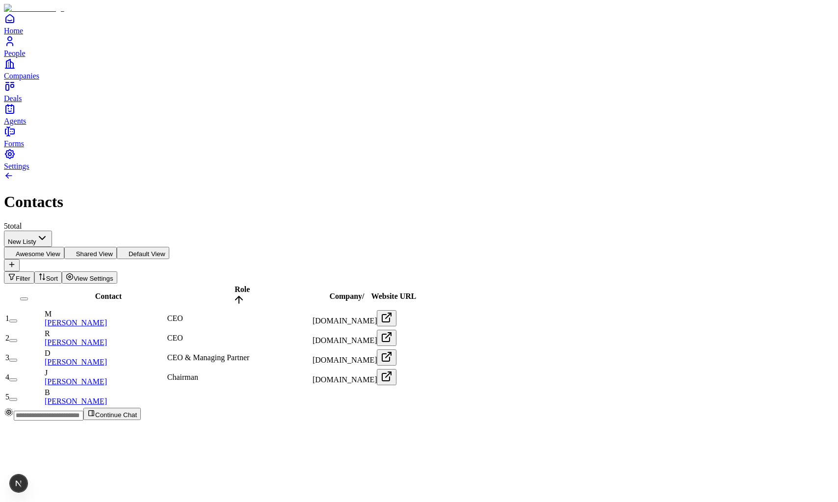
click at [88, 78] on html "Home People Companies Deals Agents Forms Settings Contacts 5 total New Listy Aw…" at bounding box center [419, 214] width 838 height 428
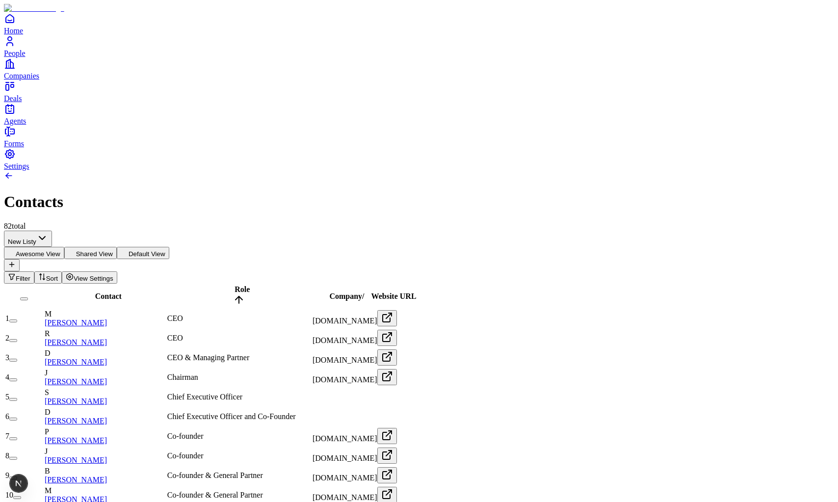
scroll to position [1702, 0]
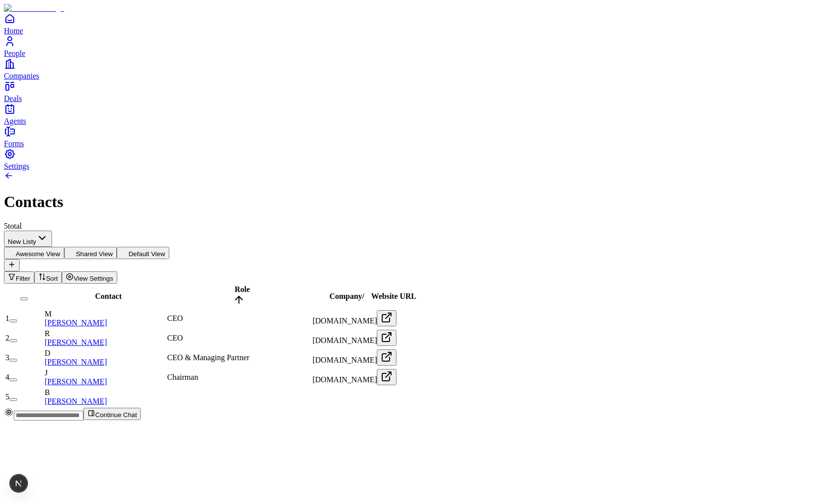
click at [101, 82] on html "Home People Companies Deals Agents Forms Settings Contacts 5 total New Listy Aw…" at bounding box center [419, 214] width 838 height 428
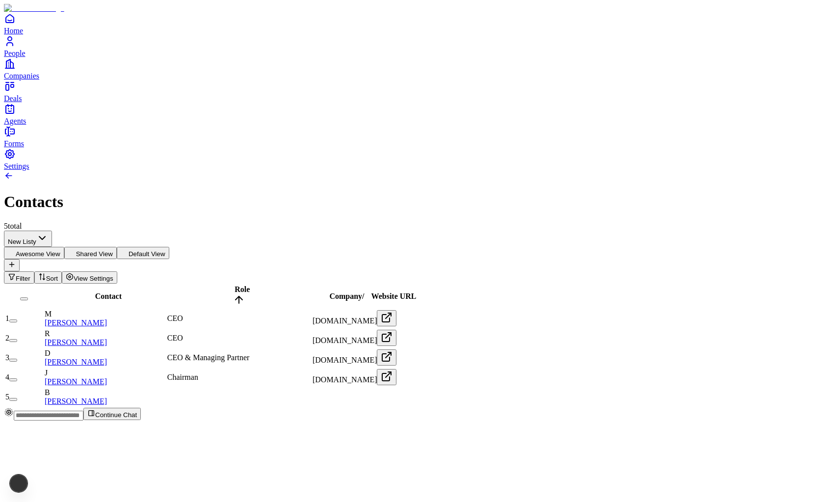
click at [84, 76] on html "Home People Companies Deals Agents Forms Settings Contacts 5 total New Listy Aw…" at bounding box center [419, 214] width 838 height 428
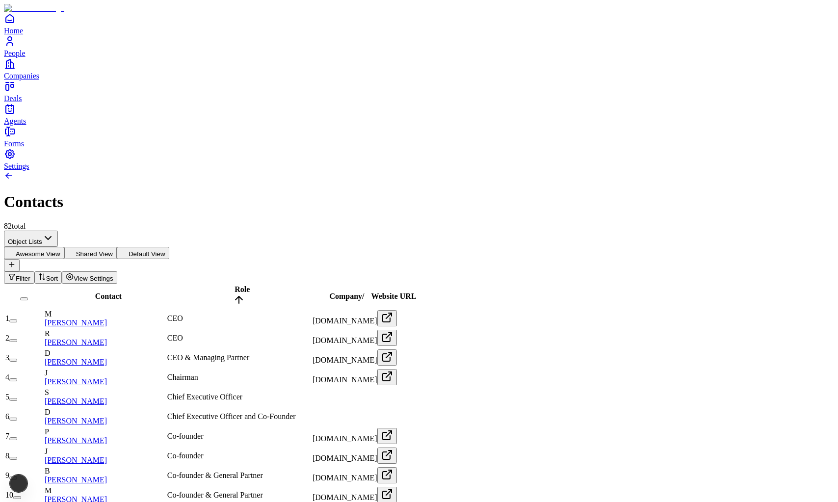
click at [17, 319] on button "button" at bounding box center [13, 320] width 8 height 3
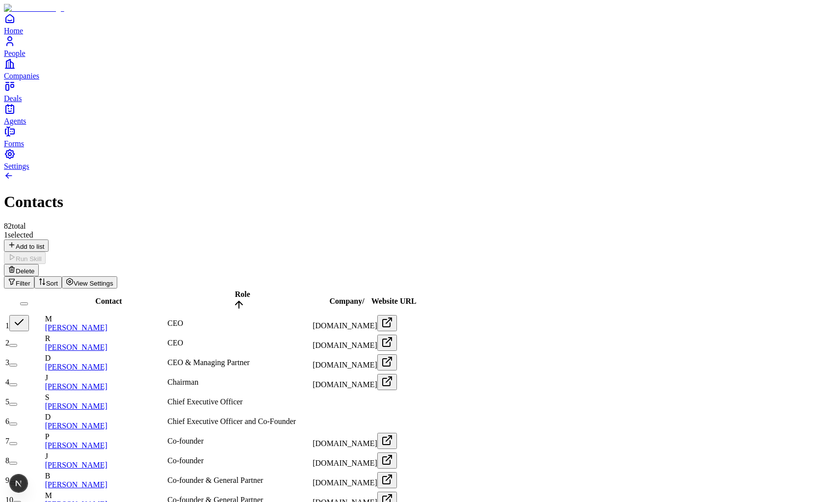
click at [29, 315] on button "button" at bounding box center [19, 323] width 20 height 16
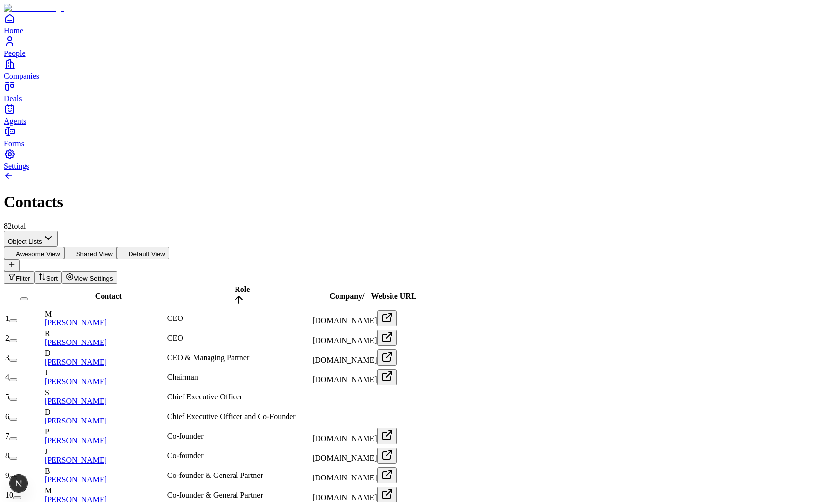
click at [17, 319] on button "button" at bounding box center [13, 320] width 8 height 3
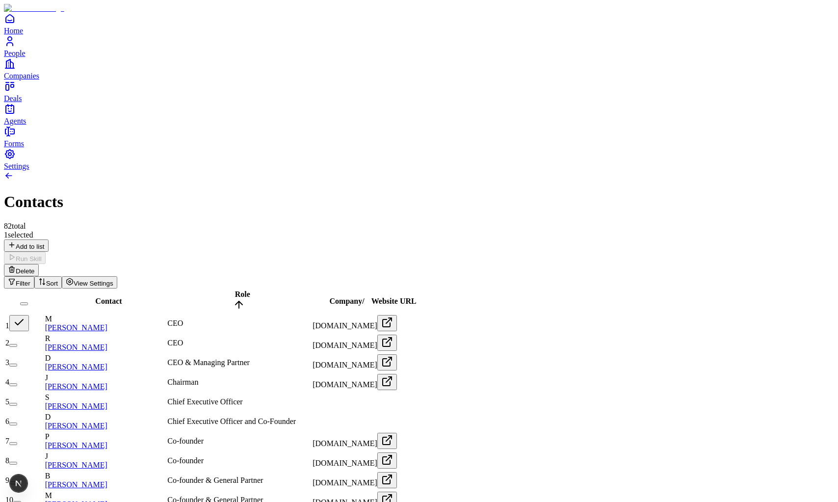
click at [29, 315] on button "button" at bounding box center [19, 323] width 20 height 16
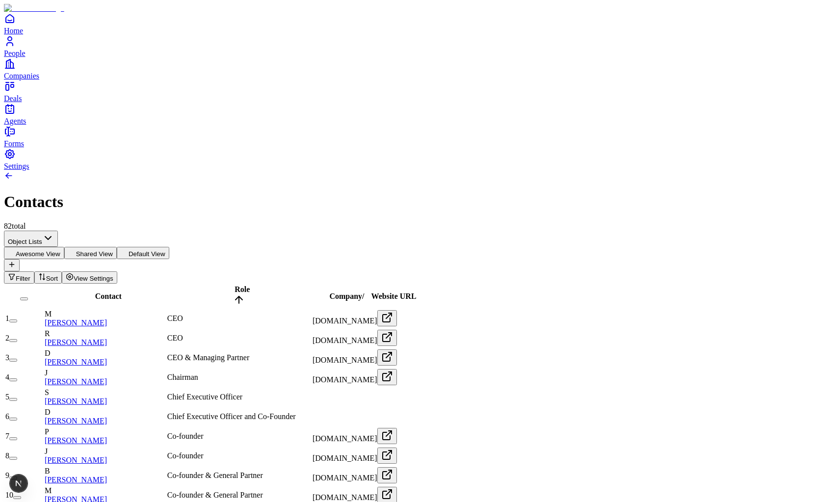
click at [17, 319] on button "button" at bounding box center [13, 320] width 8 height 3
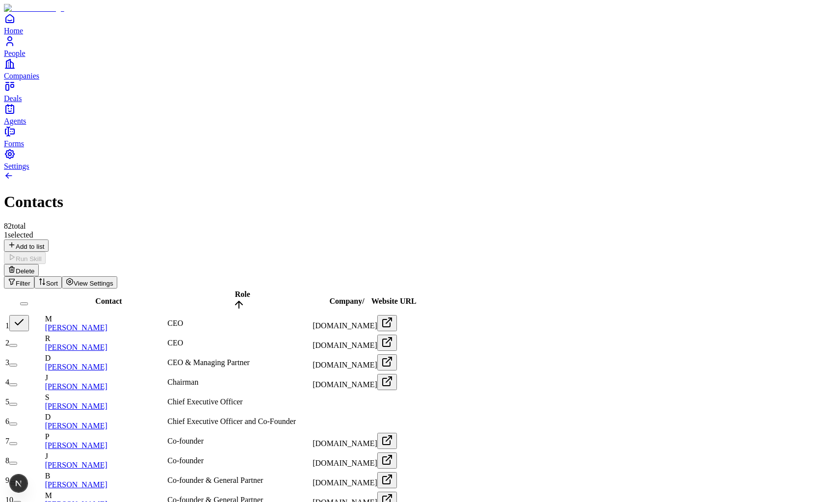
click at [29, 315] on button "button" at bounding box center [19, 323] width 20 height 16
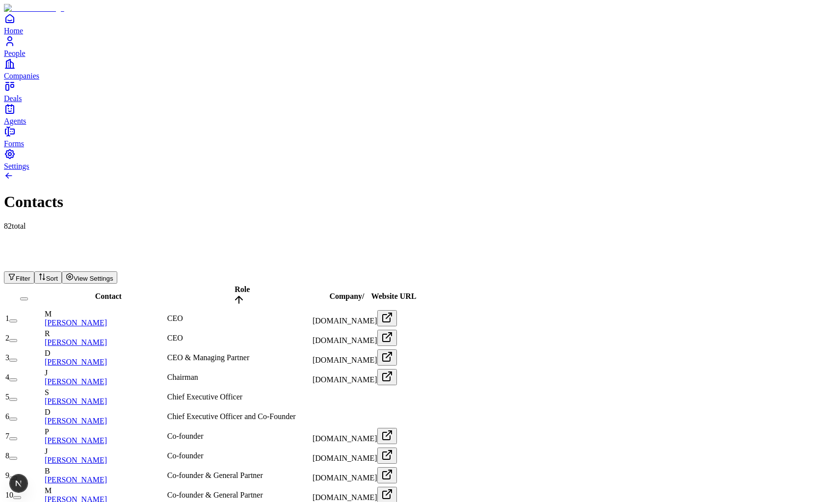
click at [17, 319] on button "button" at bounding box center [13, 320] width 8 height 3
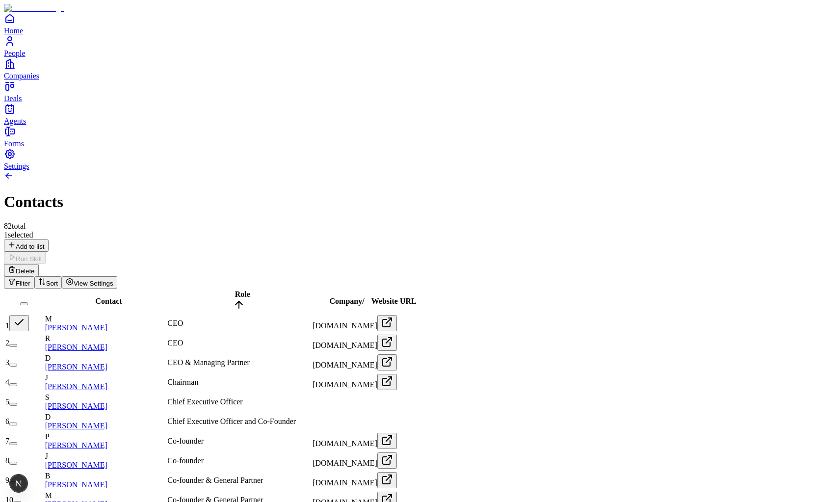
click at [29, 315] on button "button" at bounding box center [19, 323] width 20 height 16
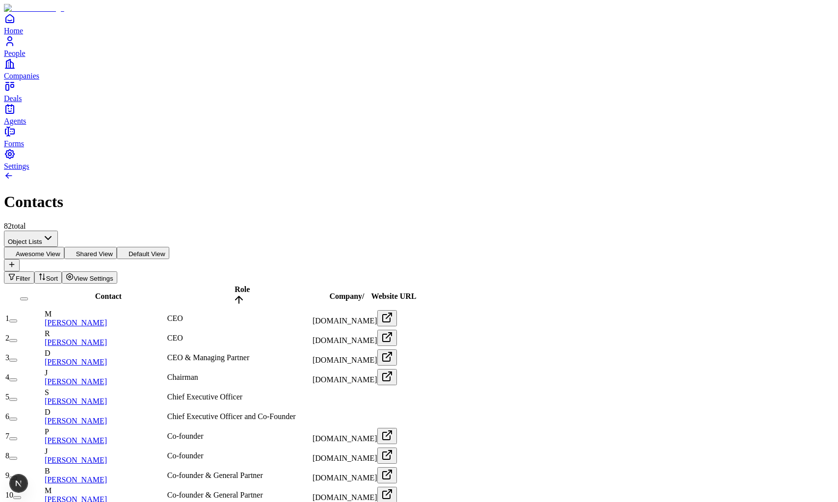
click at [17, 319] on button "button" at bounding box center [13, 320] width 8 height 3
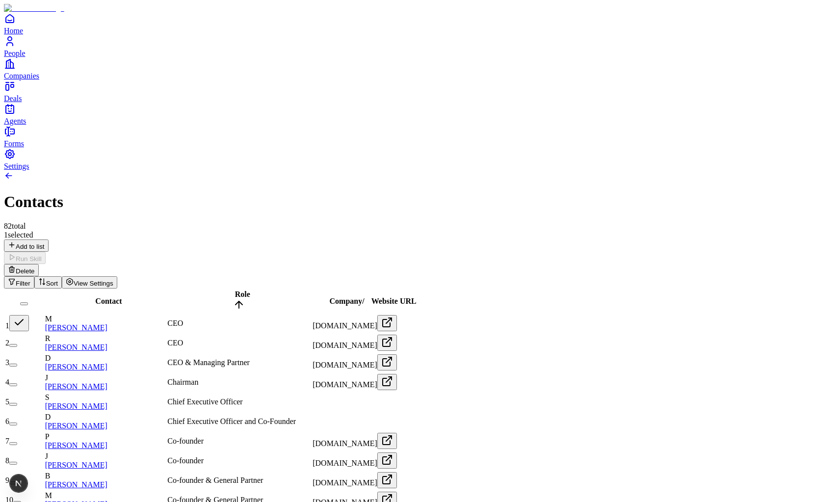
click at [29, 315] on button "button" at bounding box center [19, 323] width 20 height 16
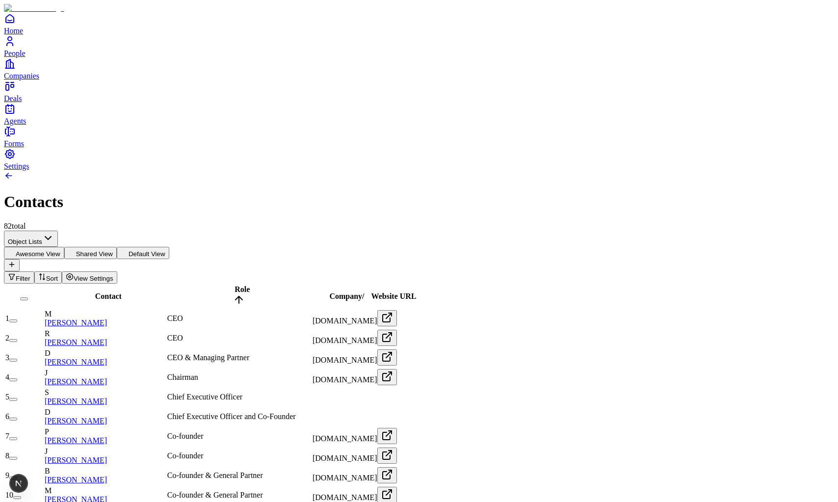
click at [17, 319] on button "button" at bounding box center [13, 320] width 8 height 3
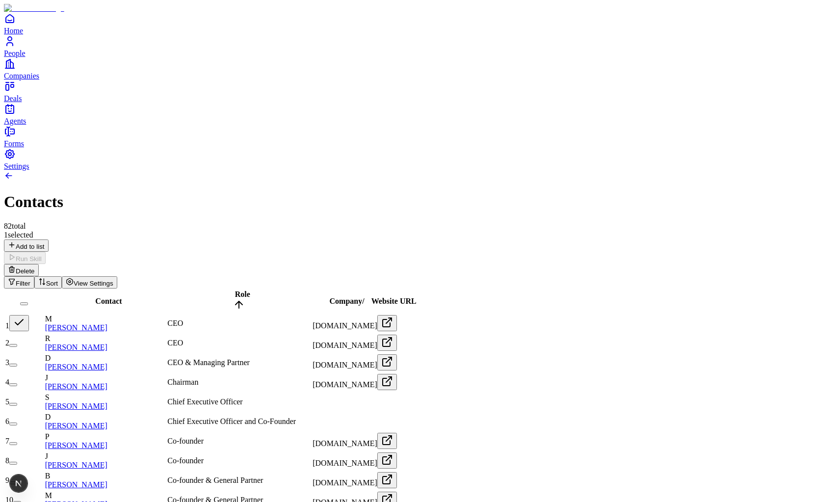
click at [29, 315] on button "button" at bounding box center [19, 323] width 20 height 16
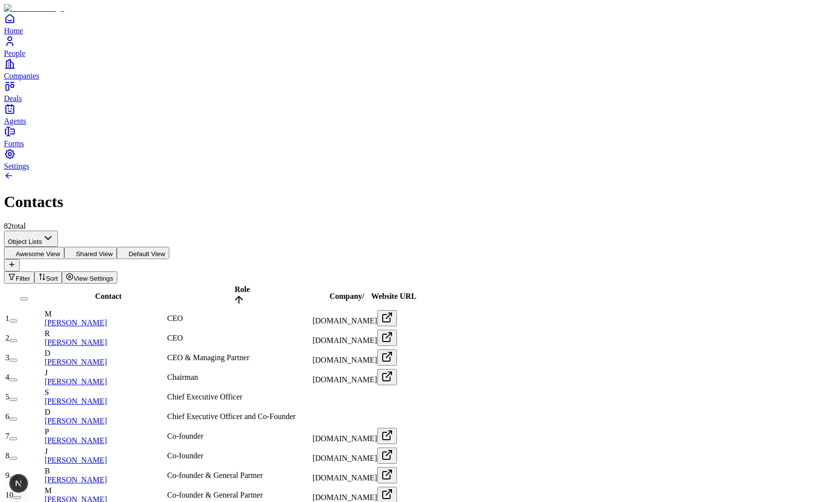
click at [17, 319] on button "button" at bounding box center [13, 320] width 8 height 3
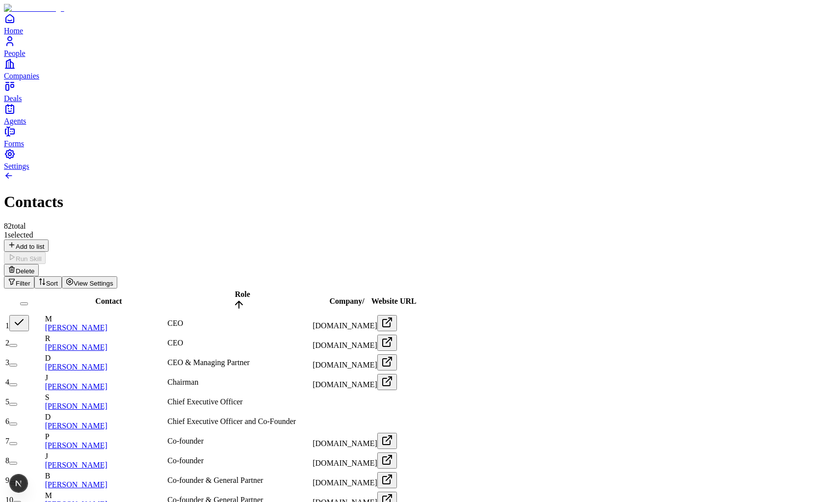
click at [29, 315] on button "button" at bounding box center [19, 323] width 20 height 16
click at [17, 324] on button "button" at bounding box center [13, 325] width 8 height 3
click at [29, 315] on button "button" at bounding box center [19, 323] width 20 height 16
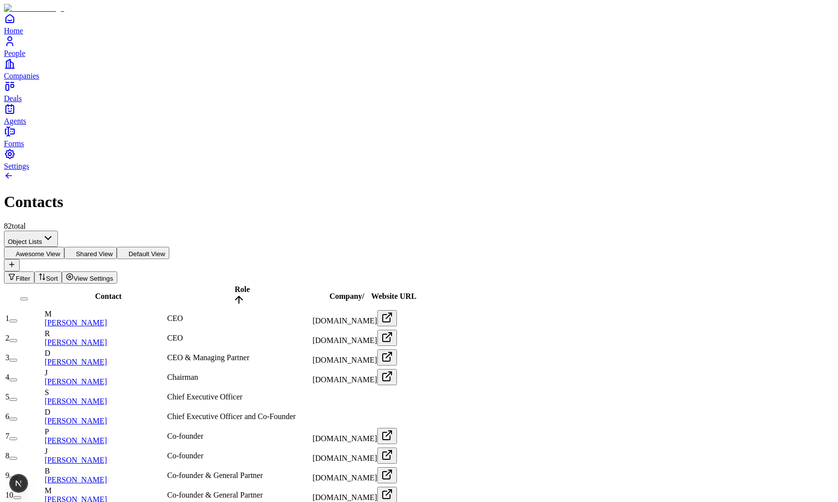
click at [17, 319] on button "button" at bounding box center [13, 320] width 8 height 3
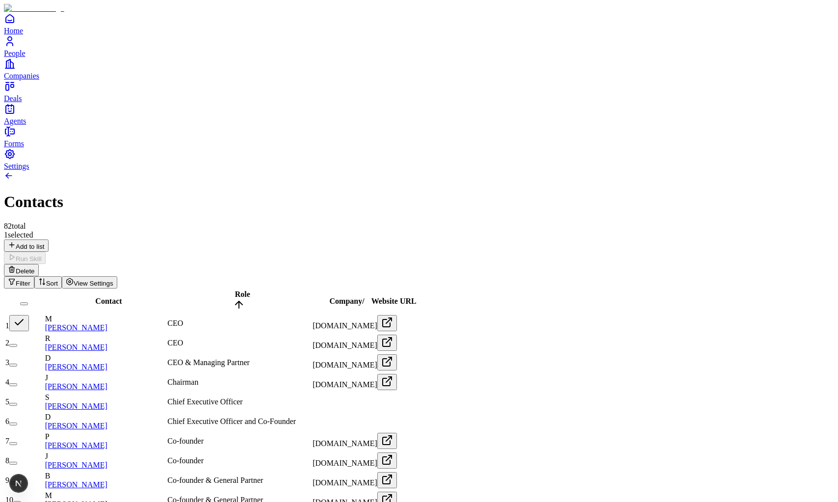
click at [29, 315] on button "button" at bounding box center [19, 323] width 20 height 16
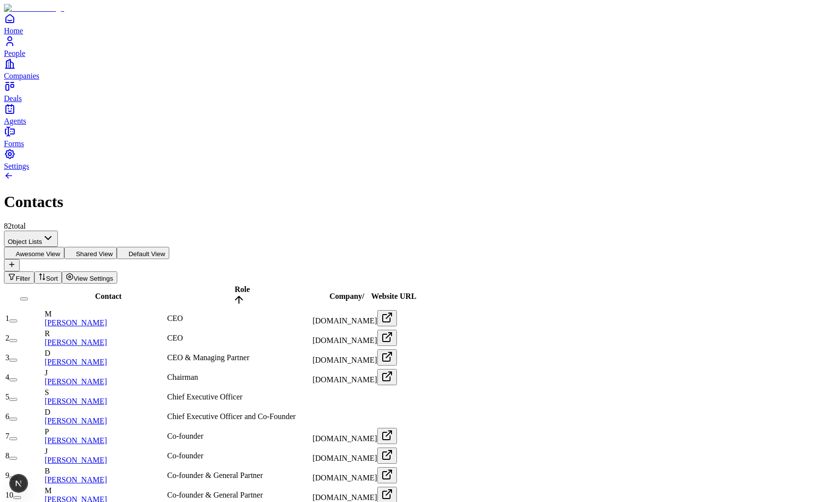
type button "on"
click at [17, 319] on button "on" at bounding box center [13, 320] width 8 height 3
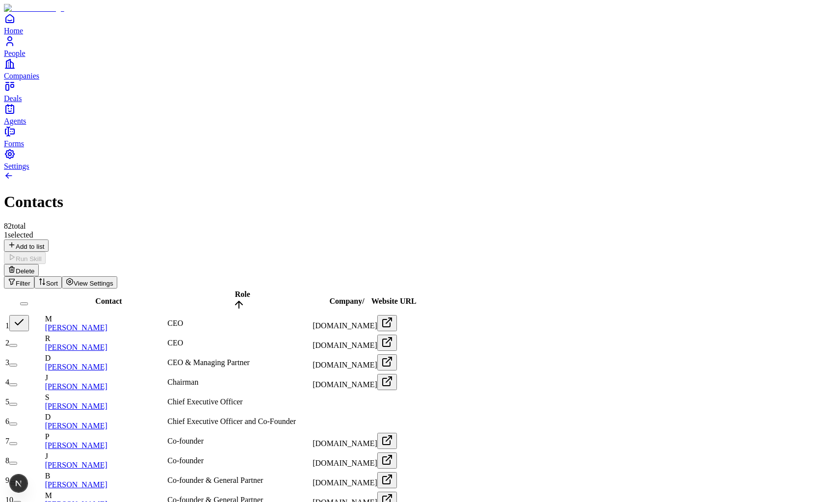
click at [29, 315] on button "button" at bounding box center [19, 323] width 20 height 16
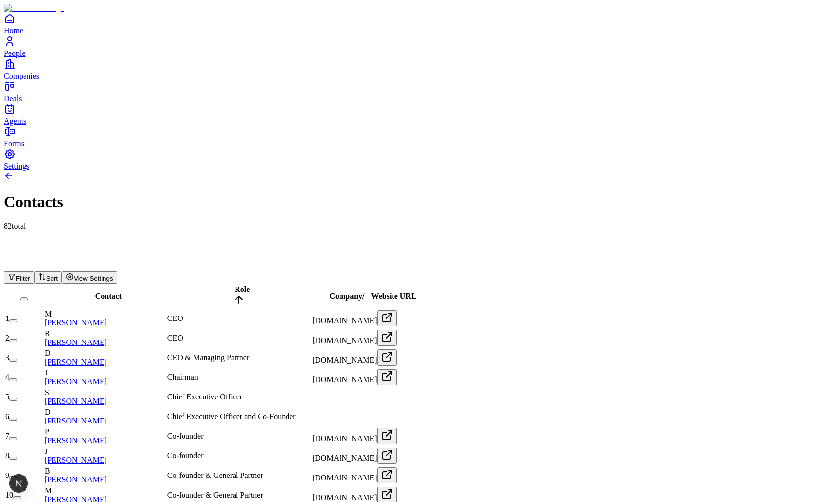
click at [17, 319] on button "on" at bounding box center [13, 320] width 8 height 3
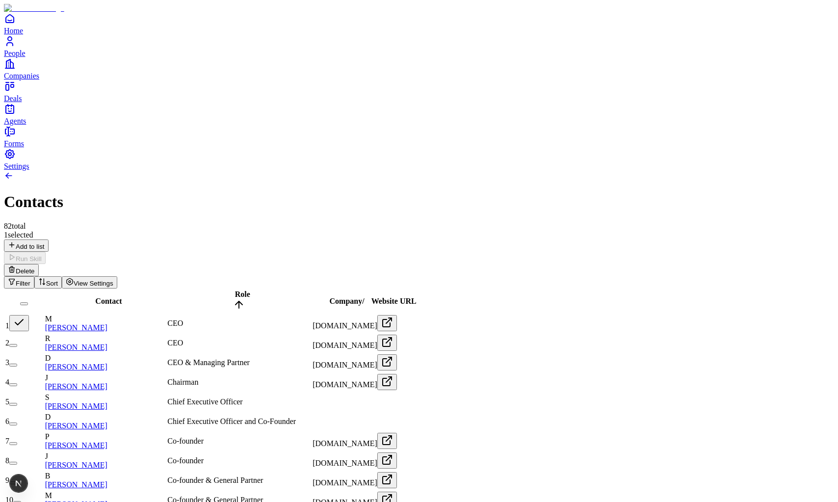
click at [29, 315] on button "button" at bounding box center [19, 323] width 20 height 16
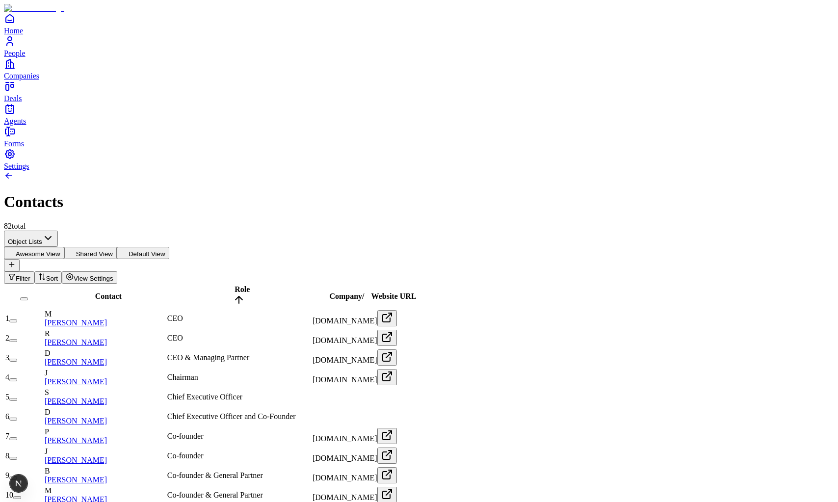
click at [17, 339] on button "button" at bounding box center [13, 340] width 8 height 3
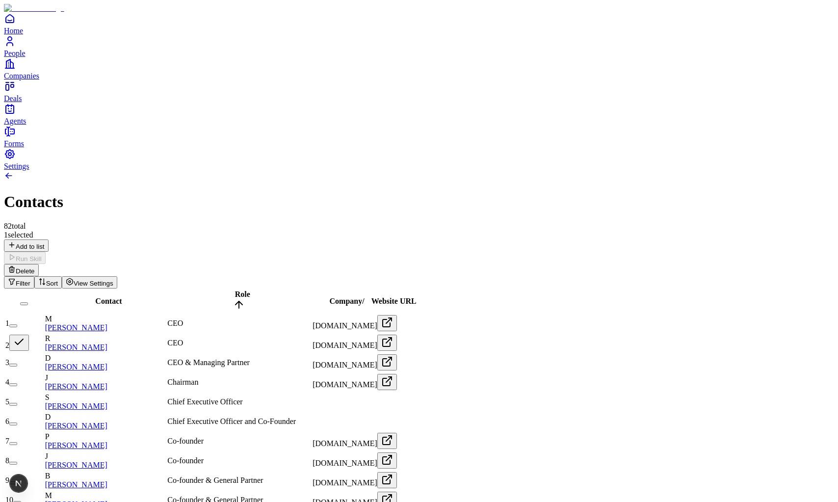
click at [29, 334] on button "button" at bounding box center [19, 342] width 20 height 16
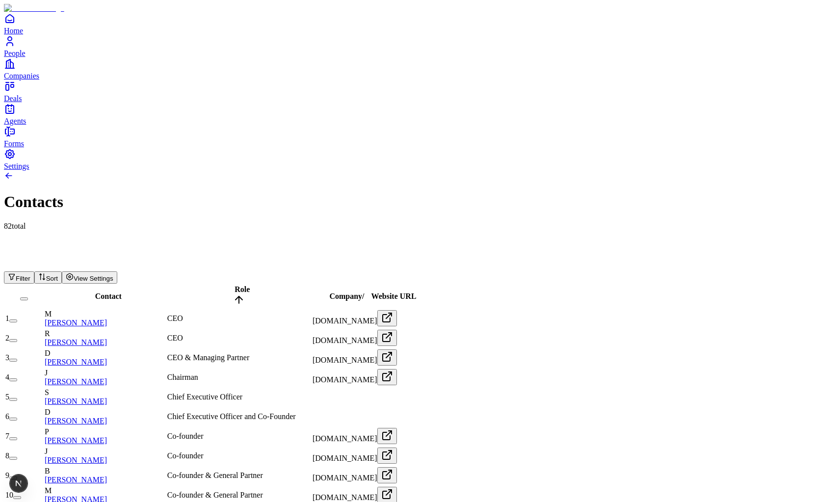
type button "on"
click at [17, 319] on button "on" at bounding box center [13, 320] width 8 height 3
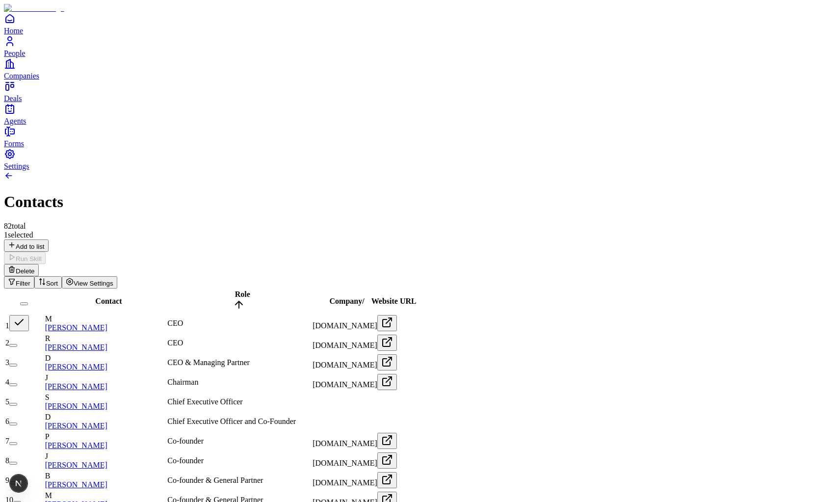
click at [29, 315] on button "button" at bounding box center [19, 323] width 20 height 16
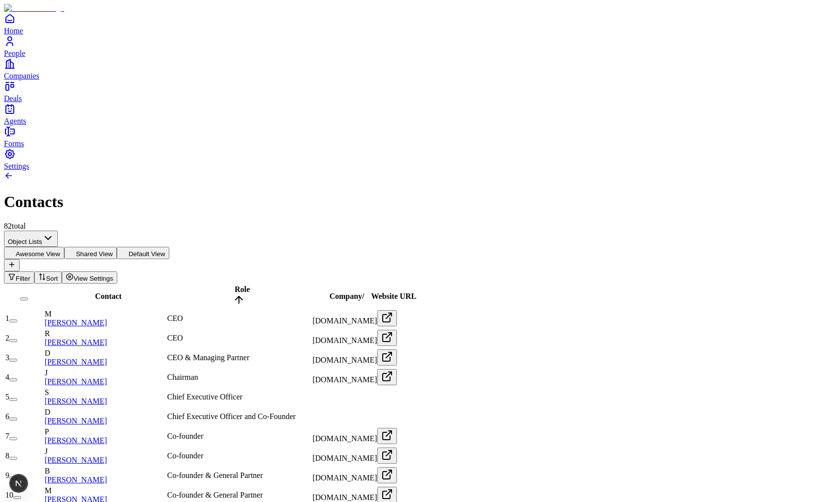
click at [17, 319] on button "on" at bounding box center [13, 320] width 8 height 3
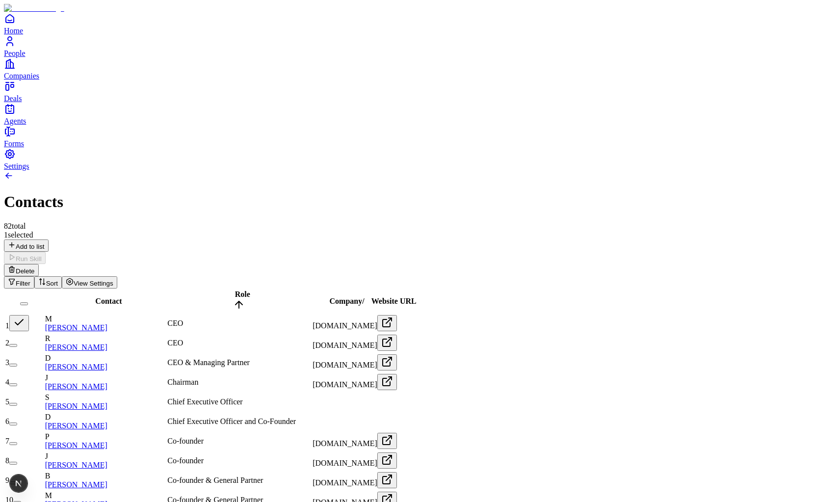
click at [29, 315] on button "button" at bounding box center [19, 323] width 20 height 16
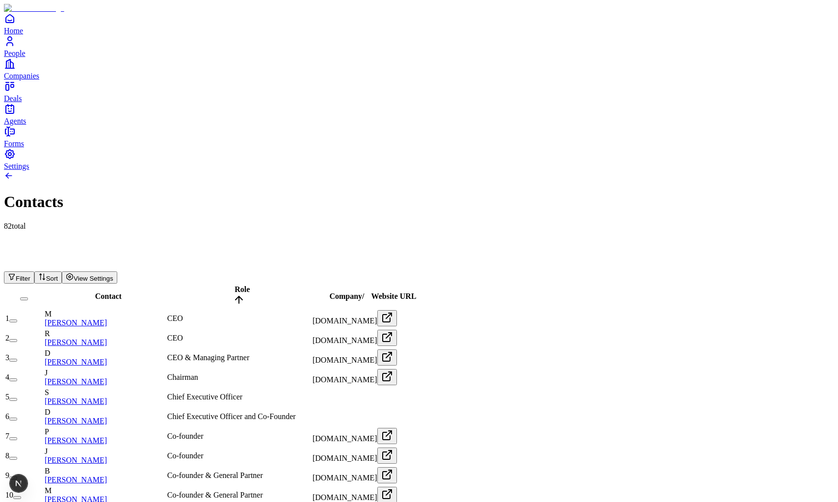
click at [17, 319] on button "on" at bounding box center [13, 320] width 8 height 3
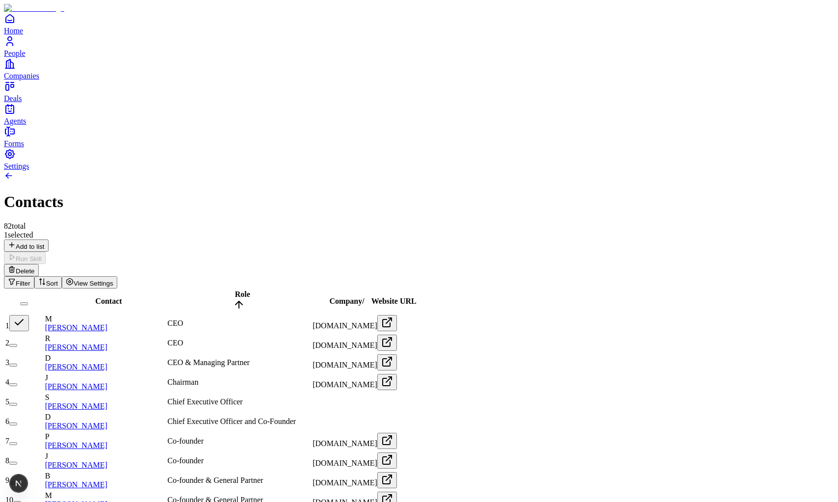
click at [29, 315] on button "button" at bounding box center [19, 323] width 20 height 16
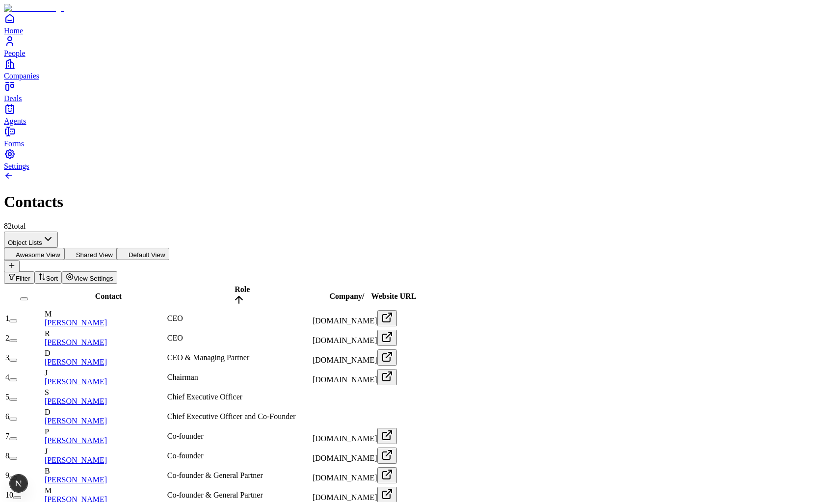
click at [17, 319] on button "on" at bounding box center [13, 320] width 8 height 3
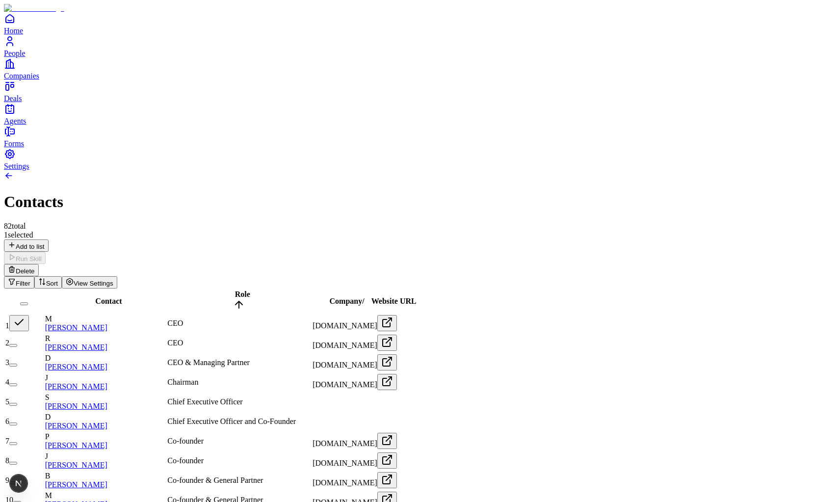
click at [29, 315] on button "button" at bounding box center [19, 323] width 20 height 16
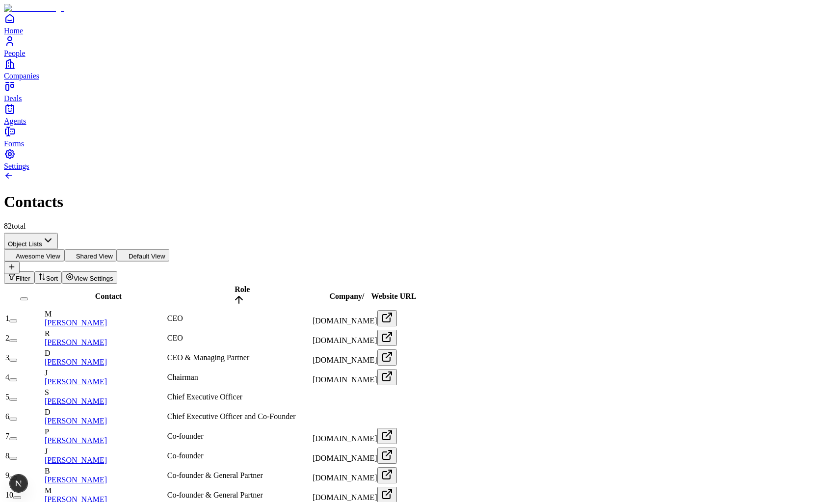
click at [17, 319] on button "on" at bounding box center [13, 320] width 8 height 3
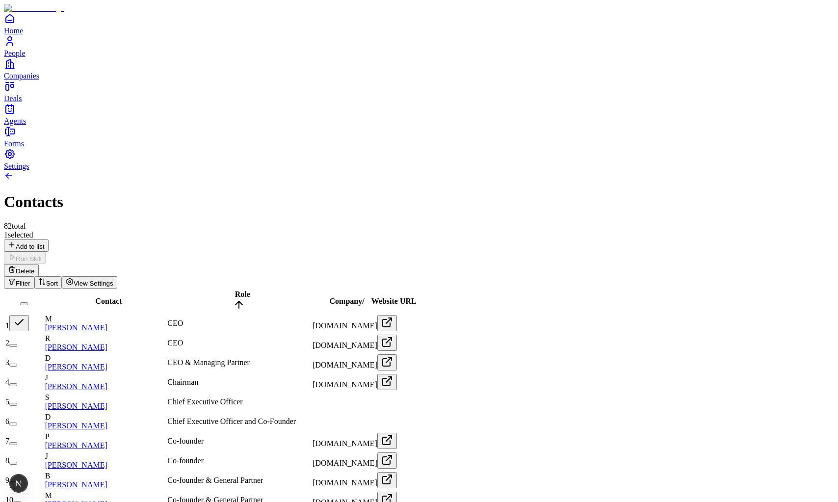
click at [29, 315] on button "button" at bounding box center [19, 323] width 20 height 16
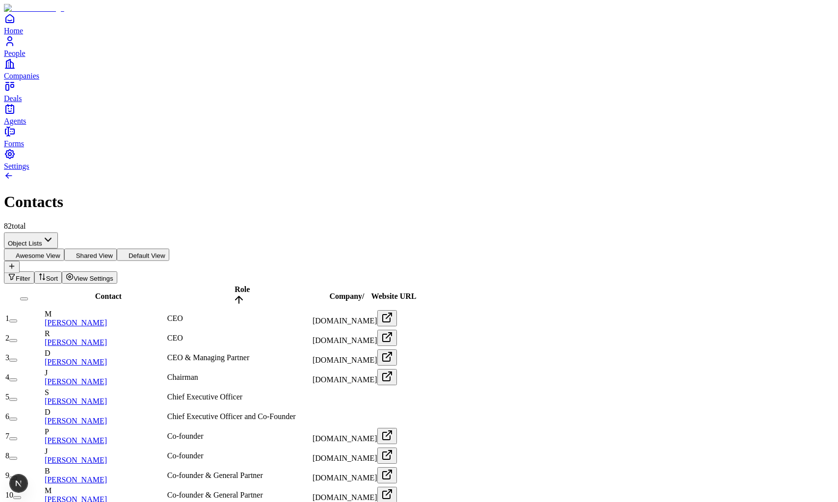
click at [17, 319] on button "on" at bounding box center [13, 320] width 8 height 3
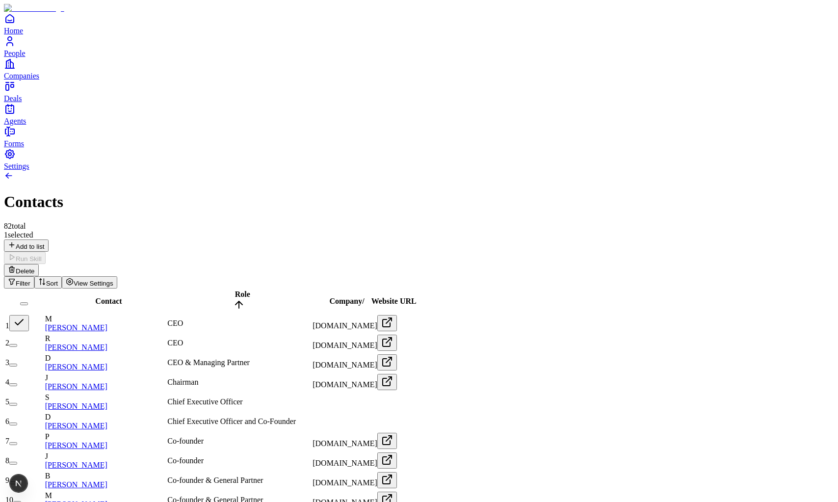
click at [29, 315] on button "button" at bounding box center [19, 323] width 20 height 16
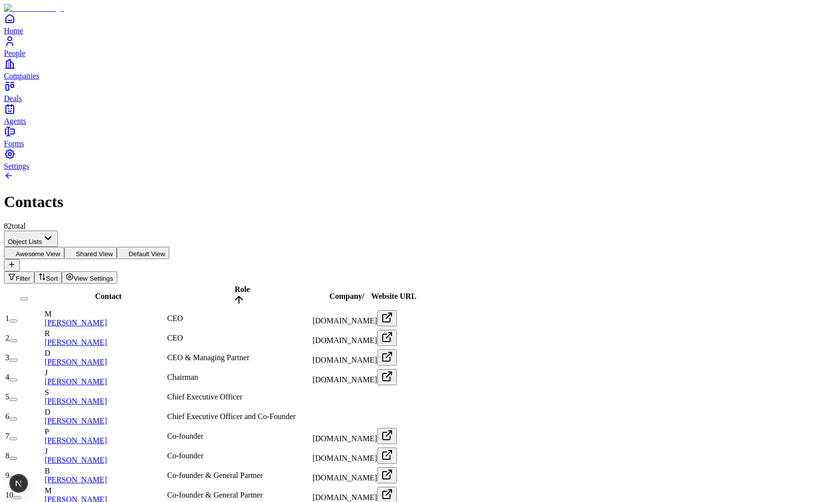
click at [17, 319] on button "on" at bounding box center [13, 320] width 8 height 3
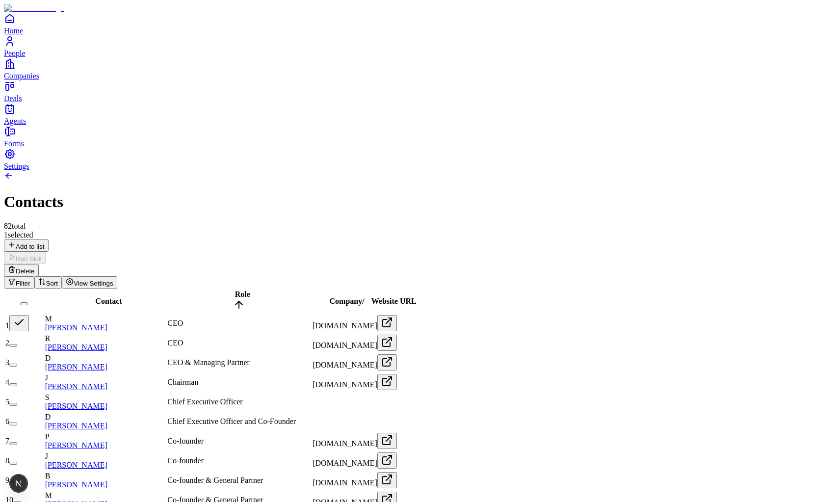
click at [29, 315] on button "button" at bounding box center [19, 323] width 20 height 16
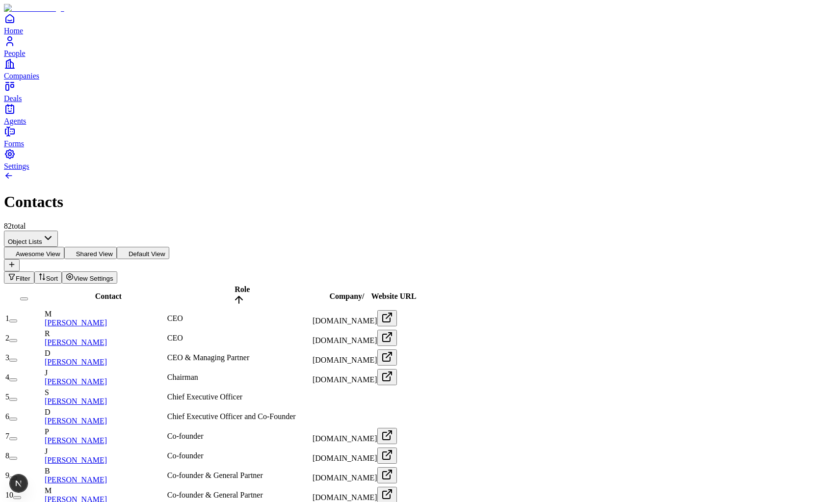
click at [17, 319] on button "on" at bounding box center [13, 320] width 8 height 3
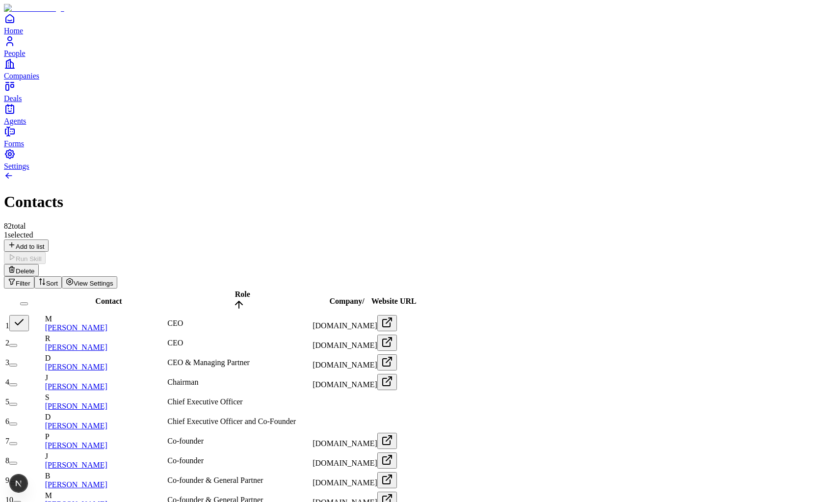
click at [29, 315] on button "button" at bounding box center [19, 323] width 20 height 16
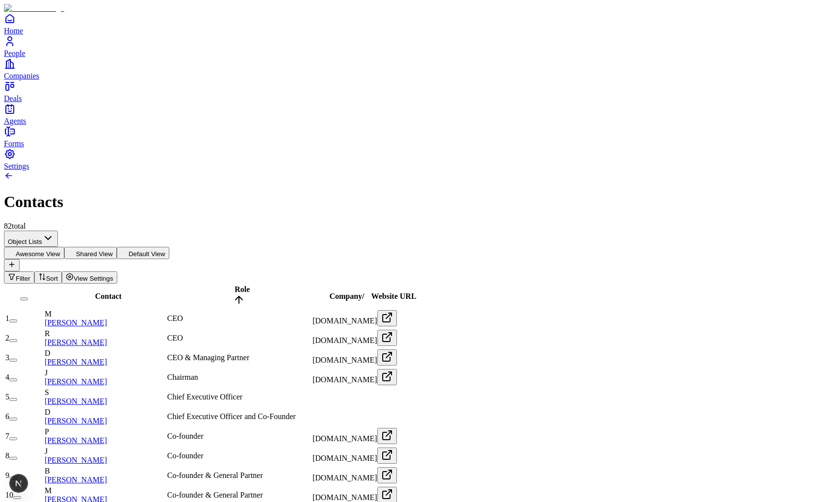
scroll to position [888, 0]
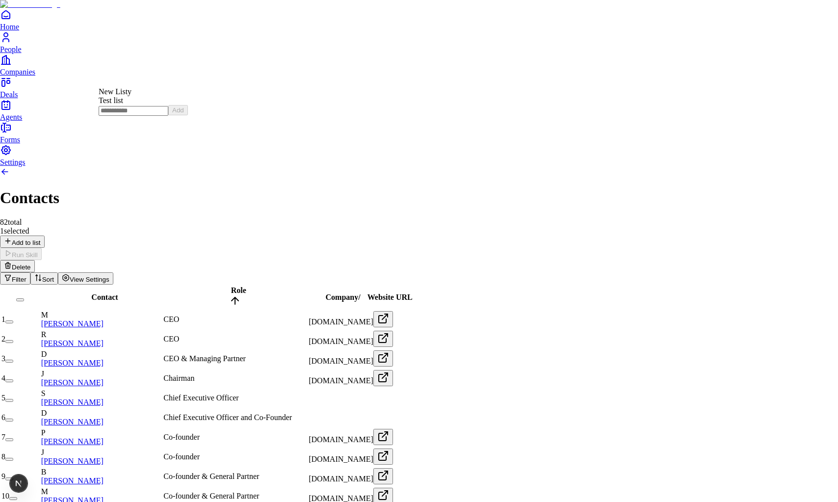
click at [135, 105] on div "Test list" at bounding box center [143, 100] width 89 height 9
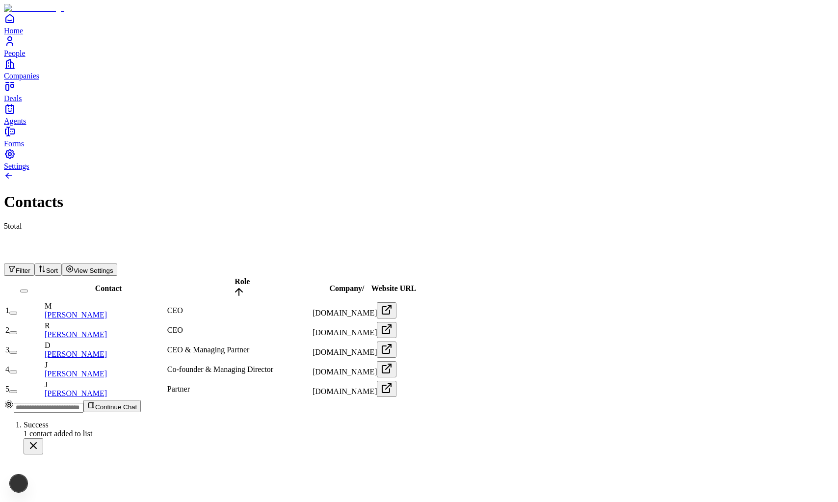
scroll to position [0, 0]
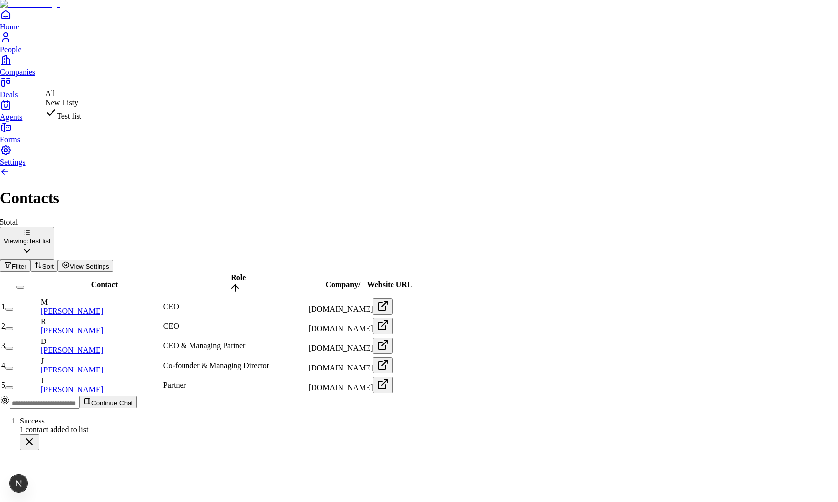
click at [126, 88] on html "Home People Companies Deals Agents Forms Settings Contacts 5 total Viewing: Tes…" at bounding box center [419, 229] width 838 height 458
click at [202, 55] on html "Home People Companies Deals Agents Forms Settings Contacts 5 total Viewing: Tes…" at bounding box center [419, 229] width 838 height 458
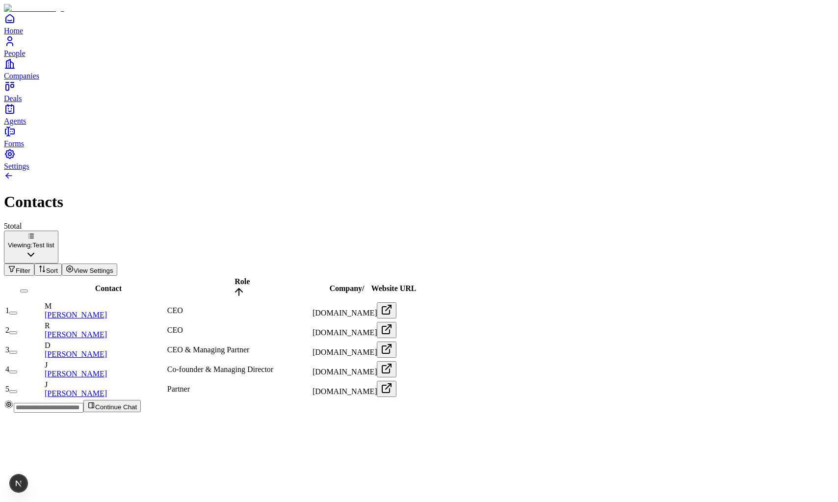
click at [90, 75] on html "Home People Companies Deals Agents Forms Settings Contacts 5 total Viewing: Tes…" at bounding box center [419, 210] width 838 height 420
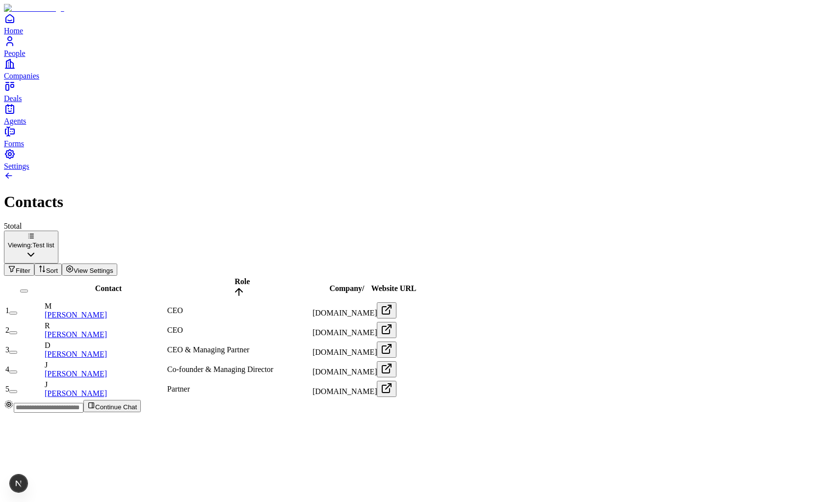
click at [102, 78] on html "Home People Companies Deals Agents Forms Settings Contacts 5 total Viewing: Tes…" at bounding box center [419, 210] width 838 height 420
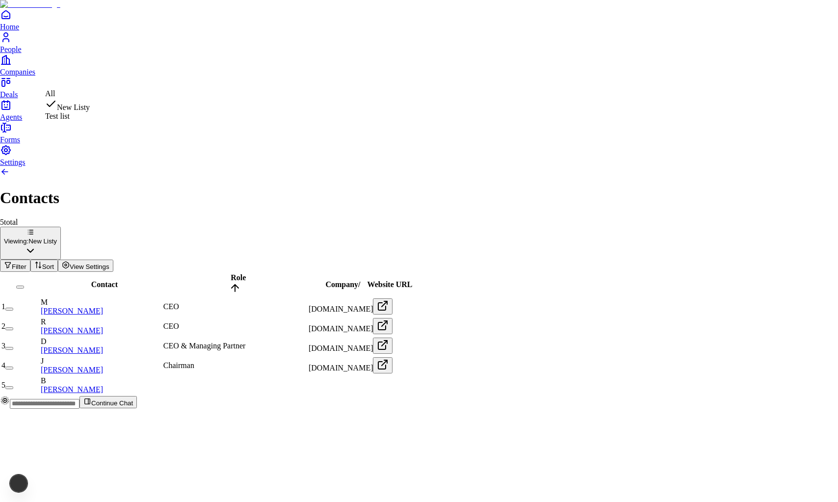
click at [107, 77] on html "Home People Companies Deals Agents Forms Settings Contacts 5 total Viewing: New…" at bounding box center [419, 208] width 838 height 416
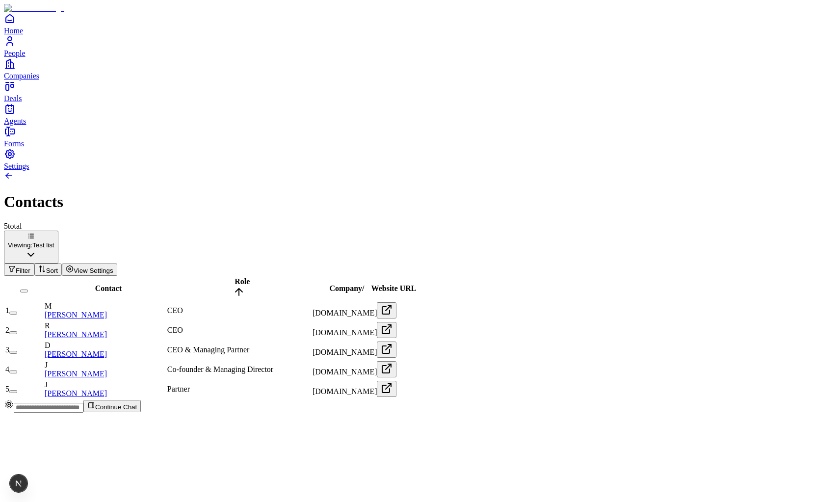
click at [116, 85] on html "Home People Companies Deals Agents Forms Settings Contacts 5 total Viewing: Tes…" at bounding box center [419, 210] width 838 height 420
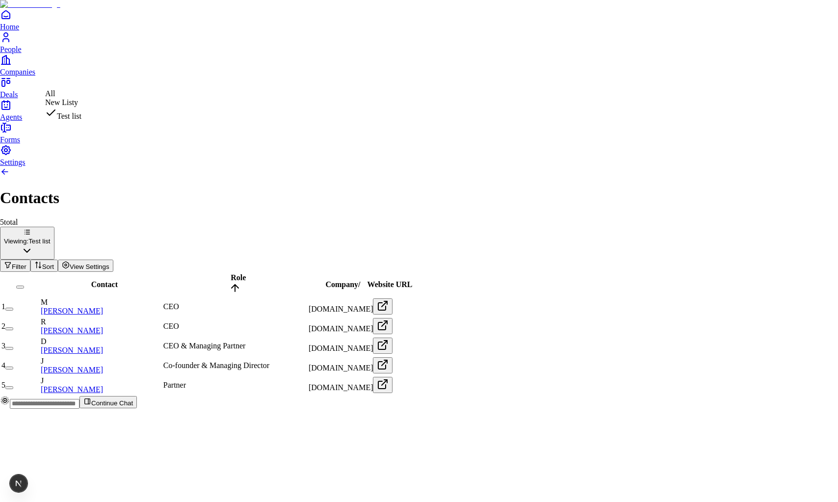
click at [116, 85] on html "Home People Companies Deals Agents Forms Settings Contacts 5 total Viewing: Tes…" at bounding box center [419, 208] width 838 height 416
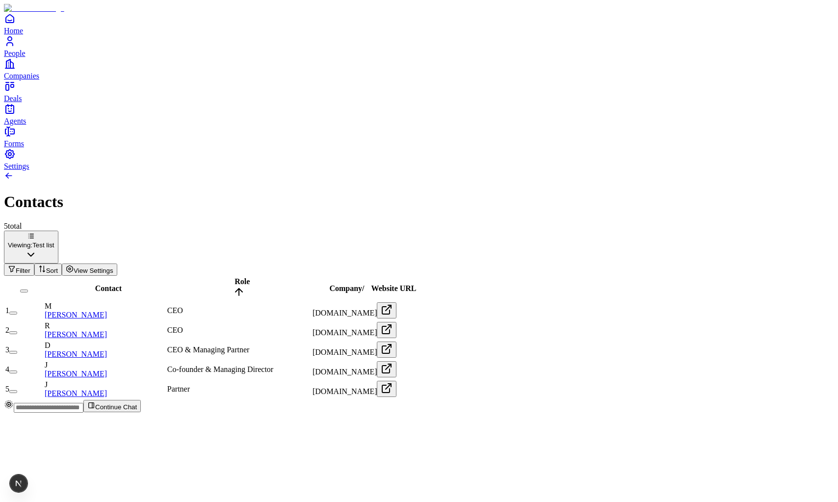
click at [110, 77] on html "Home People Companies Deals Agents Forms Settings Contacts 5 total Viewing: Tes…" at bounding box center [419, 210] width 838 height 420
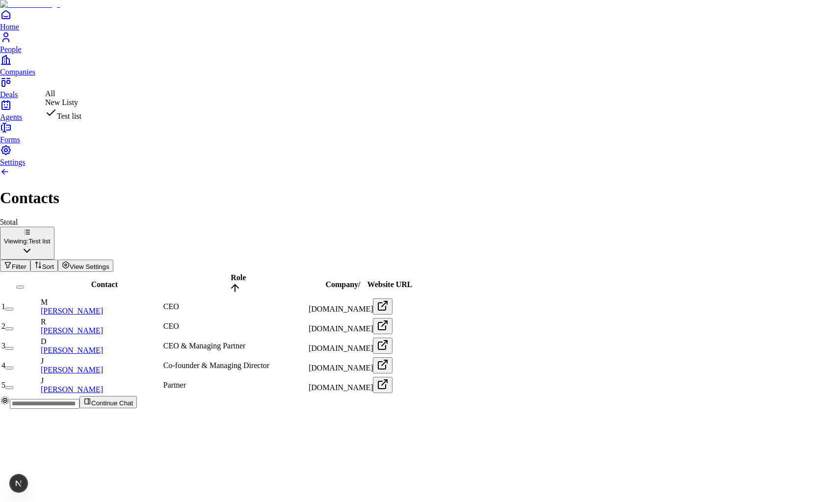
click at [112, 77] on html "Home People Companies Deals Agents Forms Settings Contacts 5 total Viewing: Tes…" at bounding box center [419, 208] width 838 height 416
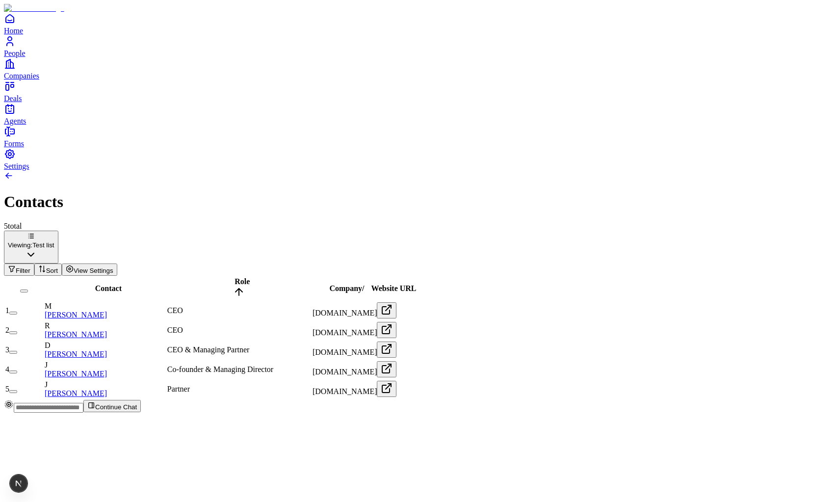
click at [112, 77] on html "Home People Companies Deals Agents Forms Settings Contacts 5 total Viewing: Tes…" at bounding box center [419, 210] width 838 height 420
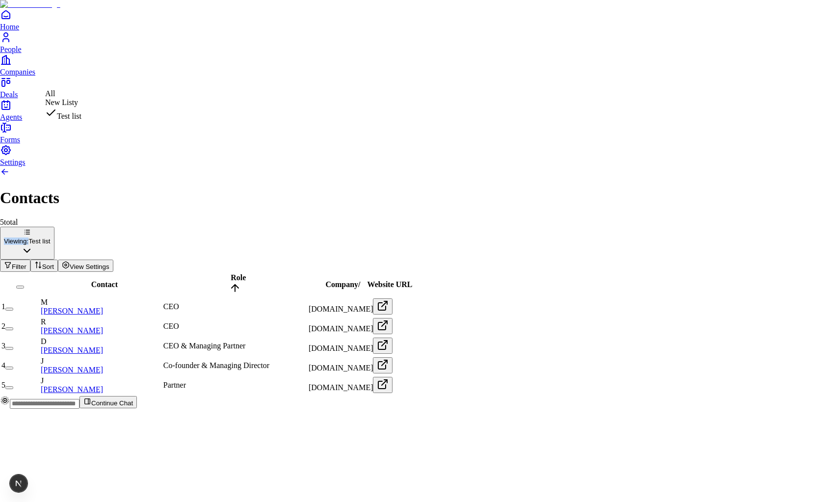
click at [112, 77] on html "Home People Companies Deals Agents Forms Settings Contacts 5 total Viewing: Tes…" at bounding box center [419, 208] width 838 height 416
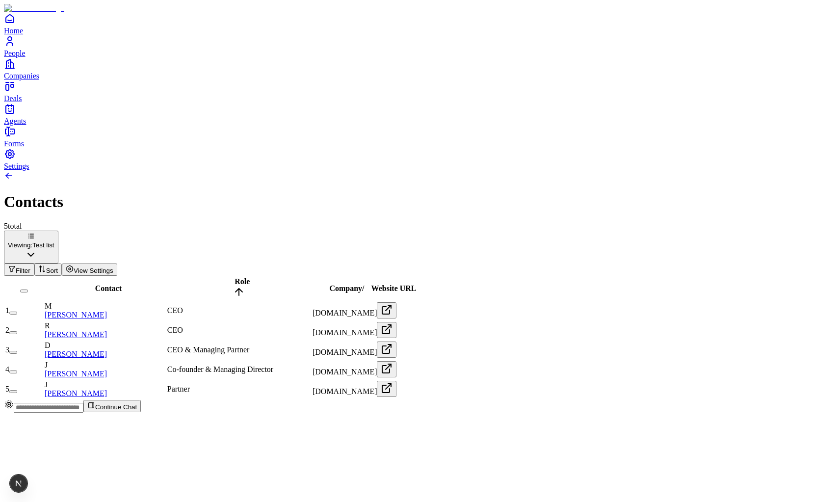
click at [219, 193] on h1 "Contacts" at bounding box center [419, 202] width 830 height 18
click at [121, 79] on html "Home People Companies Deals Agents Forms Settings Contacts 5 total Viewing: Tes…" at bounding box center [419, 210] width 838 height 420
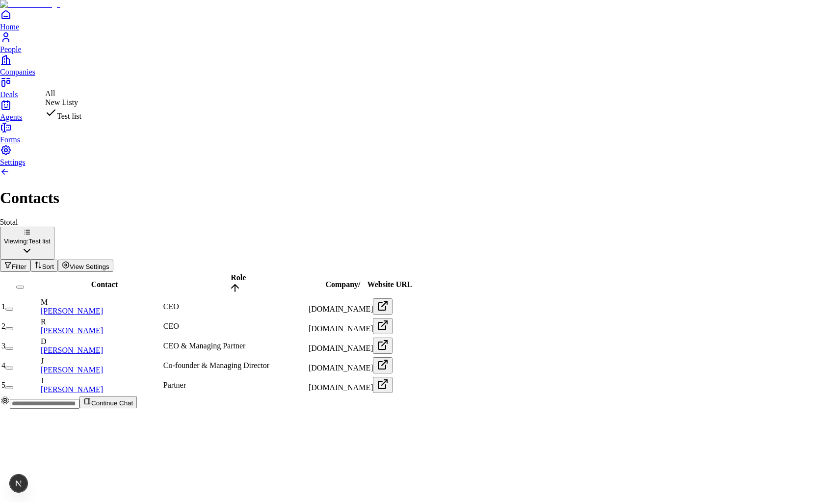
click at [179, 60] on html "Home People Companies Deals Agents Forms Settings Contacts 5 total Viewing: Tes…" at bounding box center [419, 208] width 838 height 416
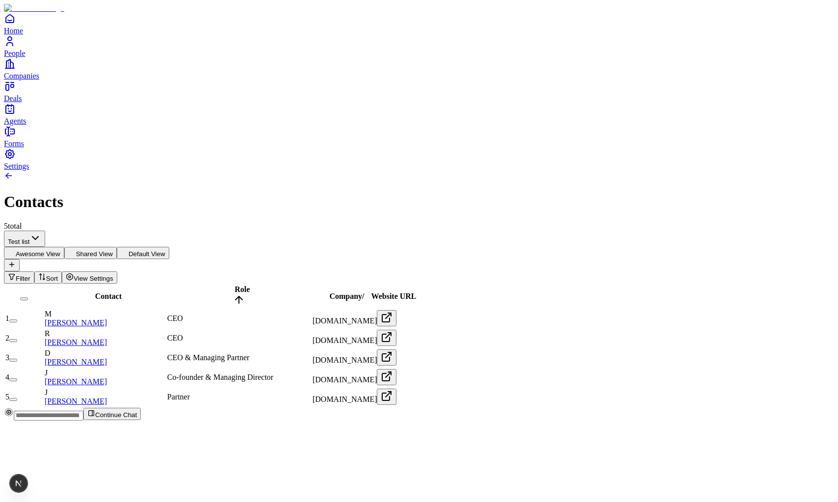
click at [117, 247] on button "Shared View" at bounding box center [90, 253] width 52 height 12
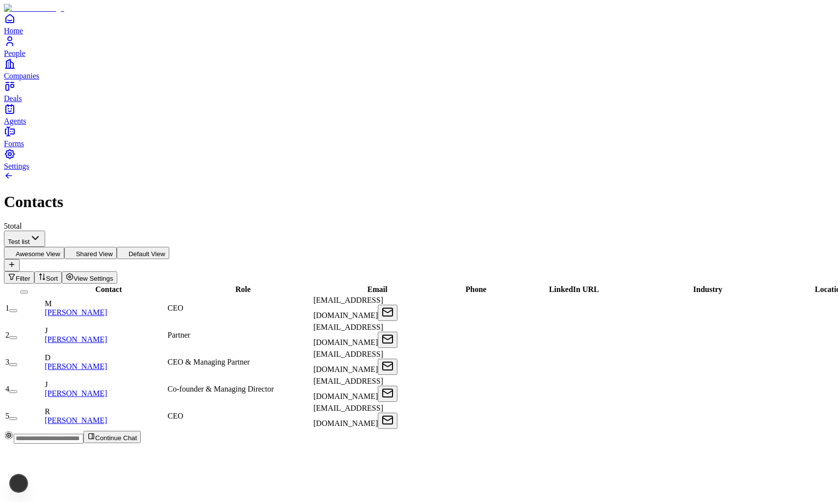
click at [169, 247] on button "Default View" at bounding box center [143, 253] width 52 height 12
click at [64, 247] on button "Awesome View" at bounding box center [34, 253] width 60 height 12
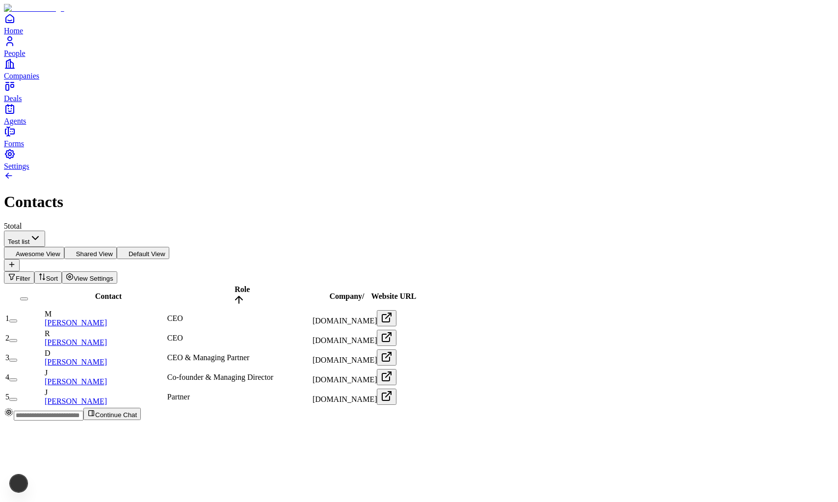
click at [117, 247] on button "Shared View" at bounding box center [90, 253] width 52 height 12
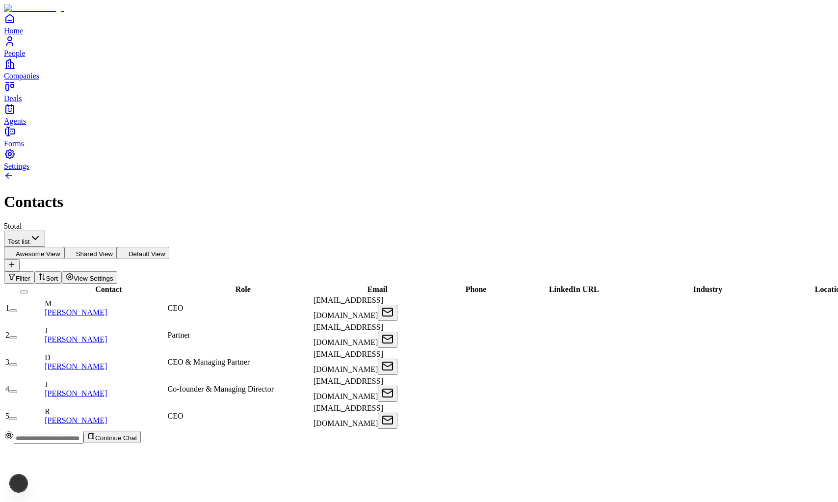
click at [169, 247] on button "Default View" at bounding box center [143, 253] width 52 height 12
click at [117, 247] on button "Shared View" at bounding box center [90, 253] width 52 height 12
click at [64, 247] on button "Awesome View" at bounding box center [34, 253] width 60 height 12
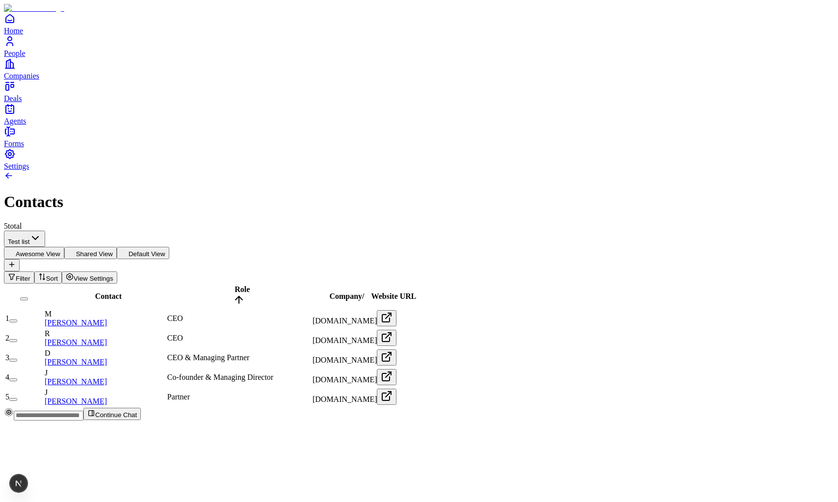
click at [117, 247] on button "Shared View" at bounding box center [90, 253] width 52 height 12
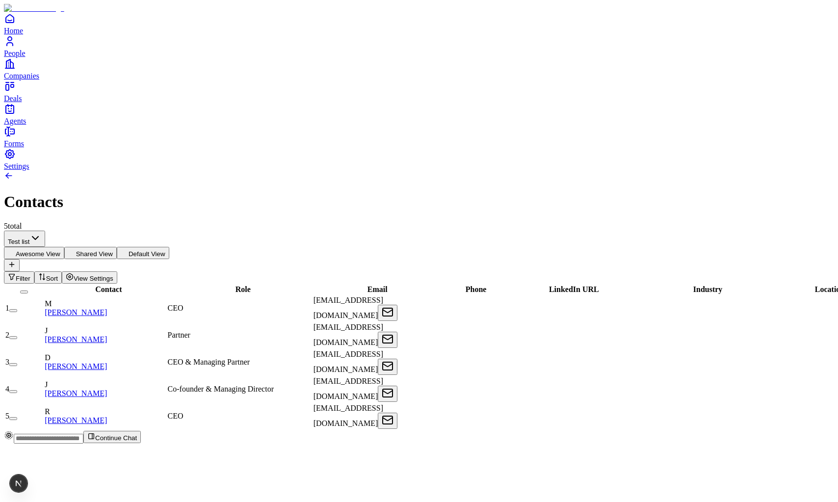
click at [64, 247] on button "Awesome View" at bounding box center [34, 253] width 60 height 12
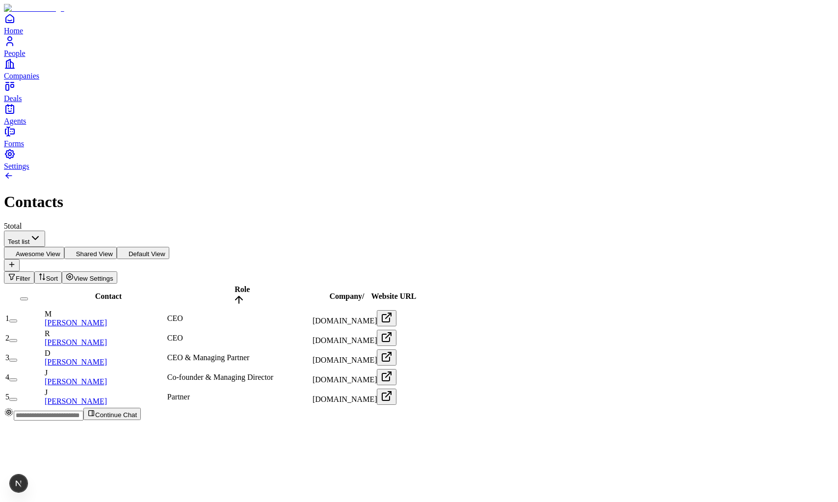
click at [117, 247] on button "Shared View" at bounding box center [90, 253] width 52 height 12
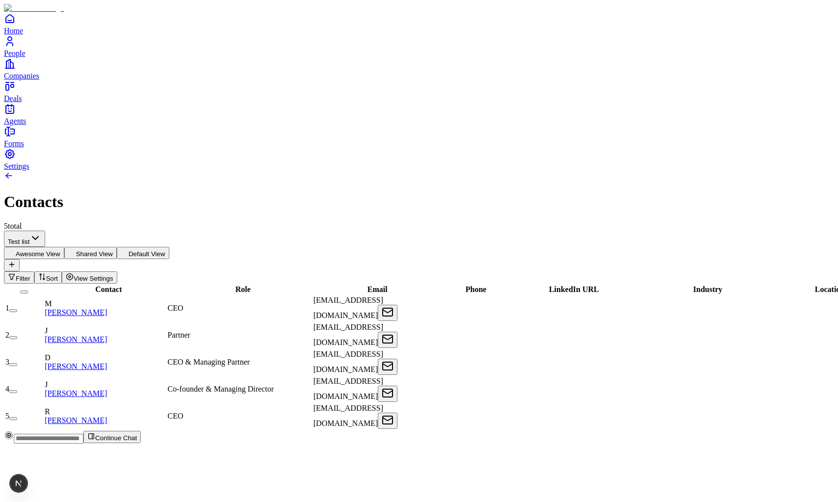
scroll to position [0, 299]
click at [169, 247] on button "Default View" at bounding box center [143, 253] width 52 height 12
click at [117, 247] on button "Shared View" at bounding box center [90, 253] width 52 height 12
click at [64, 247] on button "Awesome View" at bounding box center [34, 253] width 60 height 12
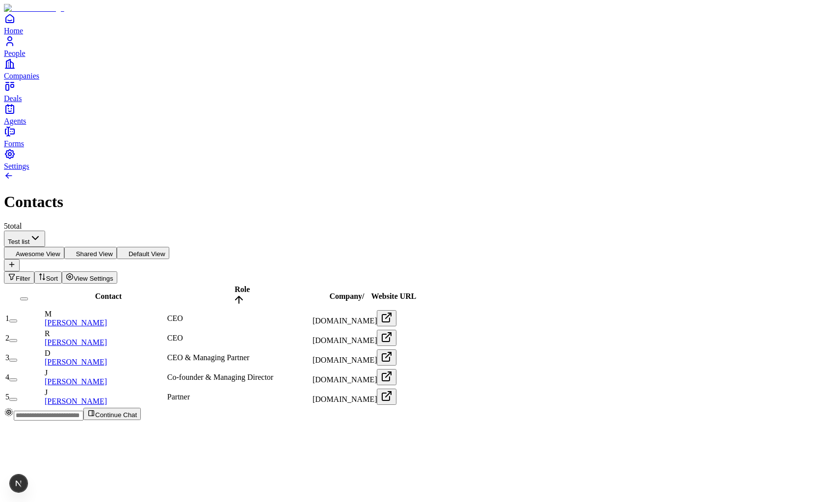
scroll to position [0, 0]
click at [102, 84] on html "Home People Companies Deals Agents Forms Settings Contacts 5 total Test list Aw…" at bounding box center [419, 214] width 838 height 428
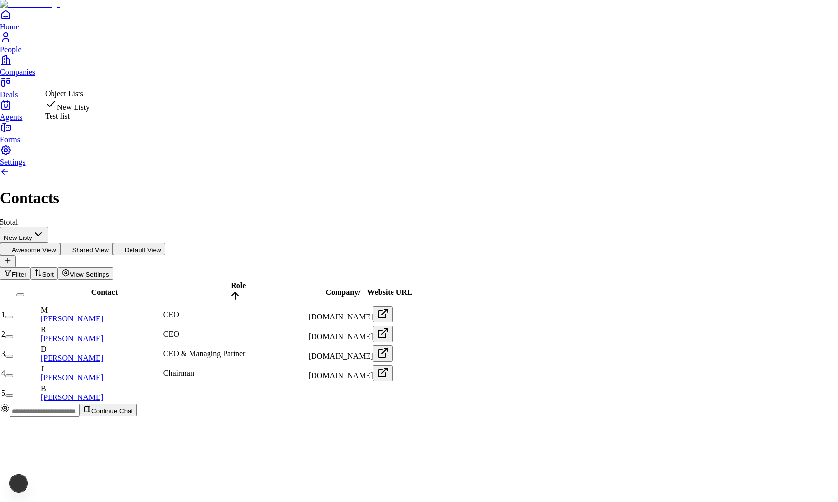
click at [109, 72] on html "Home People Companies Deals Agents Forms Settings Contacts 5 total New Listy Aw…" at bounding box center [419, 212] width 838 height 424
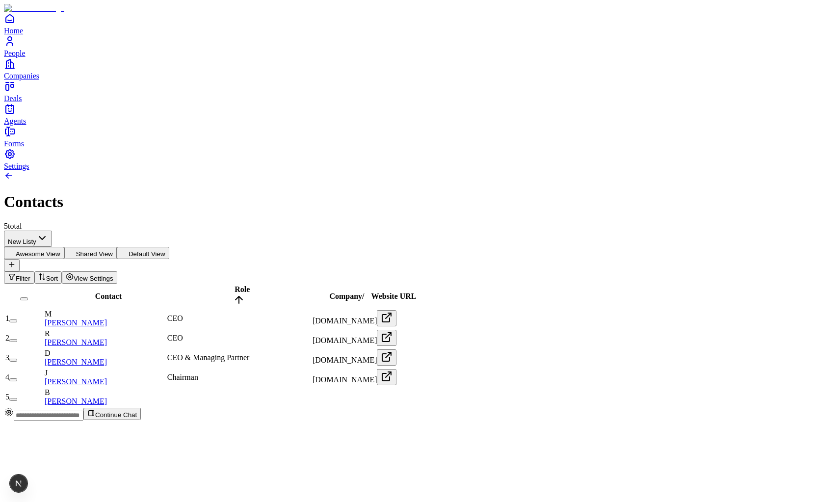
click at [104, 83] on html "Home People Companies Deals Agents Forms Settings Contacts 5 total New Listy Aw…" at bounding box center [419, 214] width 838 height 428
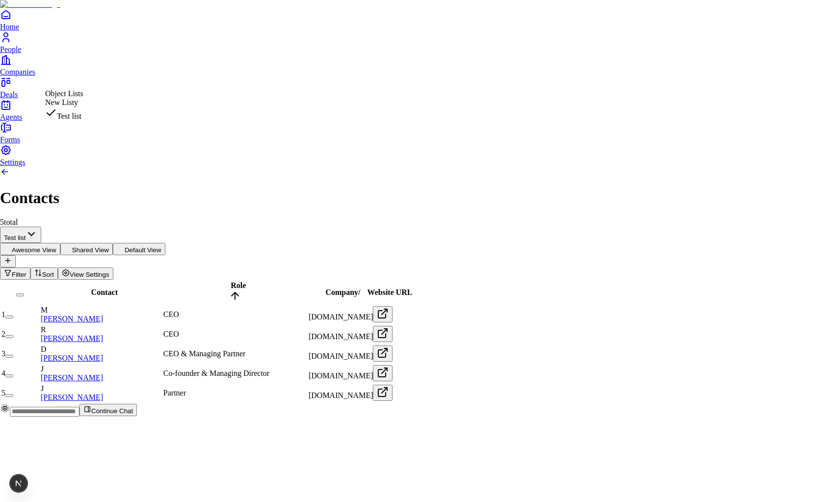
click at [102, 79] on html "Home People Companies Deals Agents Forms Settings Contacts 5 total Test list Aw…" at bounding box center [419, 212] width 838 height 424
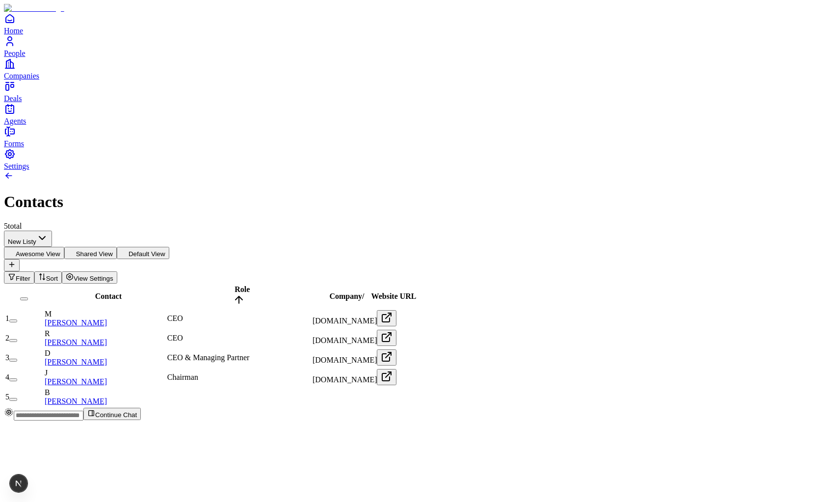
click at [97, 82] on html "Home People Companies Deals Agents Forms Settings Contacts 5 total New Listy Aw…" at bounding box center [419, 214] width 838 height 428
click at [43, 387] on td "5" at bounding box center [24, 396] width 38 height 19
click at [17, 398] on button "button" at bounding box center [13, 399] width 8 height 3
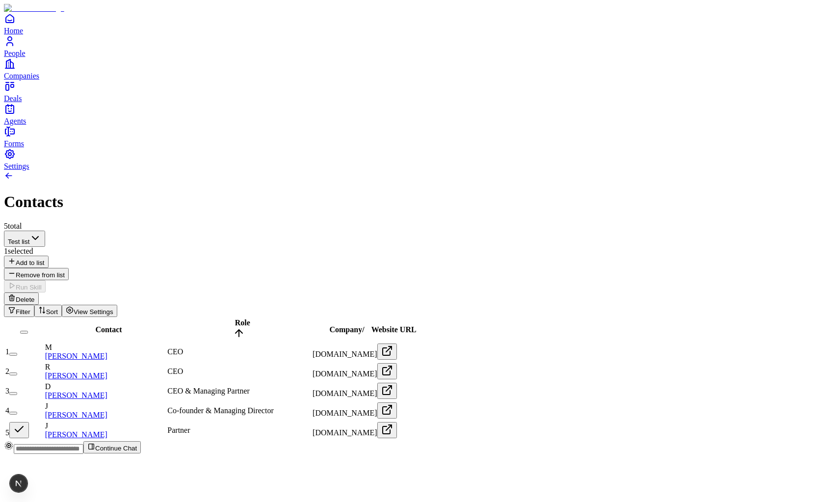
click at [17, 411] on button "button" at bounding box center [13, 412] width 8 height 3
click at [17, 392] on button "button" at bounding box center [13, 393] width 8 height 3
click at [69, 268] on button "Remove from list" at bounding box center [36, 274] width 65 height 12
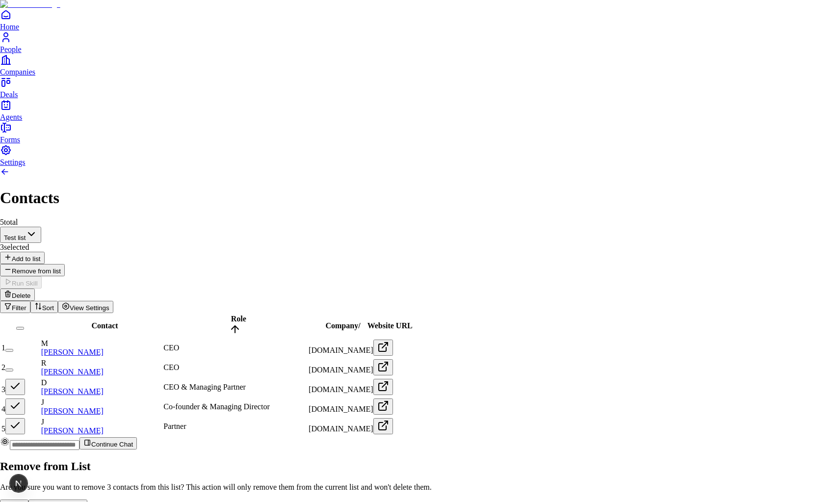
click at [87, 499] on button "Remove from List" at bounding box center [57, 504] width 59 height 10
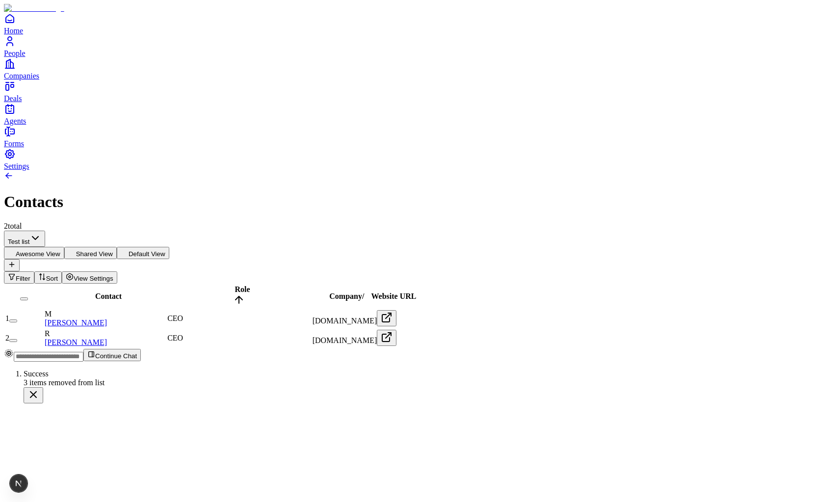
click at [103, 77] on html "Home People Companies Deals Agents Forms Settings Contacts 2 total Test list Aw…" at bounding box center [419, 205] width 838 height 411
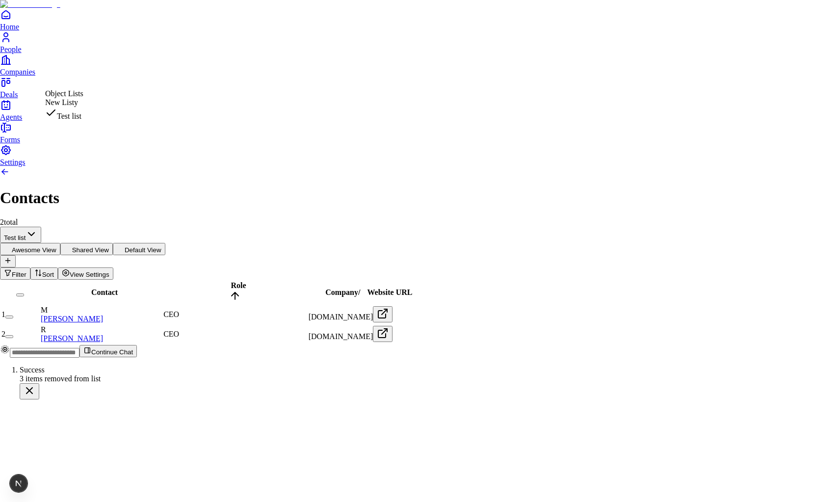
click at [87, 73] on html "Home People Companies Deals Agents Forms Settings Contacts 2 total Test list Aw…" at bounding box center [419, 203] width 838 height 407
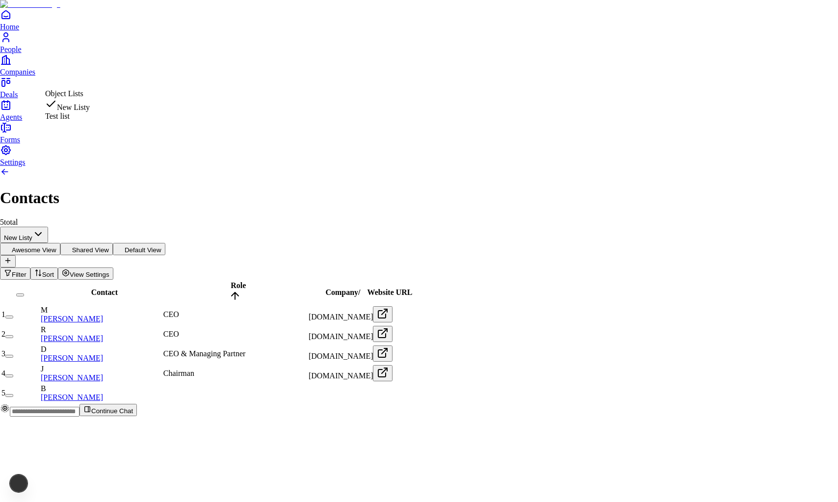
click at [103, 79] on html "Home People Companies Deals Agents Forms Settings Contacts 5 total New Listy Aw…" at bounding box center [419, 212] width 838 height 424
click at [90, 93] on div "Object Lists New Listy Test list" at bounding box center [67, 104] width 45 height 31
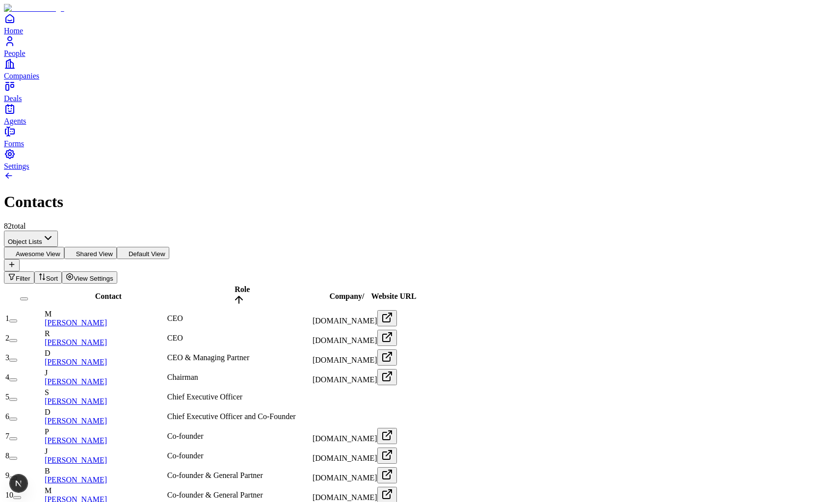
click at [17, 319] on button "button" at bounding box center [13, 320] width 8 height 3
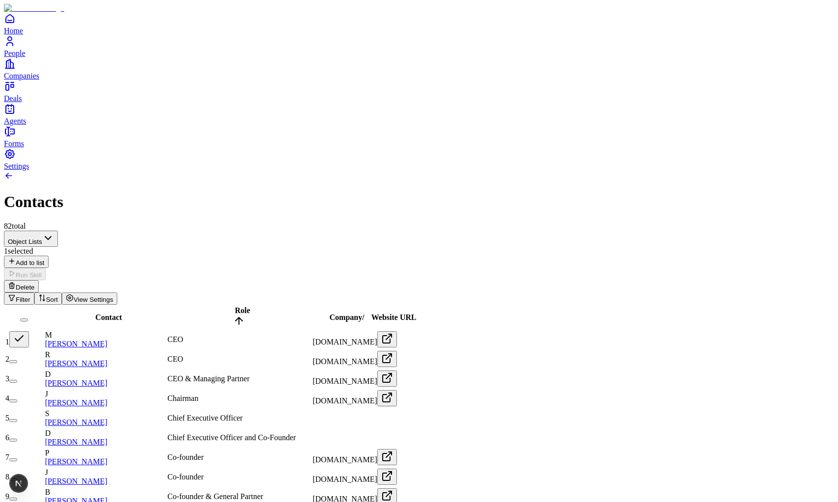
click at [17, 360] on button "button" at bounding box center [13, 361] width 8 height 3
type button "on"
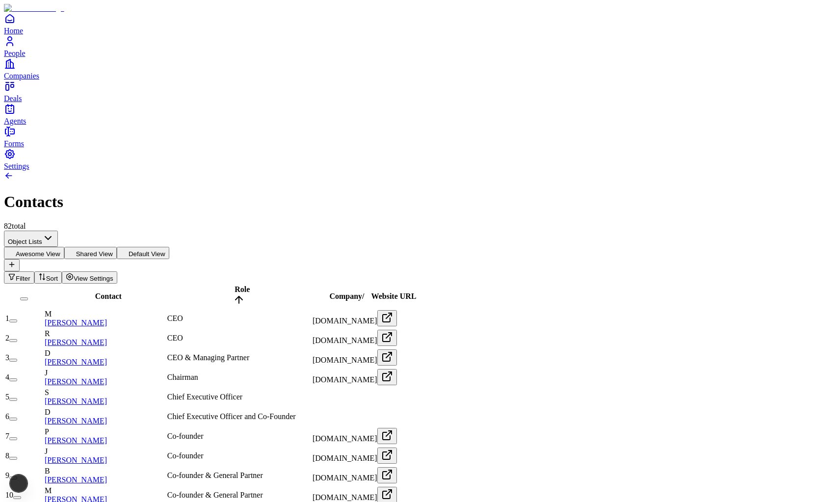
click at [17, 319] on button "button" at bounding box center [13, 320] width 8 height 3
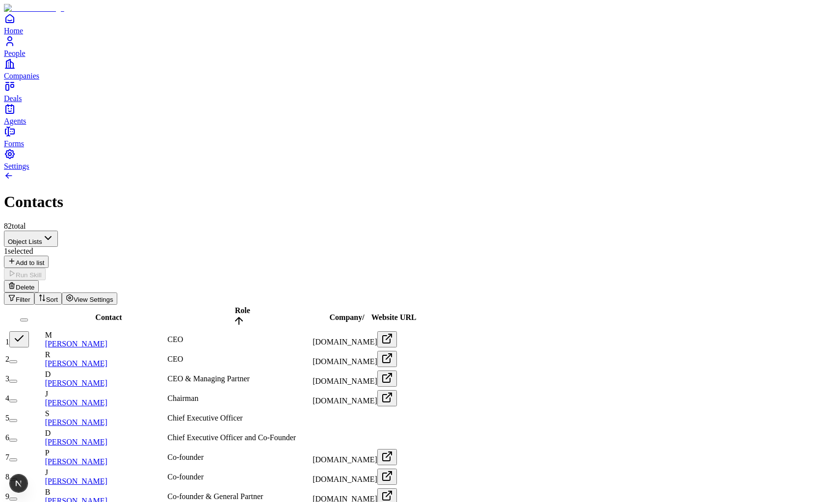
click at [29, 331] on button "button" at bounding box center [19, 339] width 20 height 16
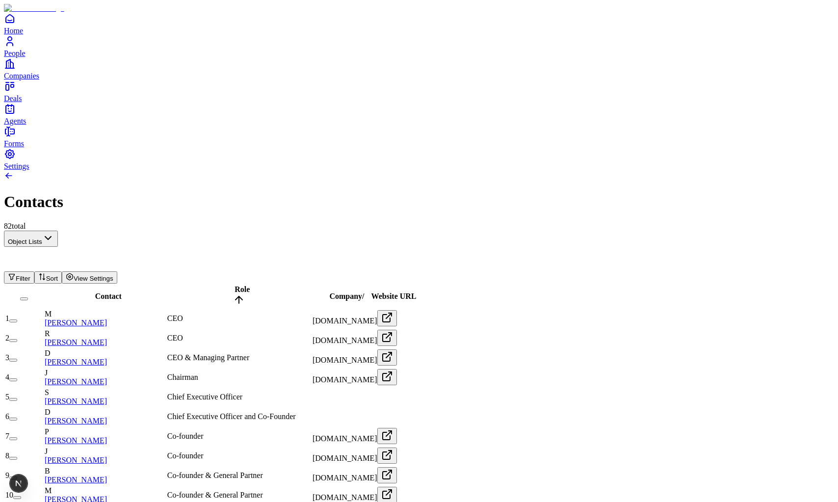
click at [17, 319] on button "button" at bounding box center [13, 320] width 8 height 3
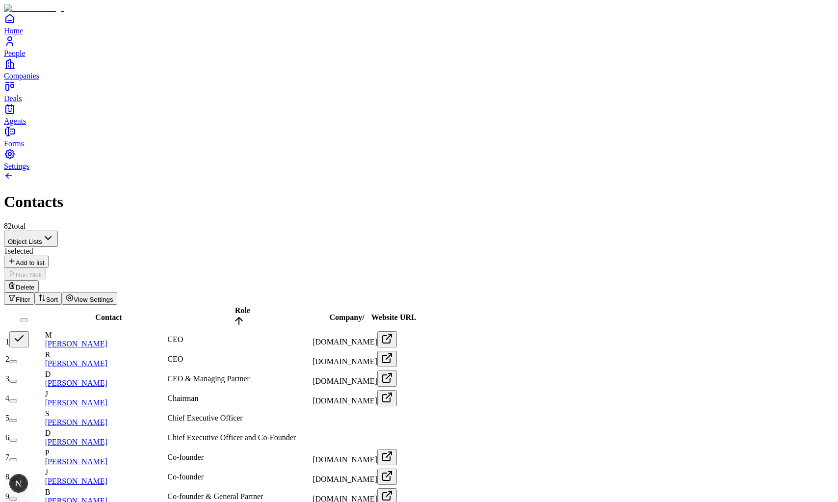
click at [29, 331] on button "button" at bounding box center [19, 339] width 20 height 16
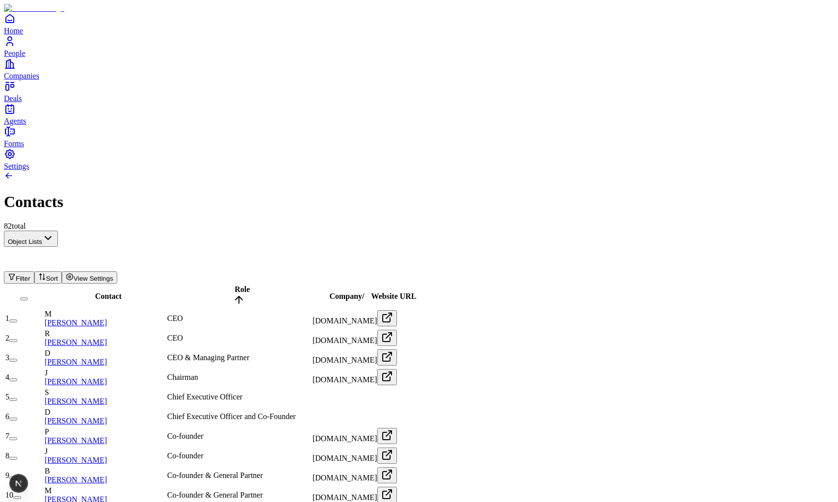
click at [17, 319] on button "button" at bounding box center [13, 320] width 8 height 3
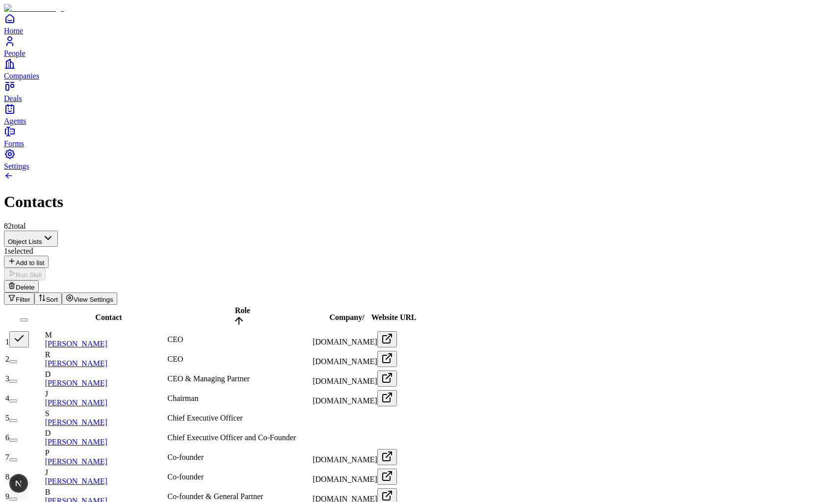
click at [29, 331] on button "button" at bounding box center [19, 339] width 20 height 16
type button "on"
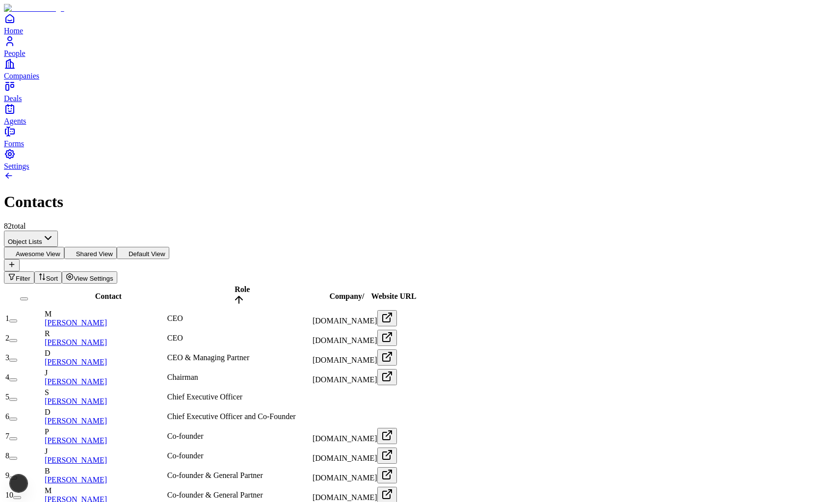
click at [17, 319] on button "on" at bounding box center [13, 320] width 8 height 3
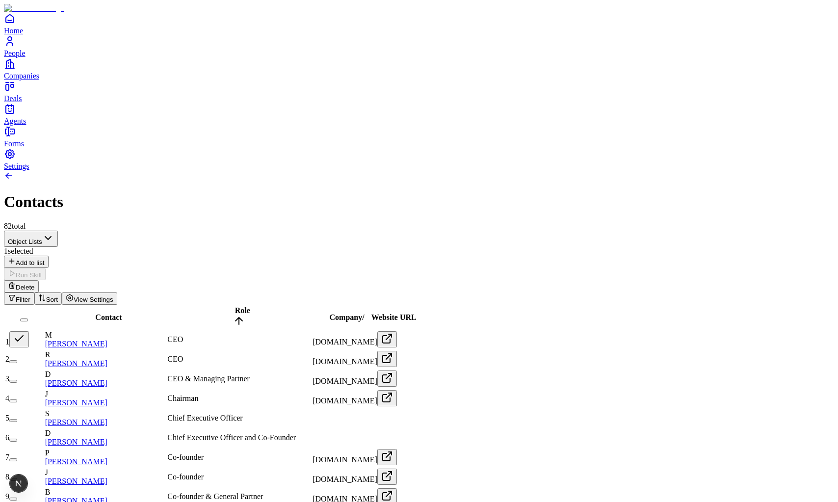
click at [29, 331] on button "button" at bounding box center [19, 339] width 20 height 16
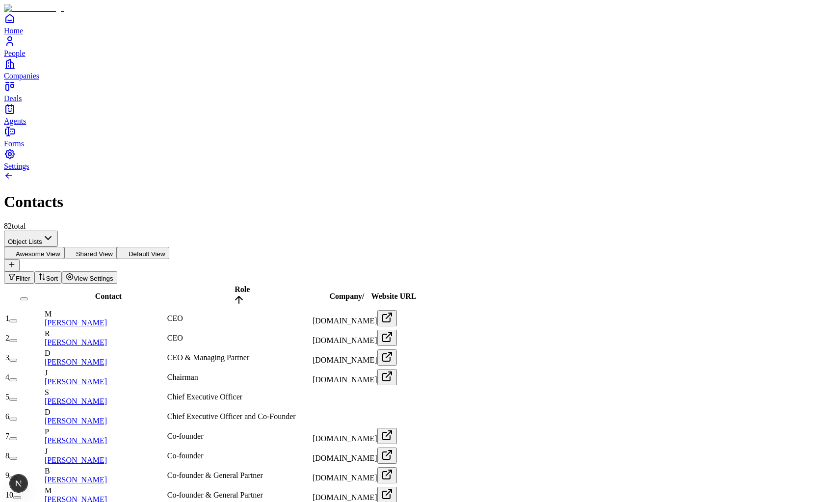
click at [17, 319] on button "button" at bounding box center [13, 320] width 8 height 3
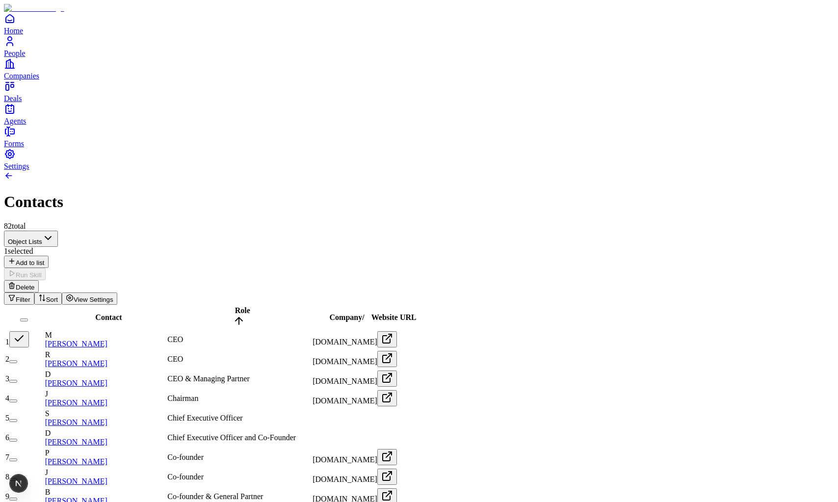
click at [29, 331] on button "button" at bounding box center [19, 339] width 20 height 16
click at [17, 340] on button "button" at bounding box center [13, 341] width 8 height 3
click at [29, 331] on button "button" at bounding box center [19, 339] width 20 height 16
type button "on"
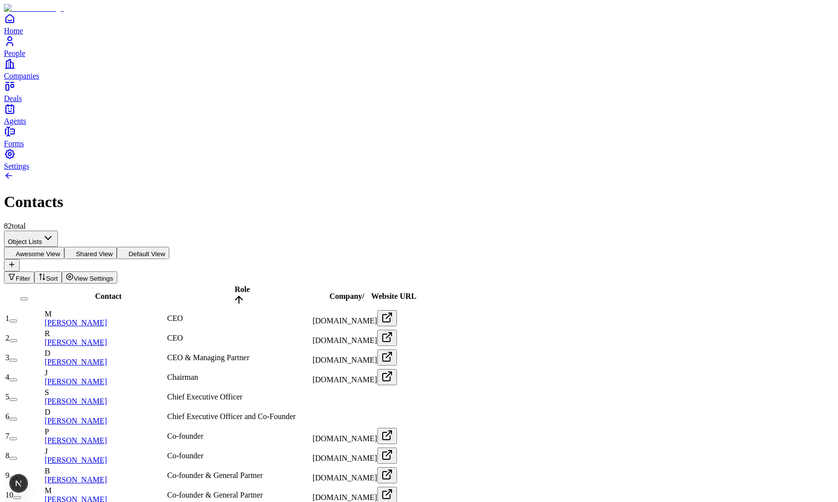
click at [17, 319] on button "on" at bounding box center [13, 320] width 8 height 3
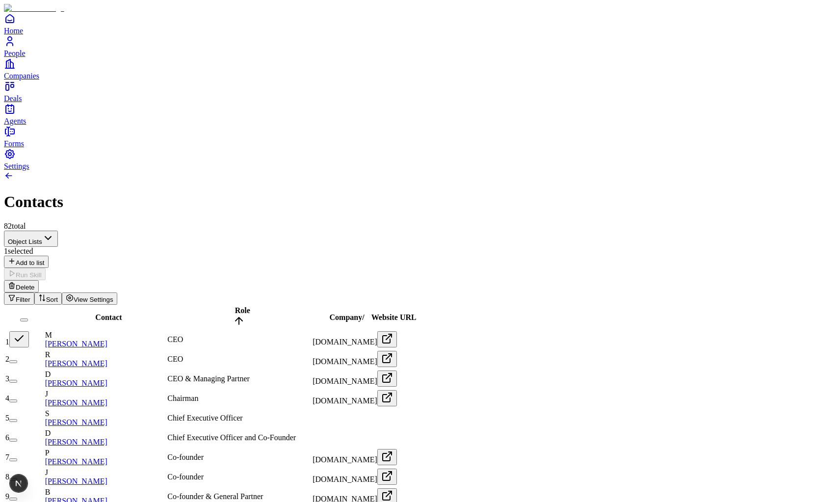
click at [29, 331] on button "button" at bounding box center [19, 339] width 20 height 16
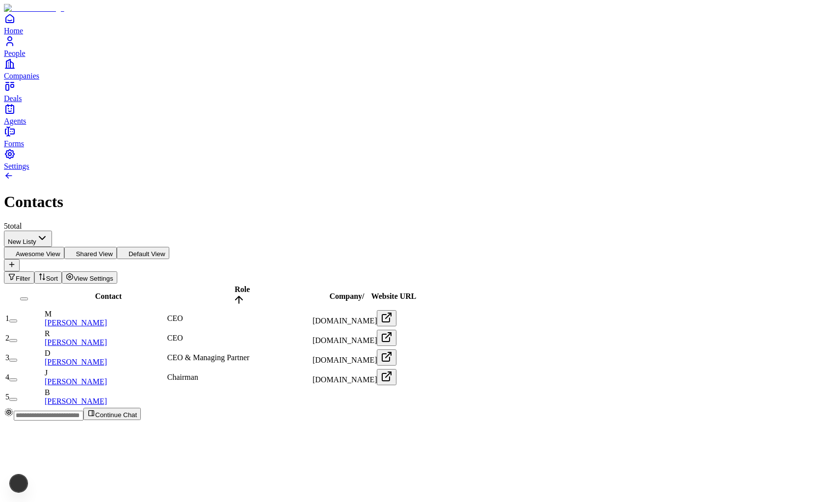
click at [17, 319] on button "on" at bounding box center [13, 320] width 8 height 3
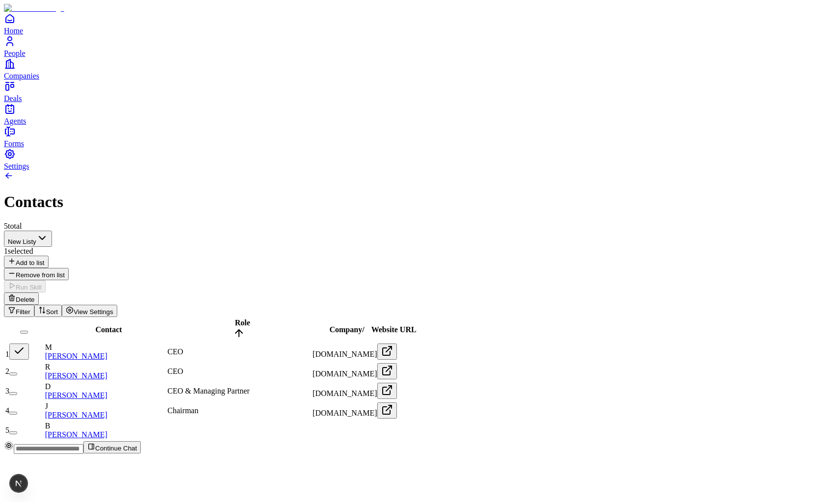
click at [29, 343] on button "button" at bounding box center [19, 351] width 20 height 16
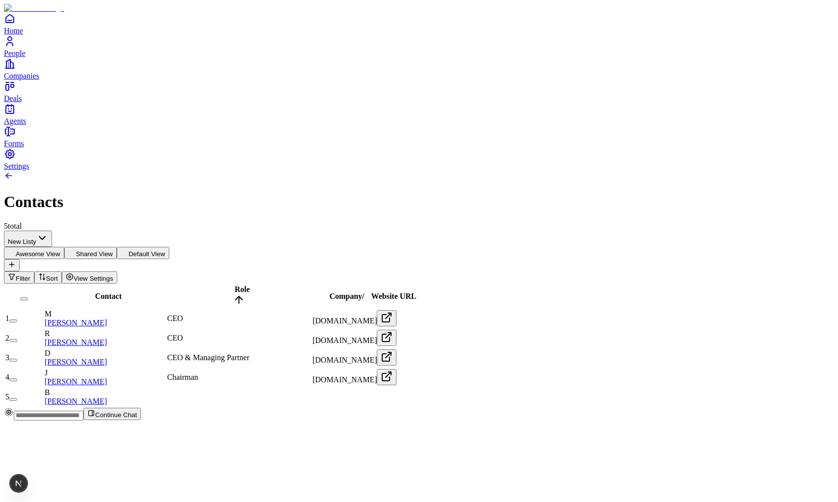
click at [17, 319] on button "on" at bounding box center [13, 320] width 8 height 3
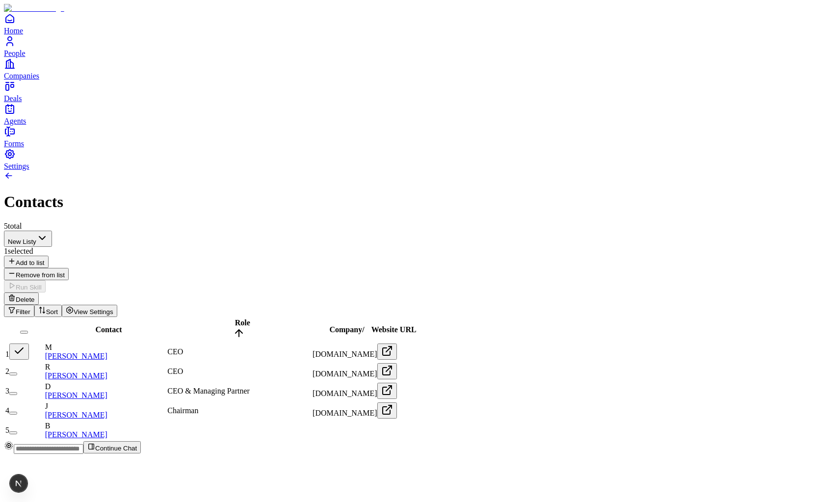
click at [29, 343] on button "button" at bounding box center [19, 351] width 20 height 16
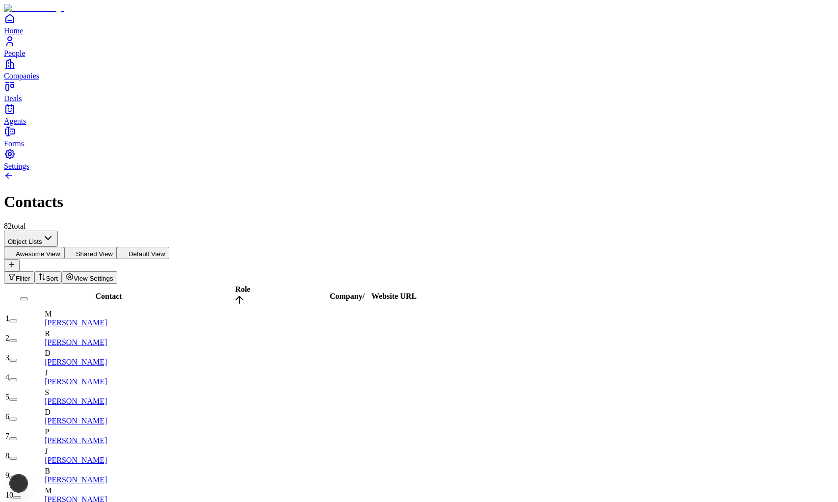
click at [17, 319] on button "button" at bounding box center [13, 320] width 8 height 3
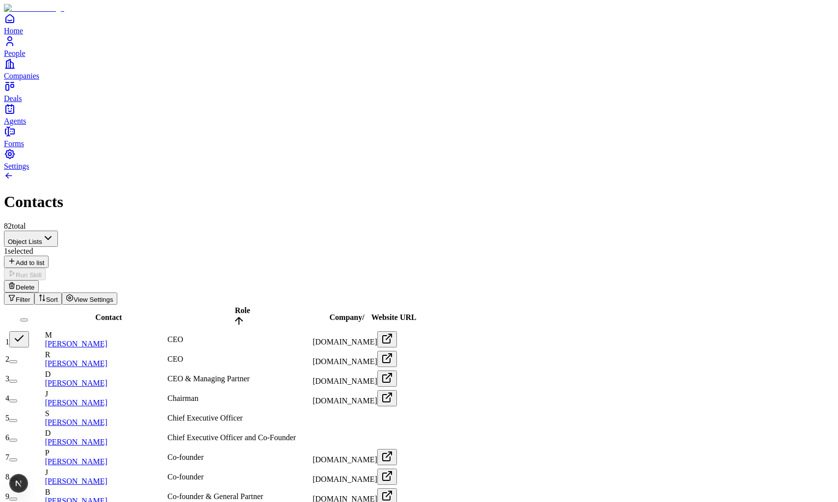
click at [29, 331] on button "button" at bounding box center [19, 339] width 20 height 16
type button "on"
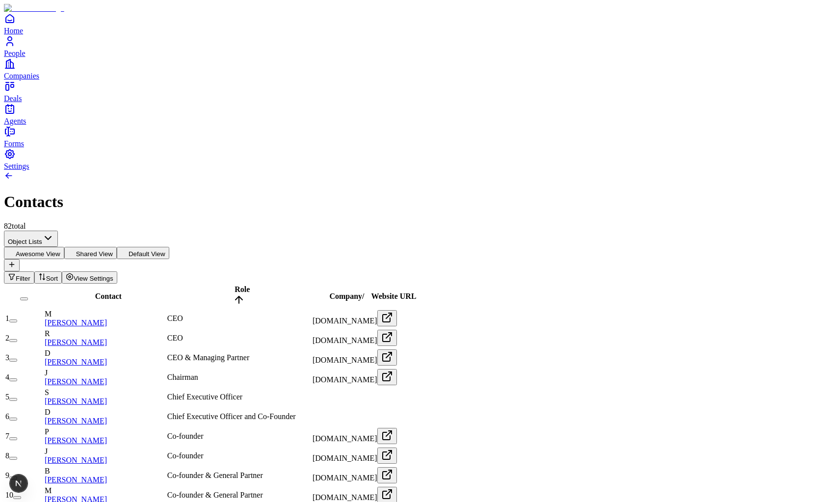
click at [17, 319] on button "on" at bounding box center [13, 320] width 8 height 3
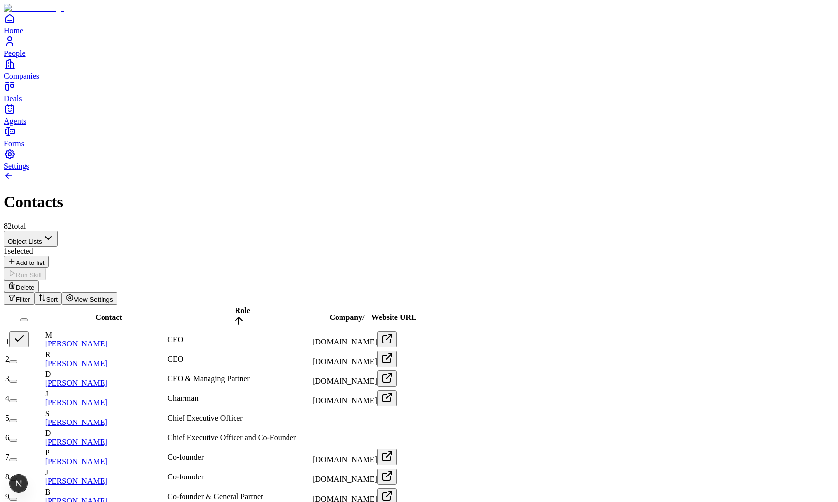
click at [29, 331] on button "button" at bounding box center [19, 339] width 20 height 16
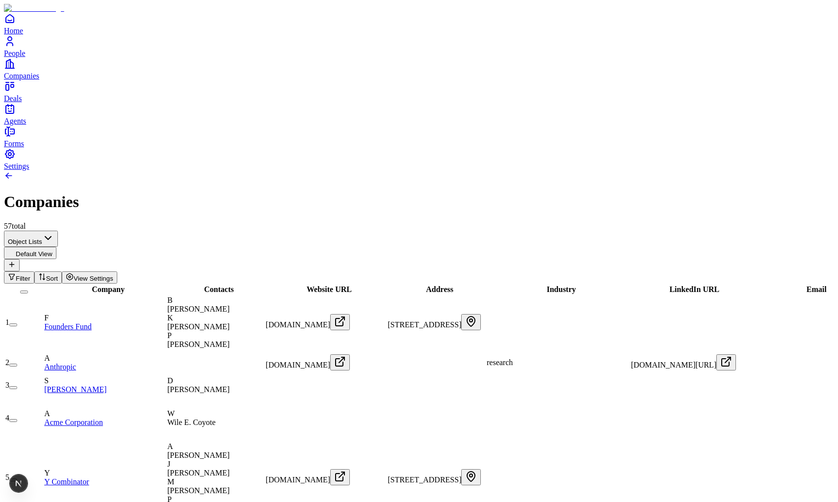
click at [17, 323] on button "button" at bounding box center [13, 324] width 8 height 3
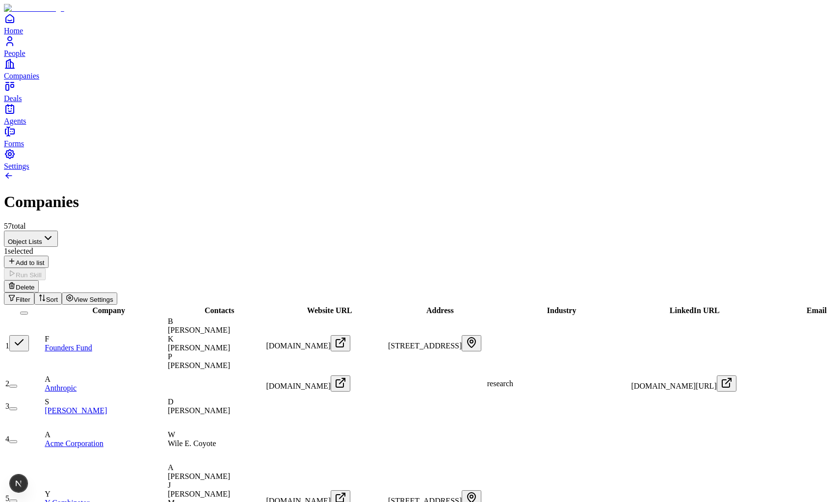
click at [29, 335] on button "button" at bounding box center [19, 343] width 20 height 16
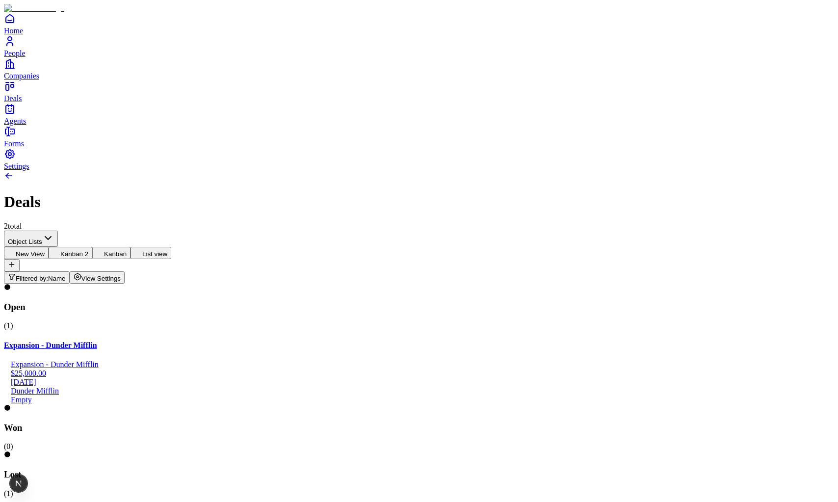
click at [171, 247] on button "List view" at bounding box center [150, 253] width 41 height 12
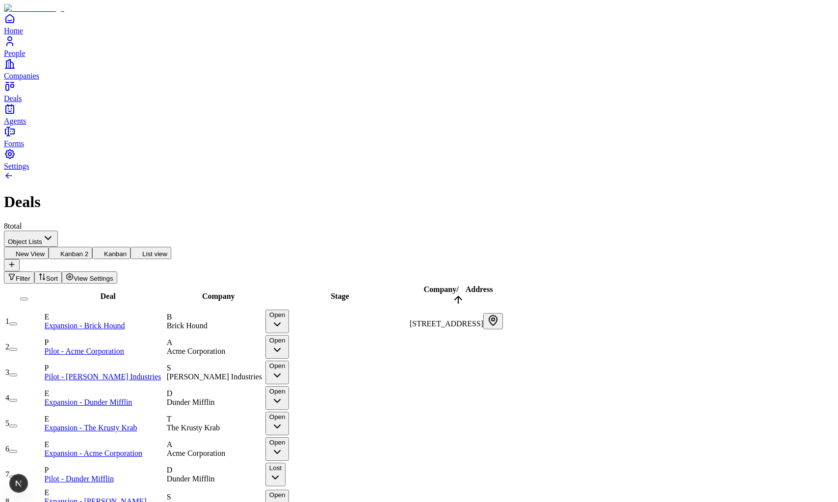
click at [17, 322] on button "button" at bounding box center [13, 323] width 8 height 3
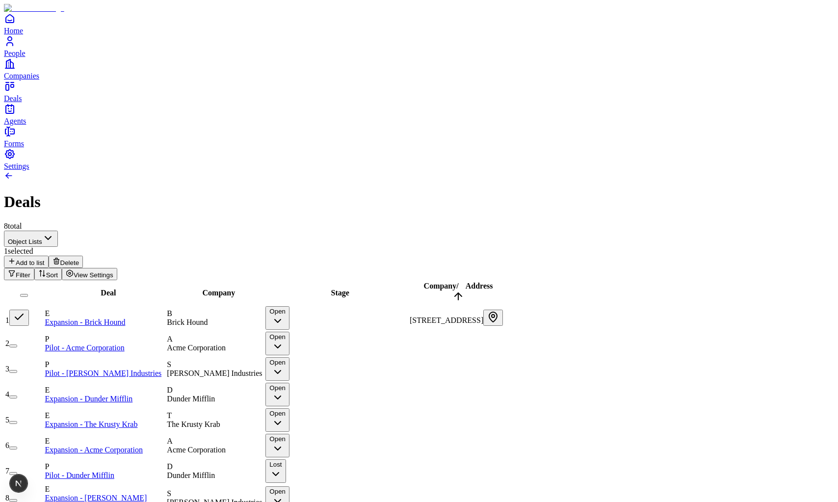
click at [29, 309] on button "button" at bounding box center [19, 317] width 20 height 16
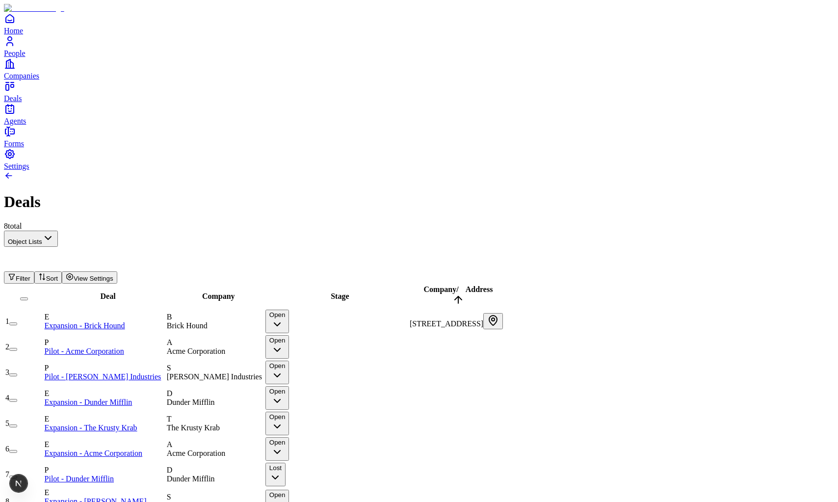
click at [17, 322] on button "button" at bounding box center [13, 323] width 8 height 3
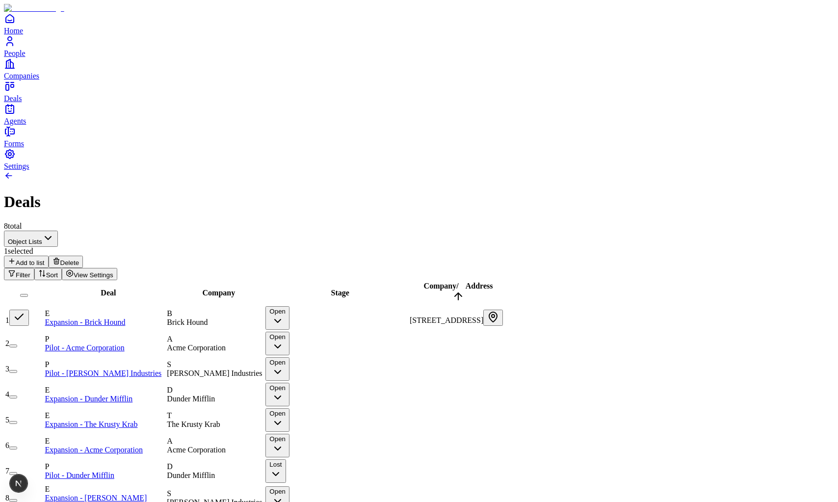
click at [29, 309] on button "button" at bounding box center [19, 317] width 20 height 16
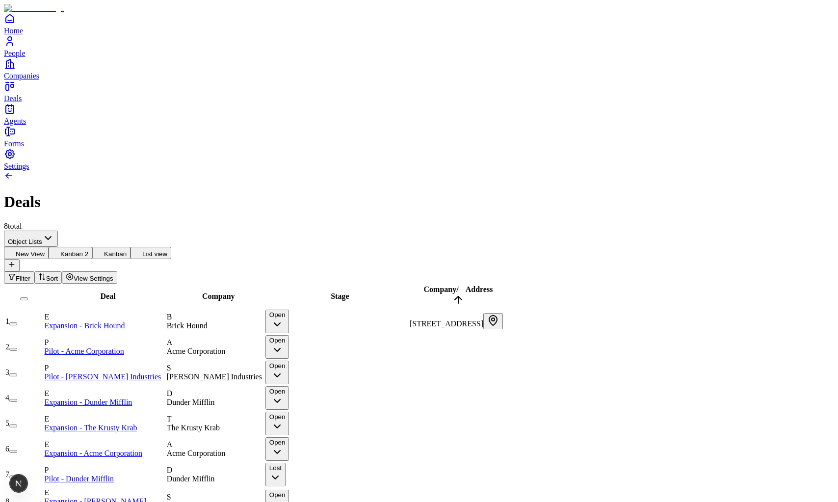
click at [17, 322] on button "button" at bounding box center [13, 323] width 8 height 3
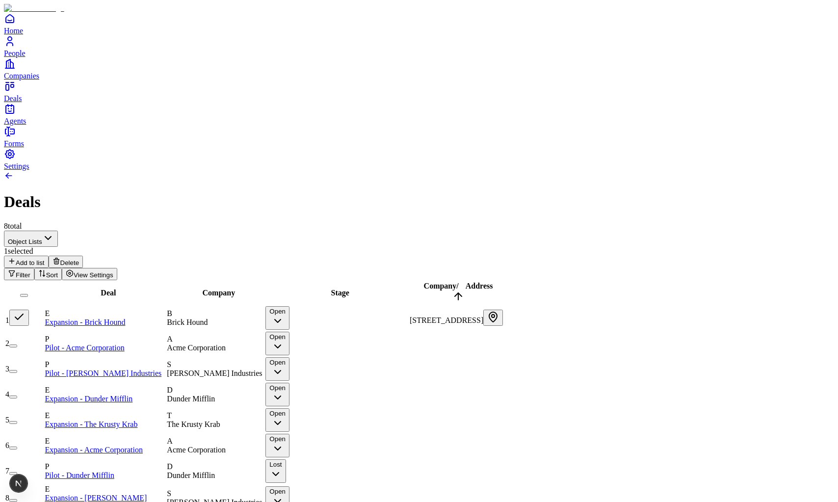
click at [29, 309] on button "button" at bounding box center [19, 317] width 20 height 16
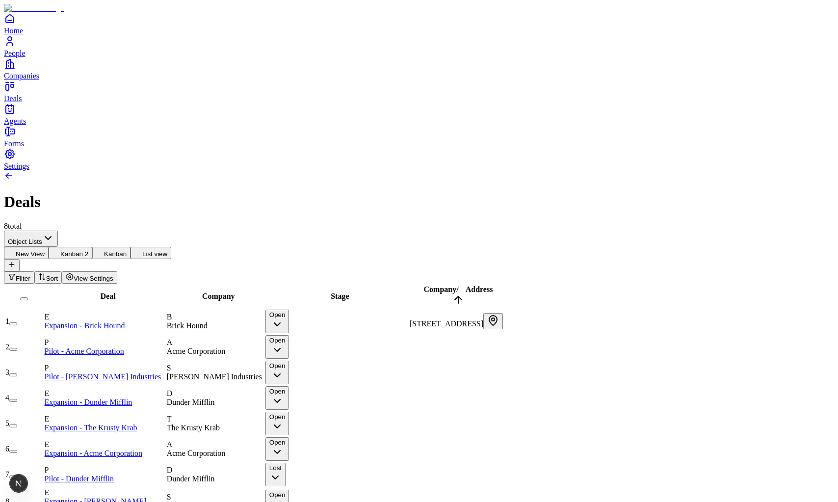
click at [17, 348] on button "button" at bounding box center [13, 349] width 8 height 3
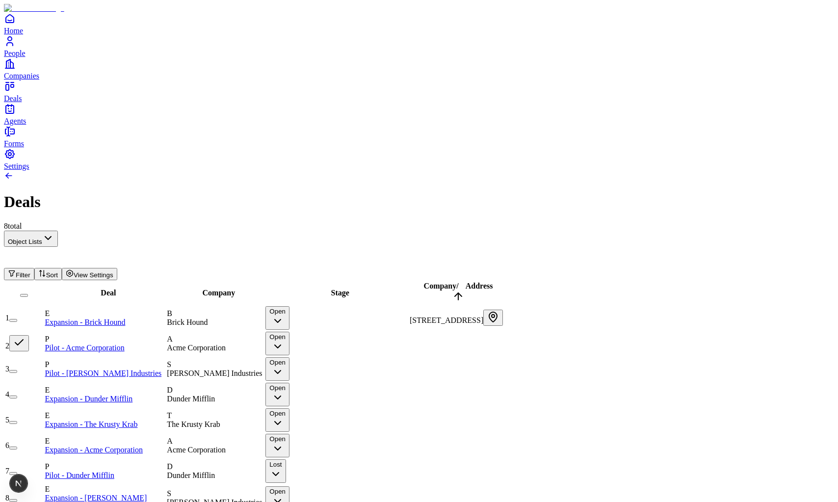
click at [29, 335] on button "button" at bounding box center [19, 343] width 20 height 16
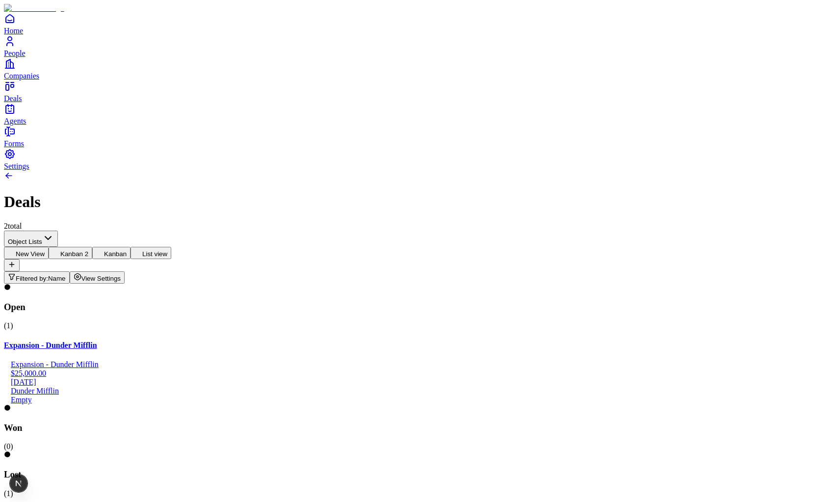
click at [92, 247] on button "Kanban 2" at bounding box center [71, 253] width 44 height 12
click at [49, 247] on button "New View" at bounding box center [26, 253] width 45 height 12
click at [92, 247] on button "Kanban 2" at bounding box center [71, 253] width 44 height 12
click at [130, 247] on button "Kanban" at bounding box center [111, 253] width 38 height 12
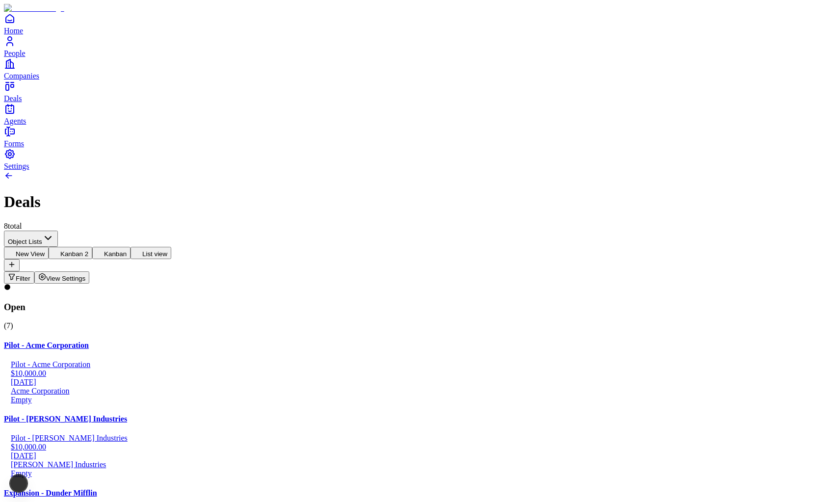
click at [92, 247] on button "Kanban 2" at bounding box center [71, 253] width 44 height 12
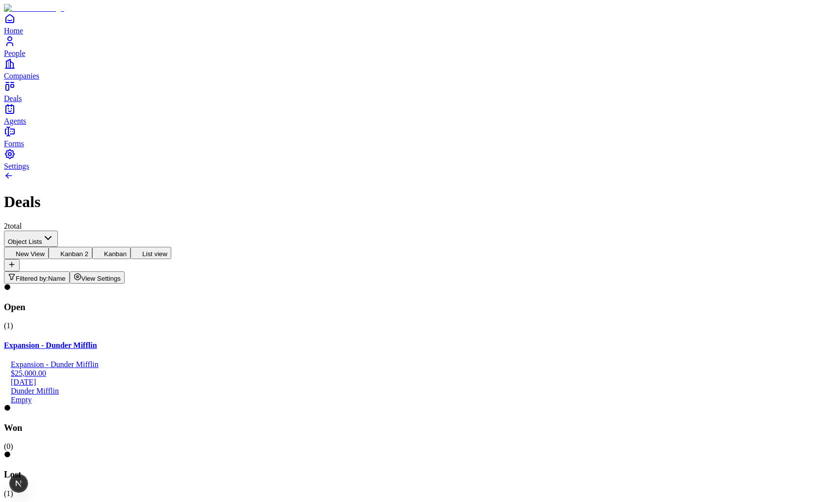
click at [191, 247] on div "New View [GEOGRAPHIC_DATA] 2 Kanban List view" at bounding box center [419, 253] width 830 height 12
click at [49, 247] on button "New View" at bounding box center [26, 253] width 45 height 12
click at [121, 275] on span "View Settings" at bounding box center [101, 278] width 40 height 7
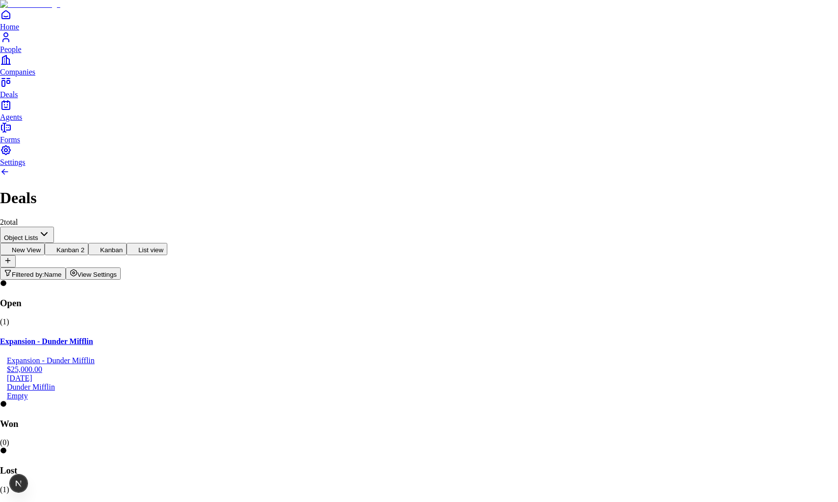
click at [801, 18] on body "Home People Companies Deals Agents Forms Settings Deals 2 total Object Lists Ne…" at bounding box center [419, 439] width 838 height 878
click at [752, 36] on div "Delete View" at bounding box center [747, 31] width 39 height 9
type input "********"
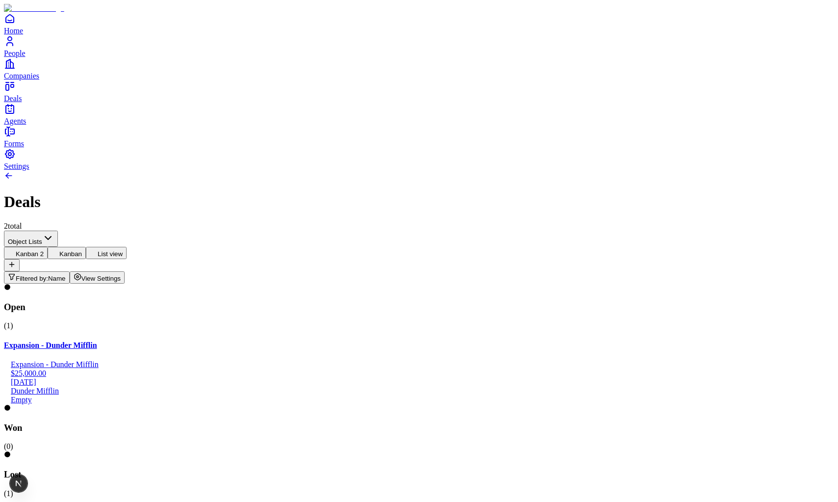
click at [79, 83] on html "Home People Companies Deals Agents Forms Settings Deals 2 total Object Lists Ka…" at bounding box center [419, 296] width 838 height 592
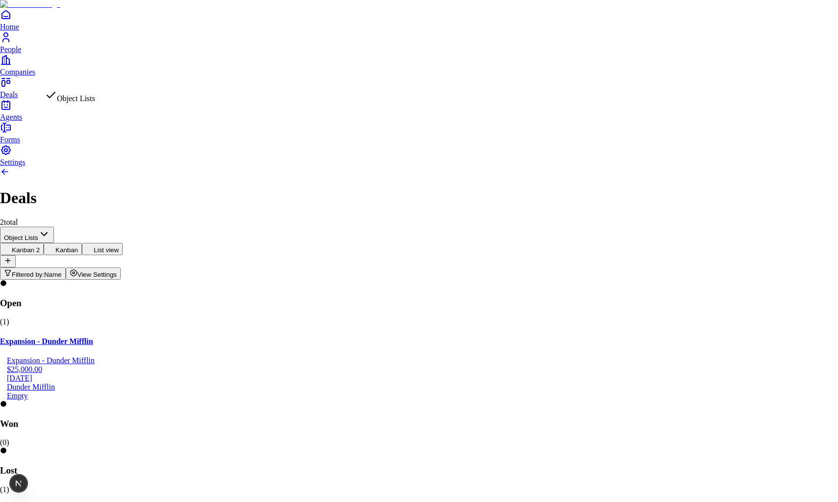
click at [85, 86] on html "Home People Companies Deals Agents Forms Settings Deals 2 total Object Lists Ka…" at bounding box center [419, 294] width 838 height 588
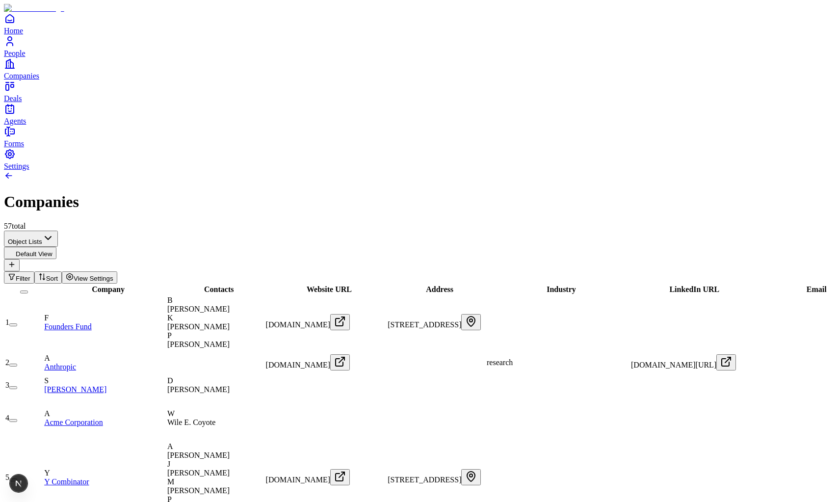
click at [17, 323] on button "button" at bounding box center [13, 324] width 8 height 3
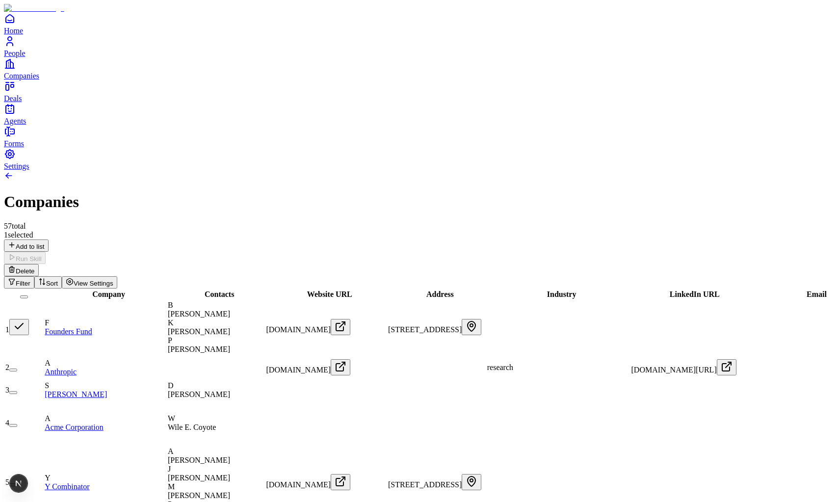
click at [29, 319] on button "button" at bounding box center [19, 327] width 20 height 16
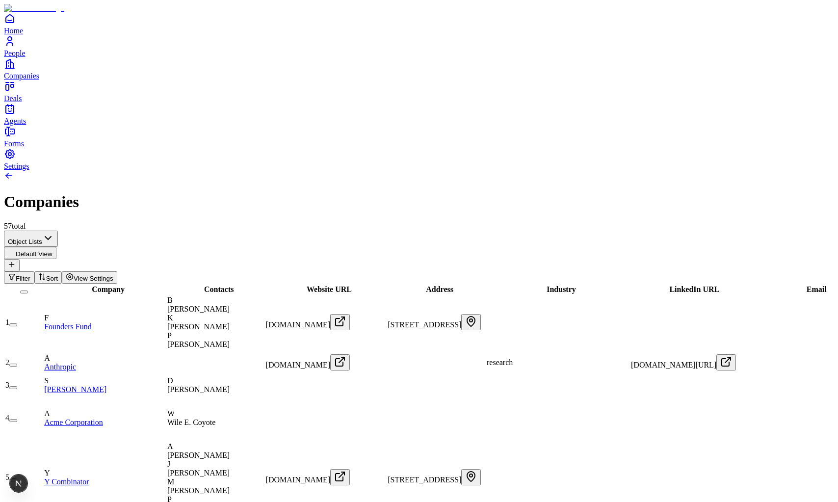
click at [17, 323] on button "button" at bounding box center [13, 324] width 8 height 3
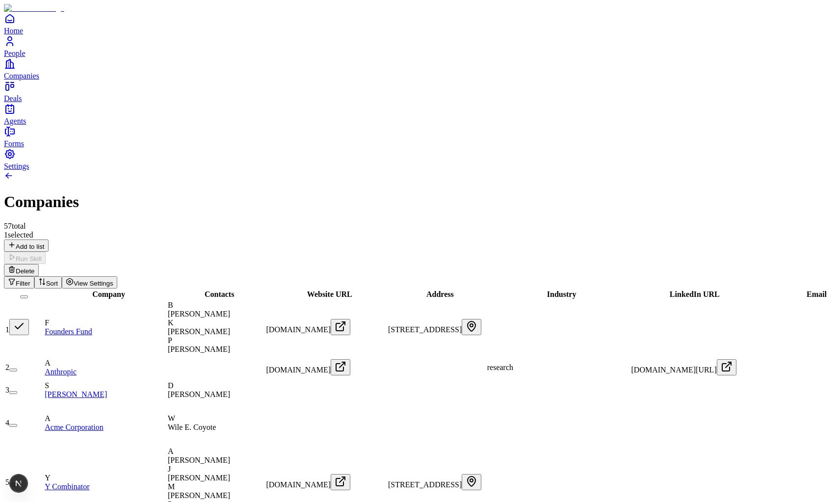
click at [17, 368] on button "button" at bounding box center [13, 369] width 8 height 3
click at [29, 359] on button "button" at bounding box center [19, 367] width 20 height 16
click at [29, 319] on button "button" at bounding box center [19, 327] width 20 height 16
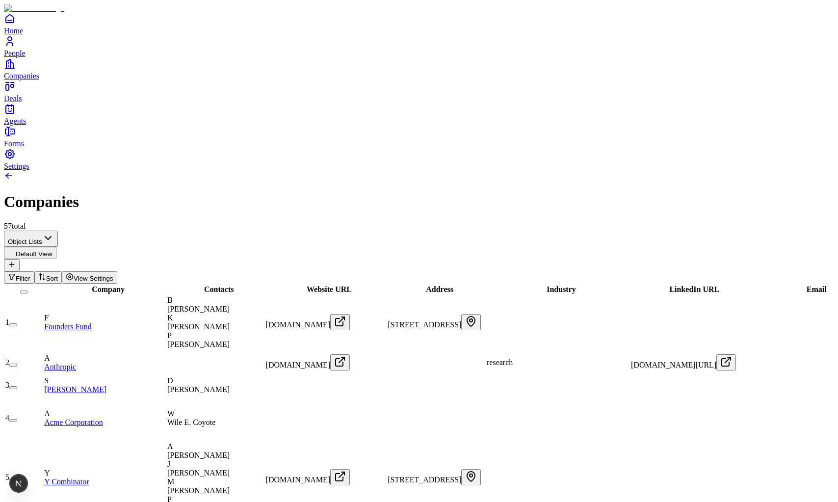
click at [17, 323] on button "button" at bounding box center [13, 324] width 8 height 3
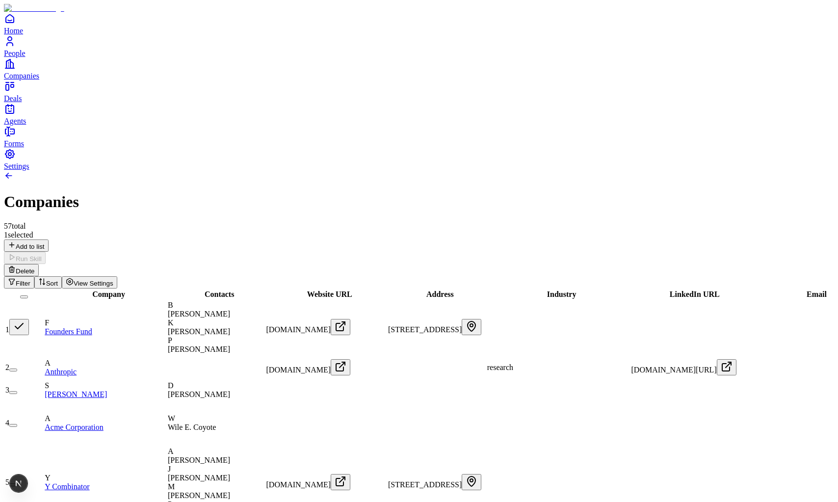
click at [29, 319] on button "button" at bounding box center [19, 327] width 20 height 16
click at [17, 328] on button "button" at bounding box center [13, 329] width 8 height 3
click at [17, 368] on button "button" at bounding box center [13, 369] width 8 height 3
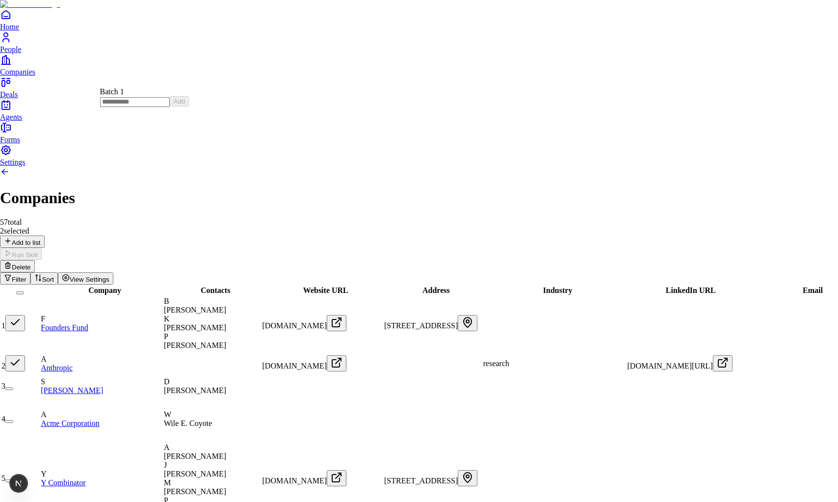
click at [130, 96] on div "Batch 1" at bounding box center [144, 91] width 89 height 9
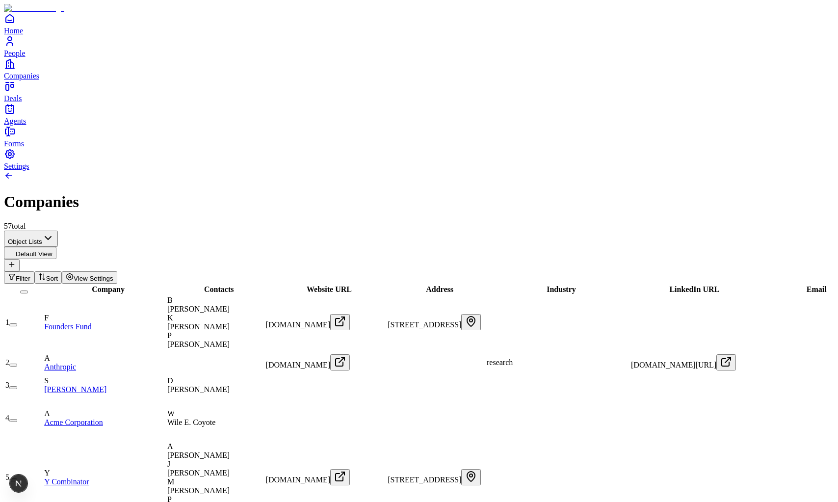
click at [136, 222] on div "57 total" at bounding box center [419, 226] width 830 height 9
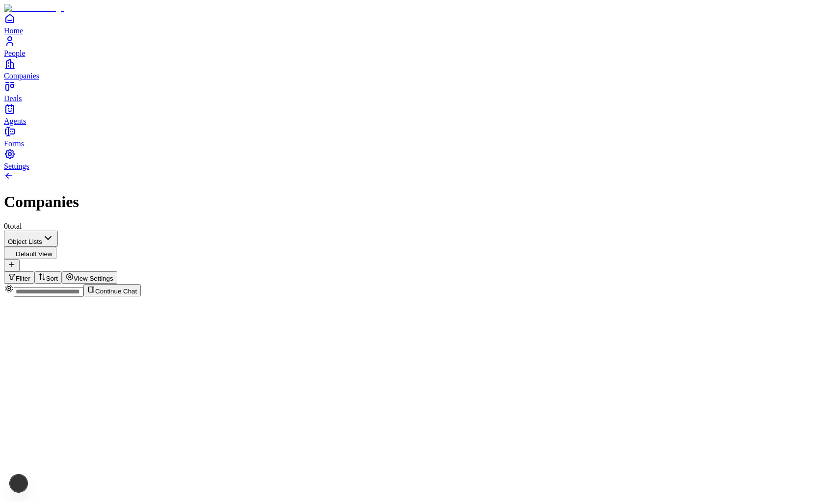
click at [94, 81] on html "Home People Companies Deals Agents Forms Settings Companies 0 total Object List…" at bounding box center [419, 152] width 838 height 305
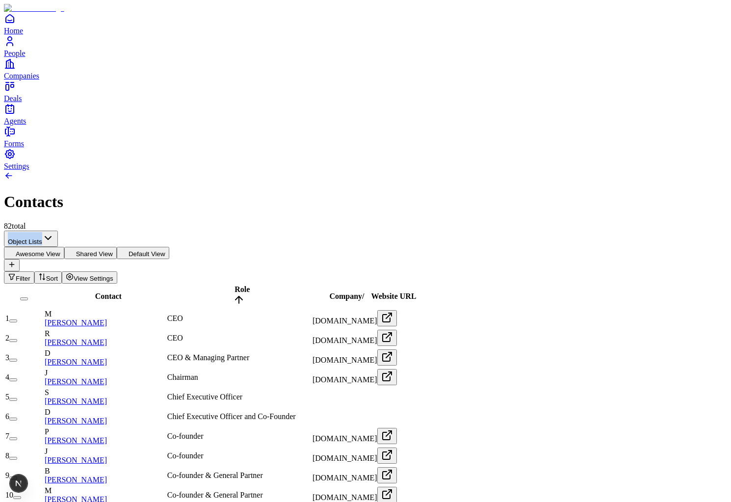
click at [117, 247] on button "Shared View" at bounding box center [90, 253] width 52 height 12
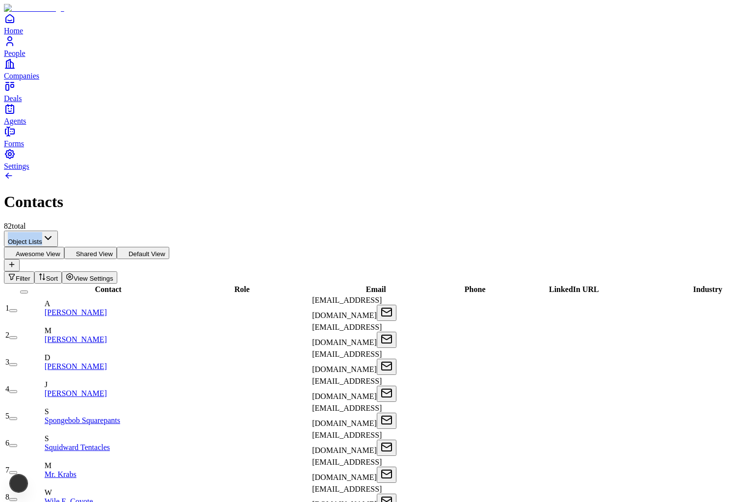
click at [169, 247] on button "Default View" at bounding box center [143, 253] width 52 height 12
click at [165, 285] on div "Contact" at bounding box center [105, 289] width 120 height 9
click at [64, 247] on button "Awesome View" at bounding box center [34, 253] width 60 height 12
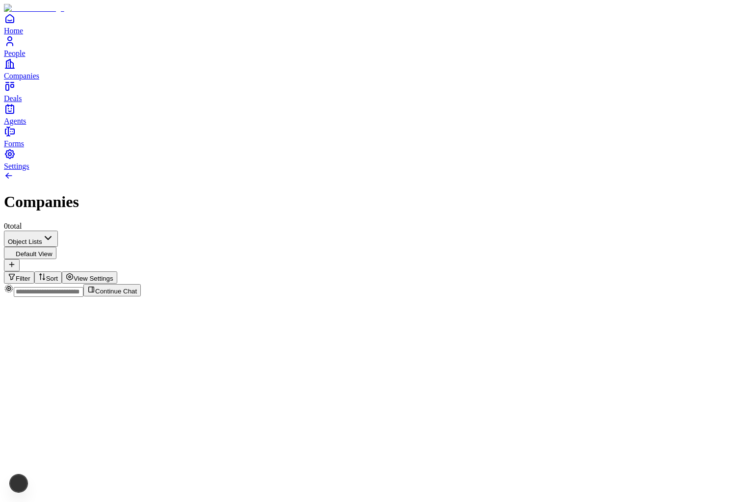
click at [90, 75] on html "Home People Companies Deals Agents Forms Settings Companies 0 total Object List…" at bounding box center [365, 152] width 731 height 305
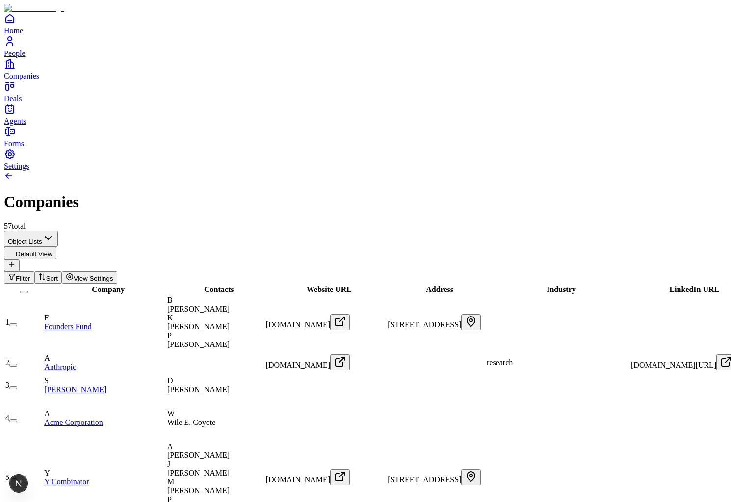
click at [17, 323] on button "button" at bounding box center [13, 324] width 8 height 3
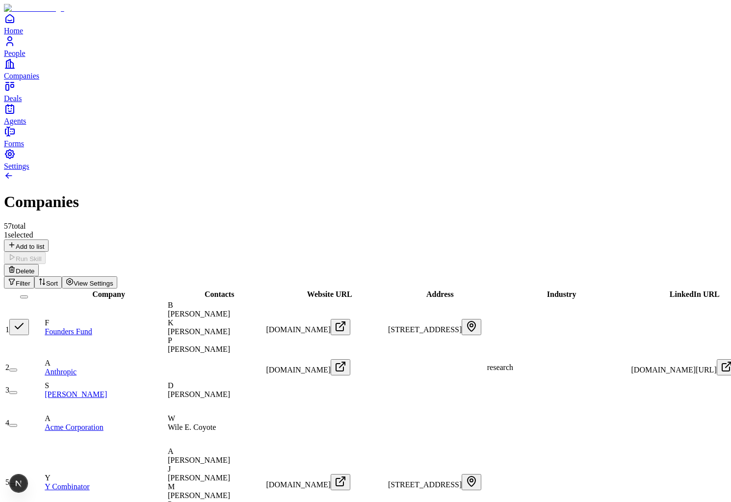
click at [29, 319] on button "button" at bounding box center [19, 327] width 20 height 16
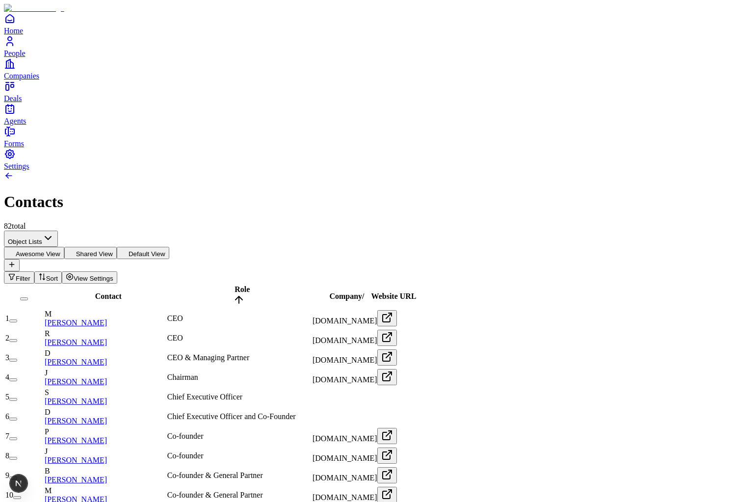
click at [17, 339] on button "button" at bounding box center [13, 340] width 8 height 3
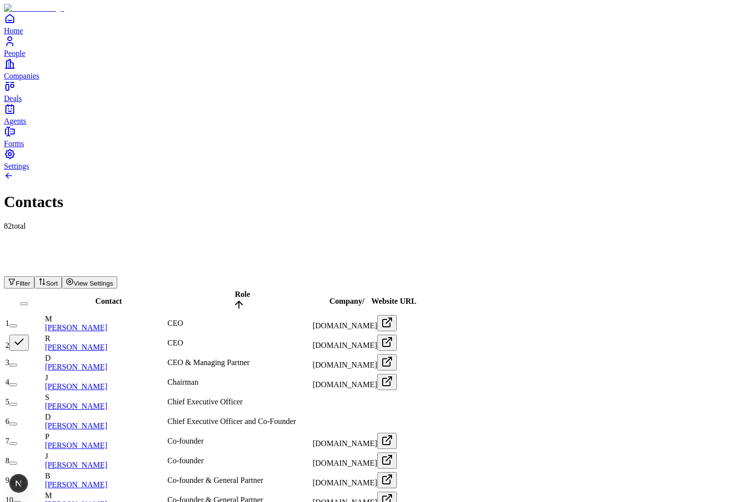
type button "on"
click at [28, 302] on button "button" at bounding box center [24, 303] width 8 height 3
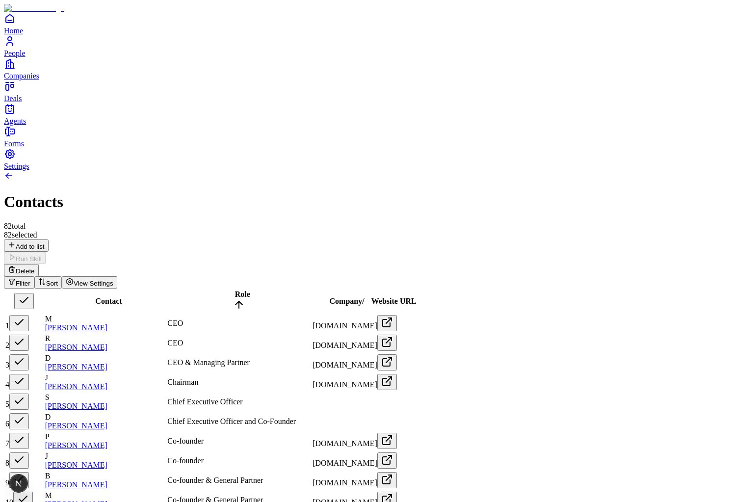
click at [34, 293] on button "button" at bounding box center [24, 301] width 20 height 16
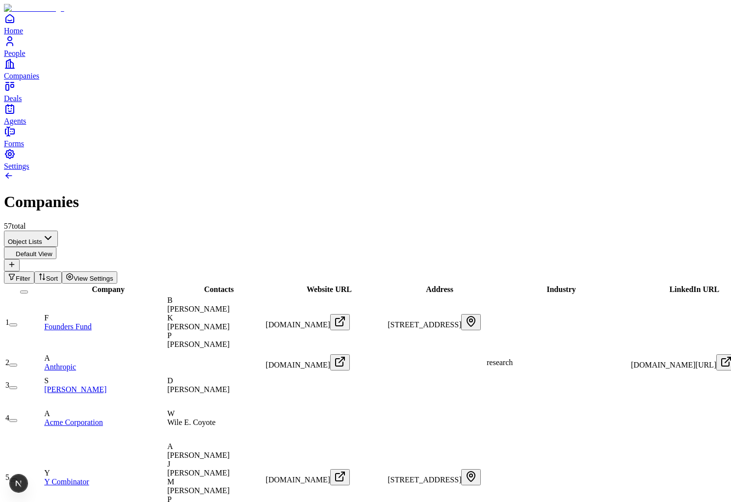
click at [24, 114] on div "Home People Companies Deals Agents" at bounding box center [365, 69] width 723 height 113
